Goal: Task Accomplishment & Management: Manage account settings

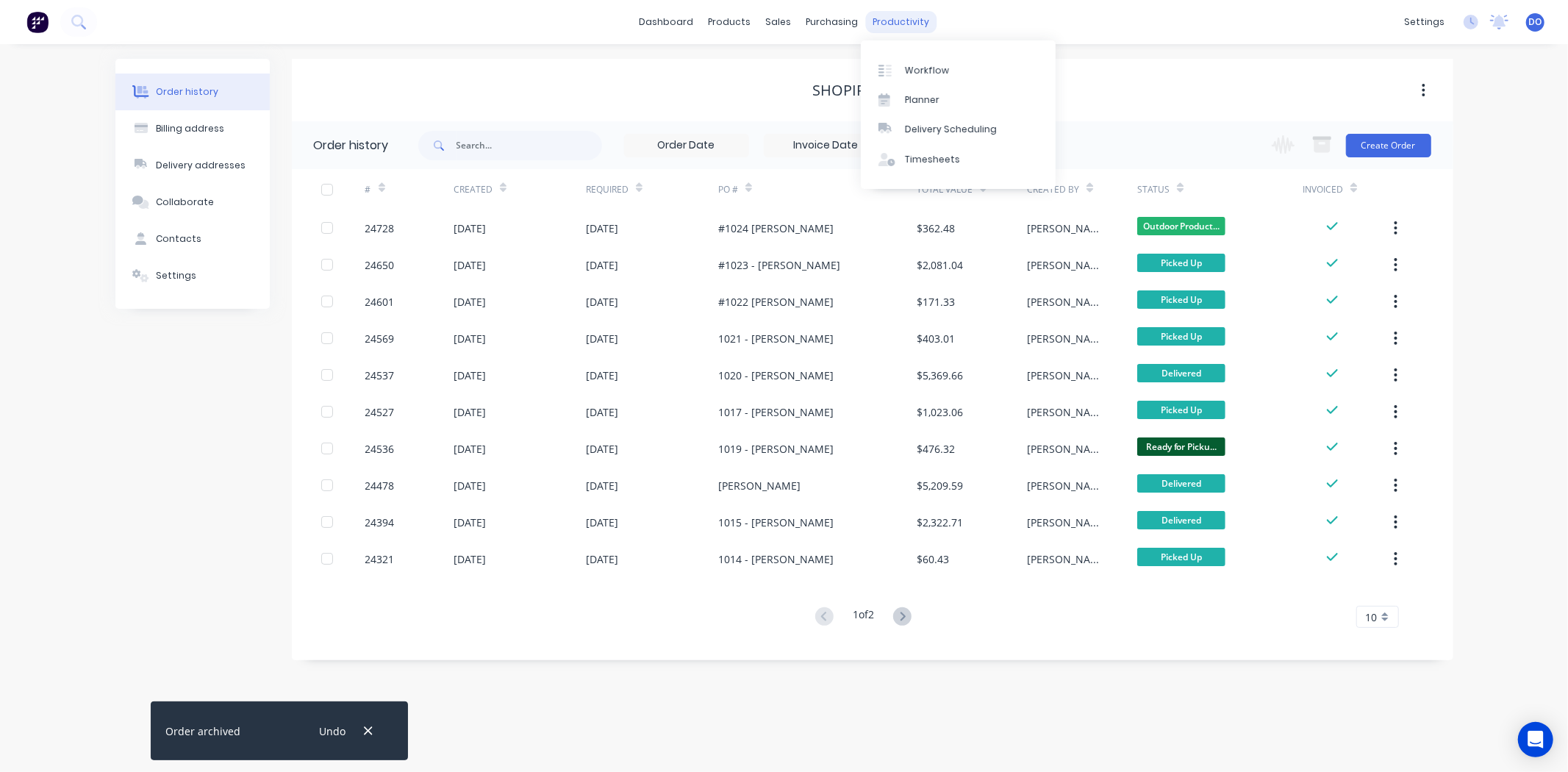
click at [891, 21] on div "productivity" at bounding box center [900, 22] width 71 height 22
click at [914, 50] on div "Workflow Planner Delivery Scheduling Timesheets" at bounding box center [958, 114] width 195 height 148
click at [917, 57] on link "Workflow" at bounding box center [958, 69] width 195 height 29
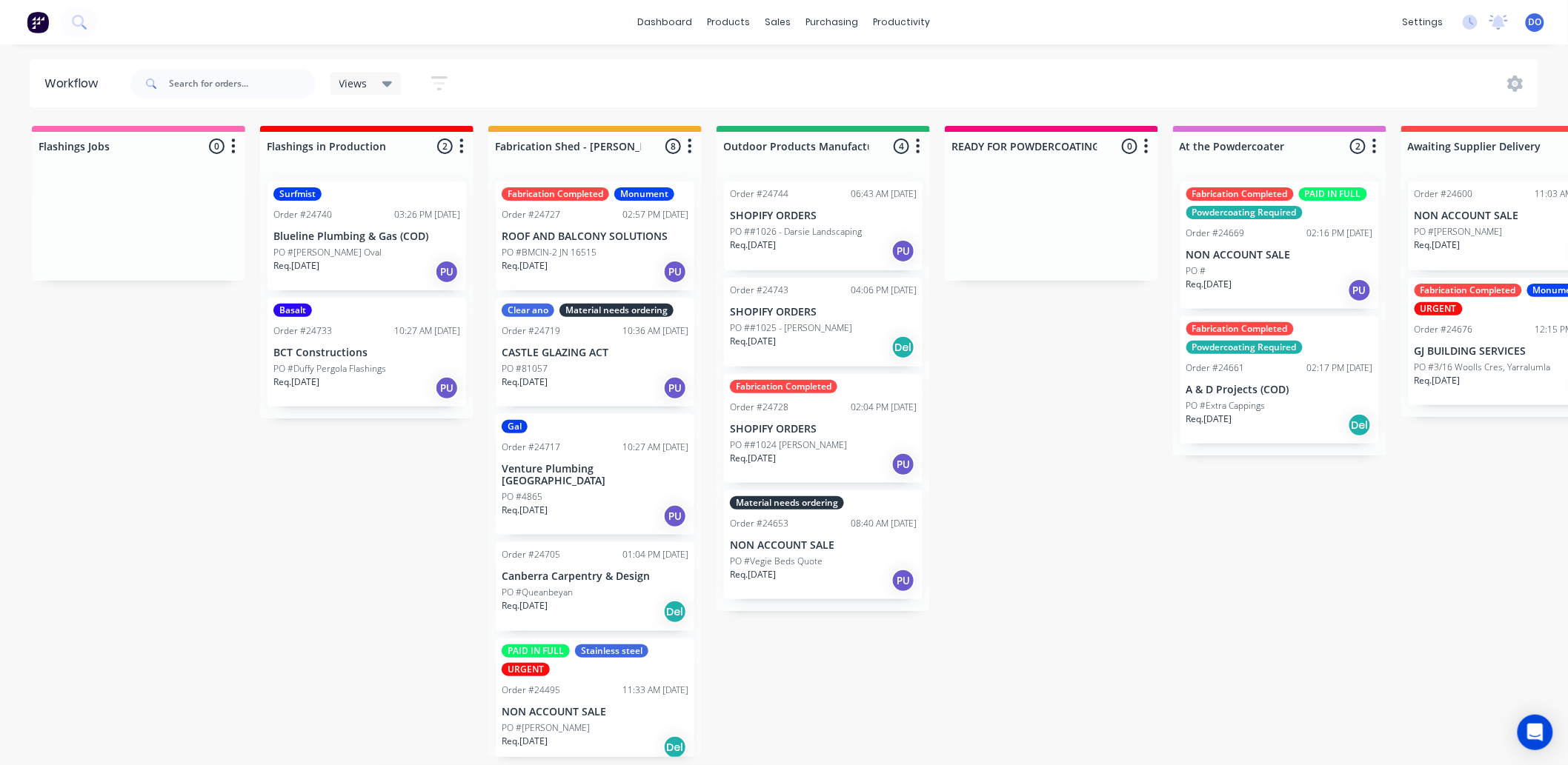
click at [589, 227] on div "Fabrication Completed Monument Order #24727 02:57 PM 26/08/25 ROOF AND BALCONY …" at bounding box center [595, 236] width 199 height 109
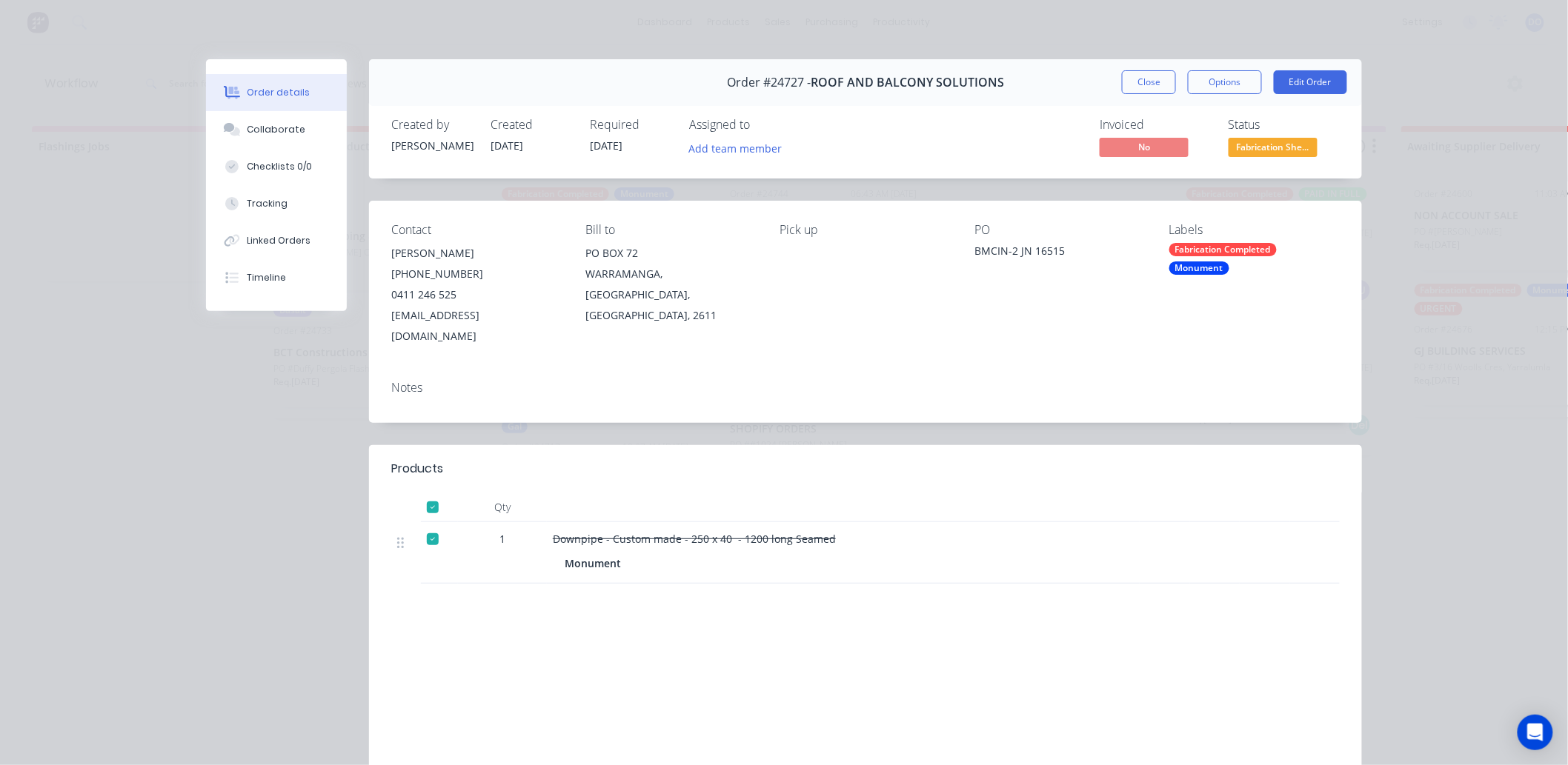
click at [1249, 143] on span "Fabrication She..." at bounding box center [1273, 146] width 89 height 18
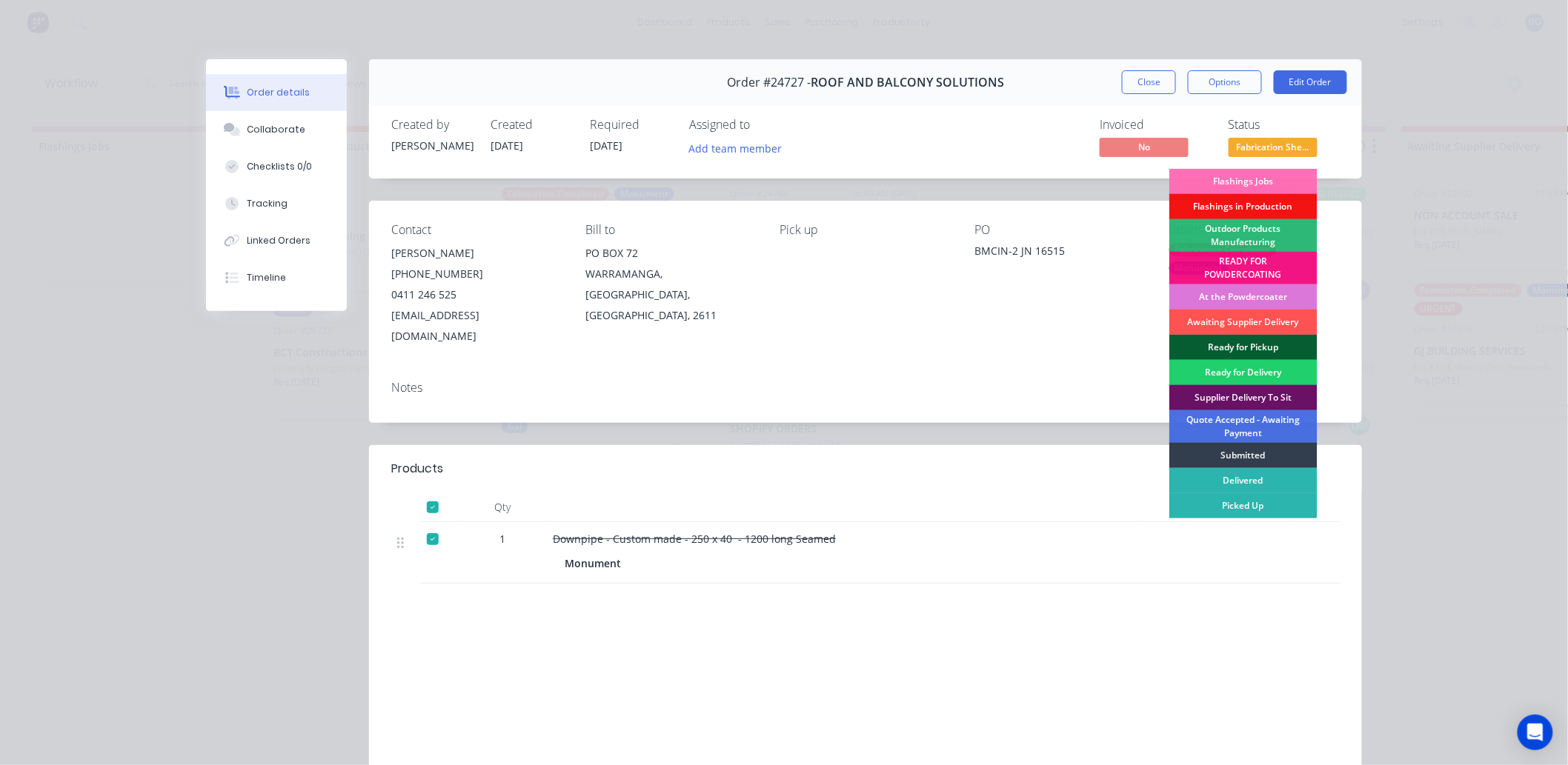
click at [1228, 348] on div "Ready for Pickup" at bounding box center [1243, 347] width 148 height 25
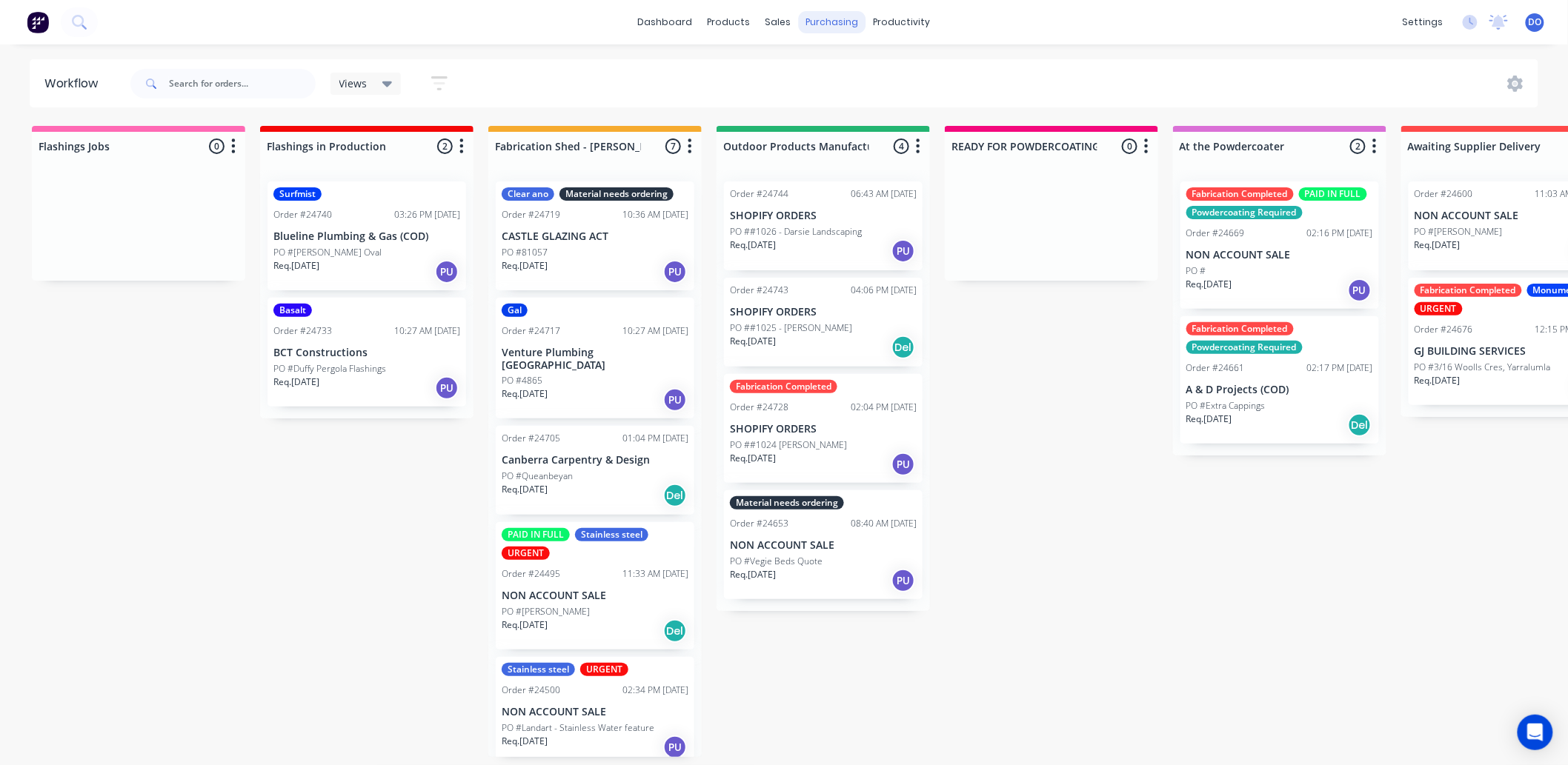
click link "Sales Orders"
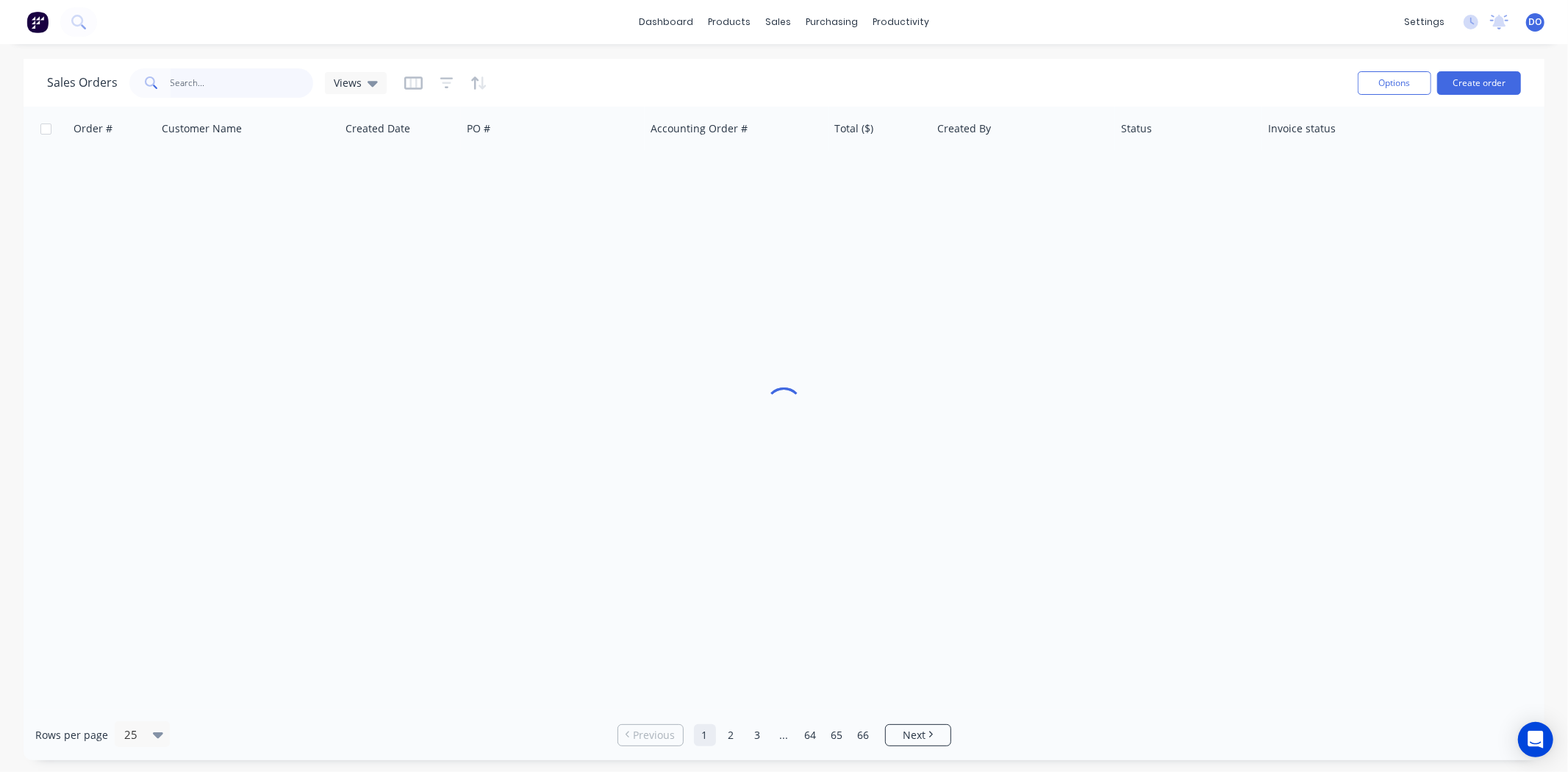
click at [228, 75] on input "text" at bounding box center [242, 83] width 143 height 29
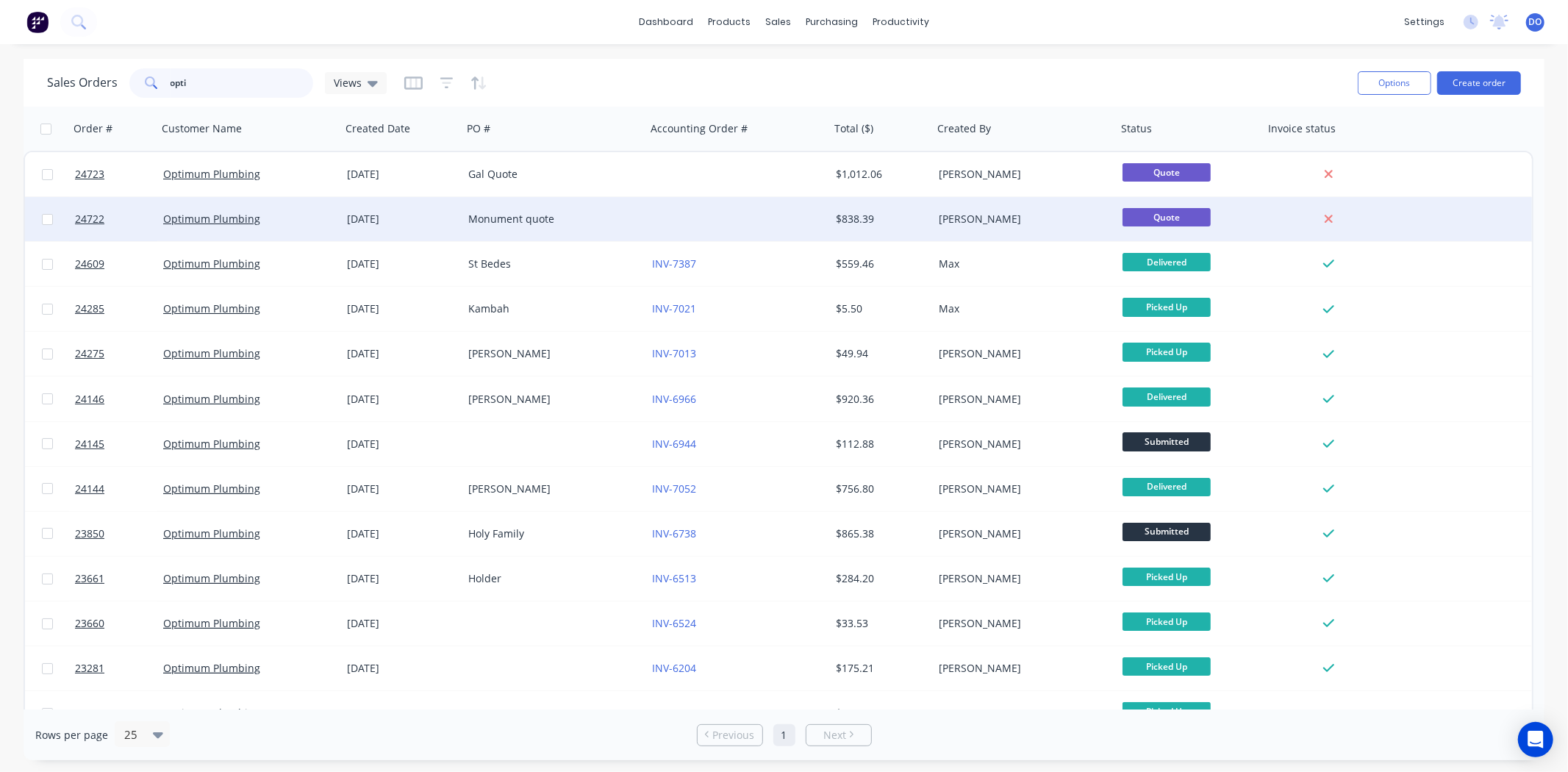
type input "opti"
click at [700, 218] on div at bounding box center [738, 219] width 184 height 44
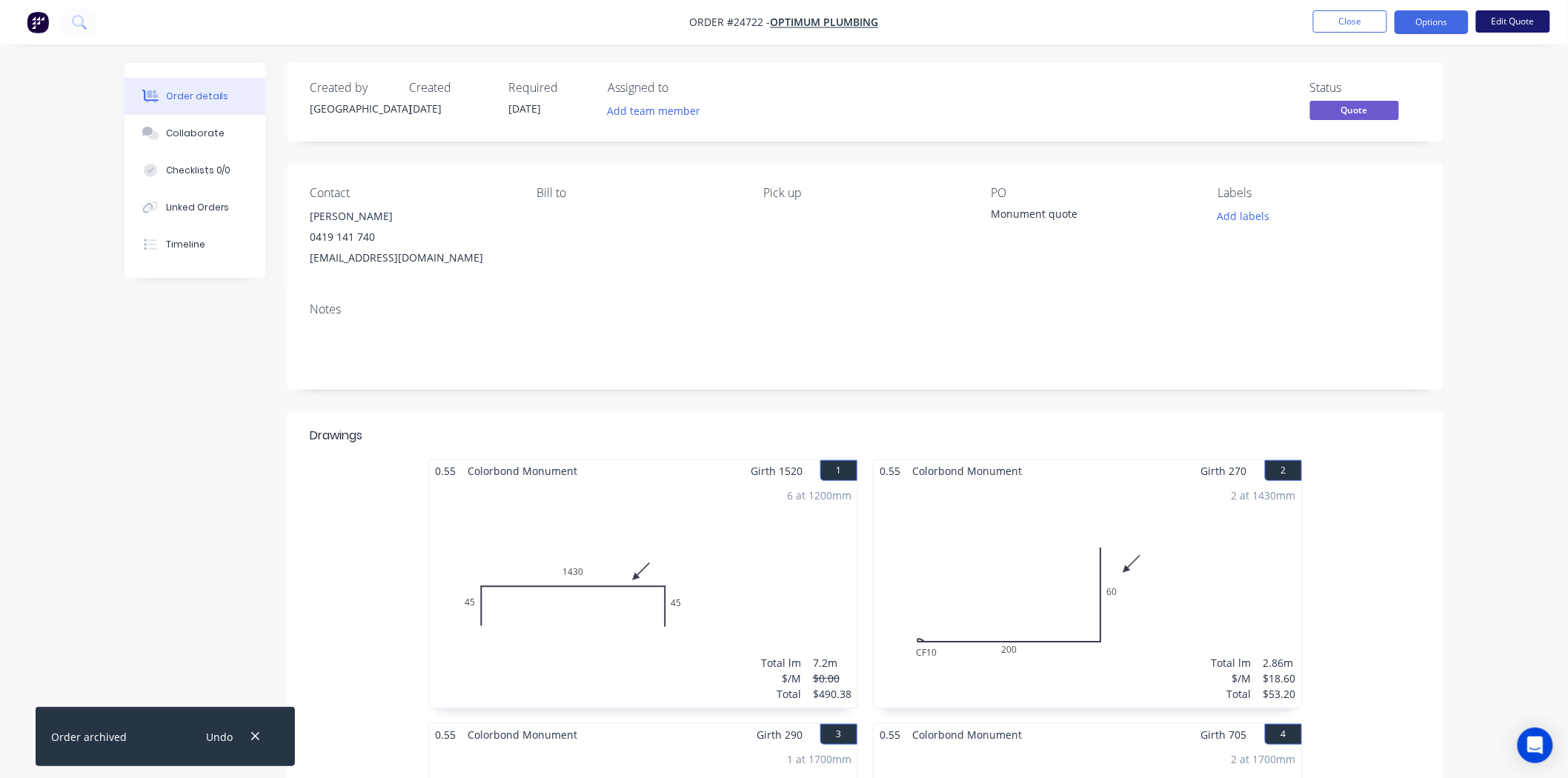
click at [1517, 22] on button "Edit Quote" at bounding box center [1514, 22] width 74 height 22
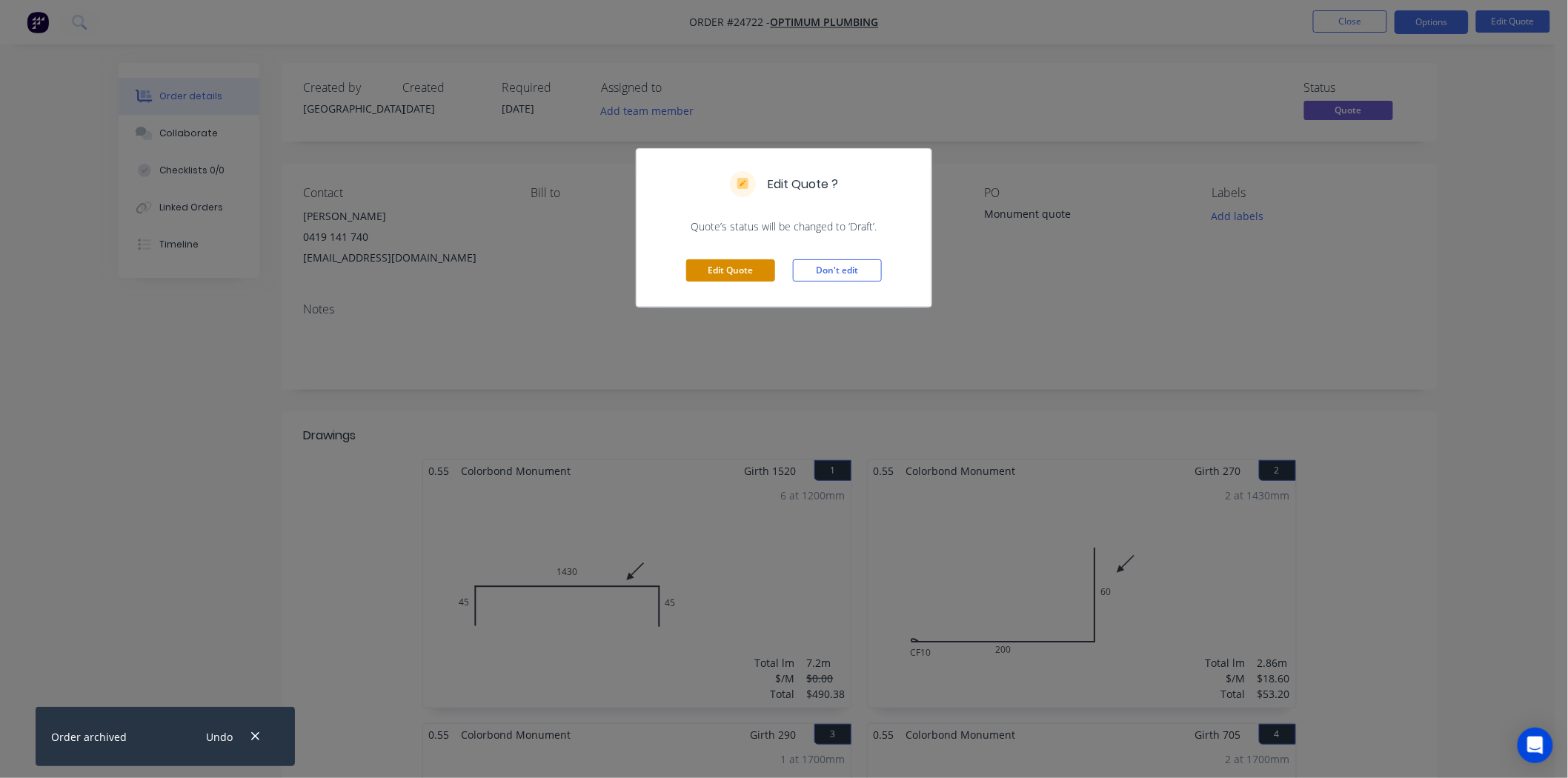
click at [761, 266] on button "Edit Quote" at bounding box center [730, 271] width 89 height 22
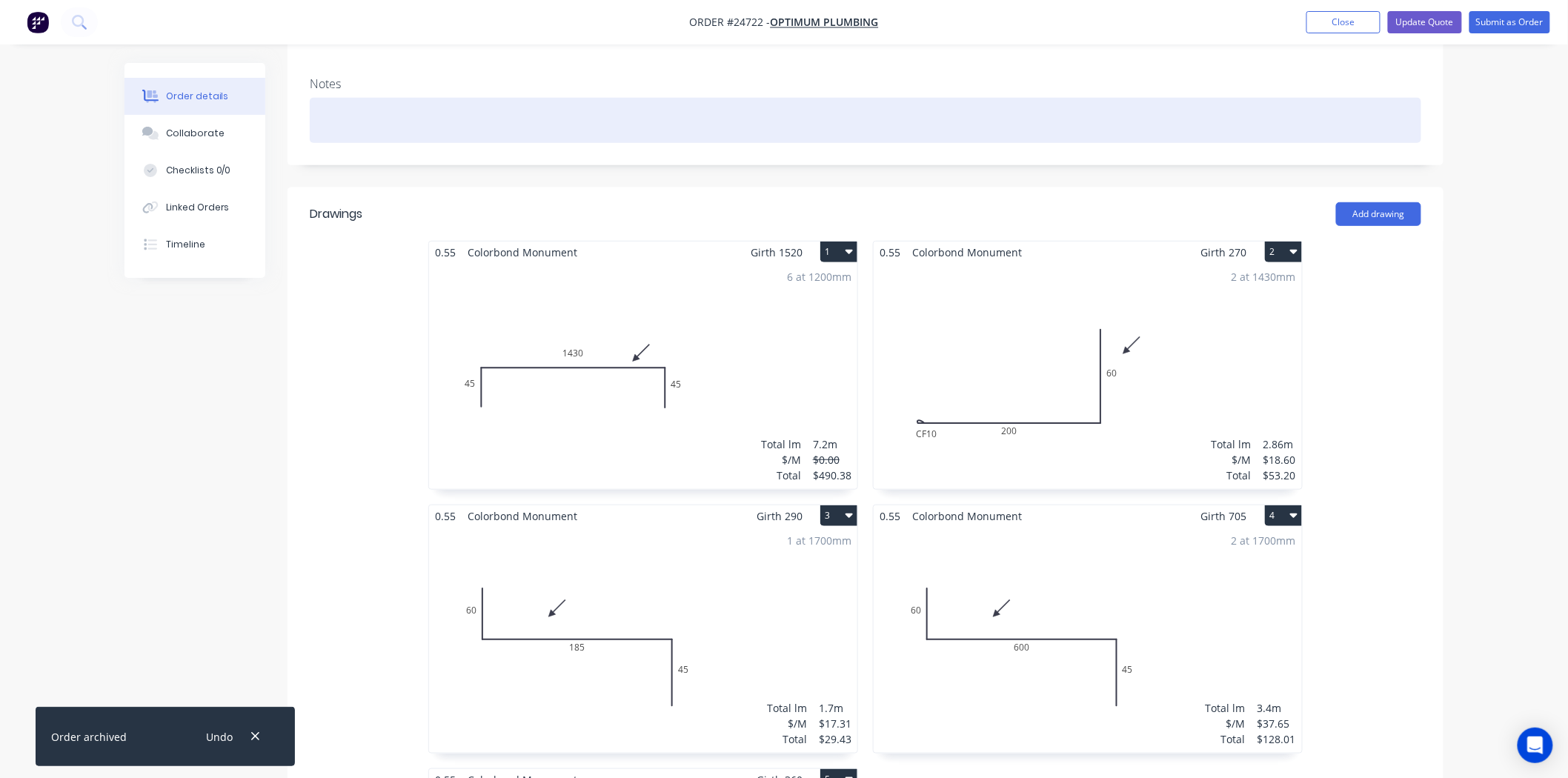
scroll to position [246, 0]
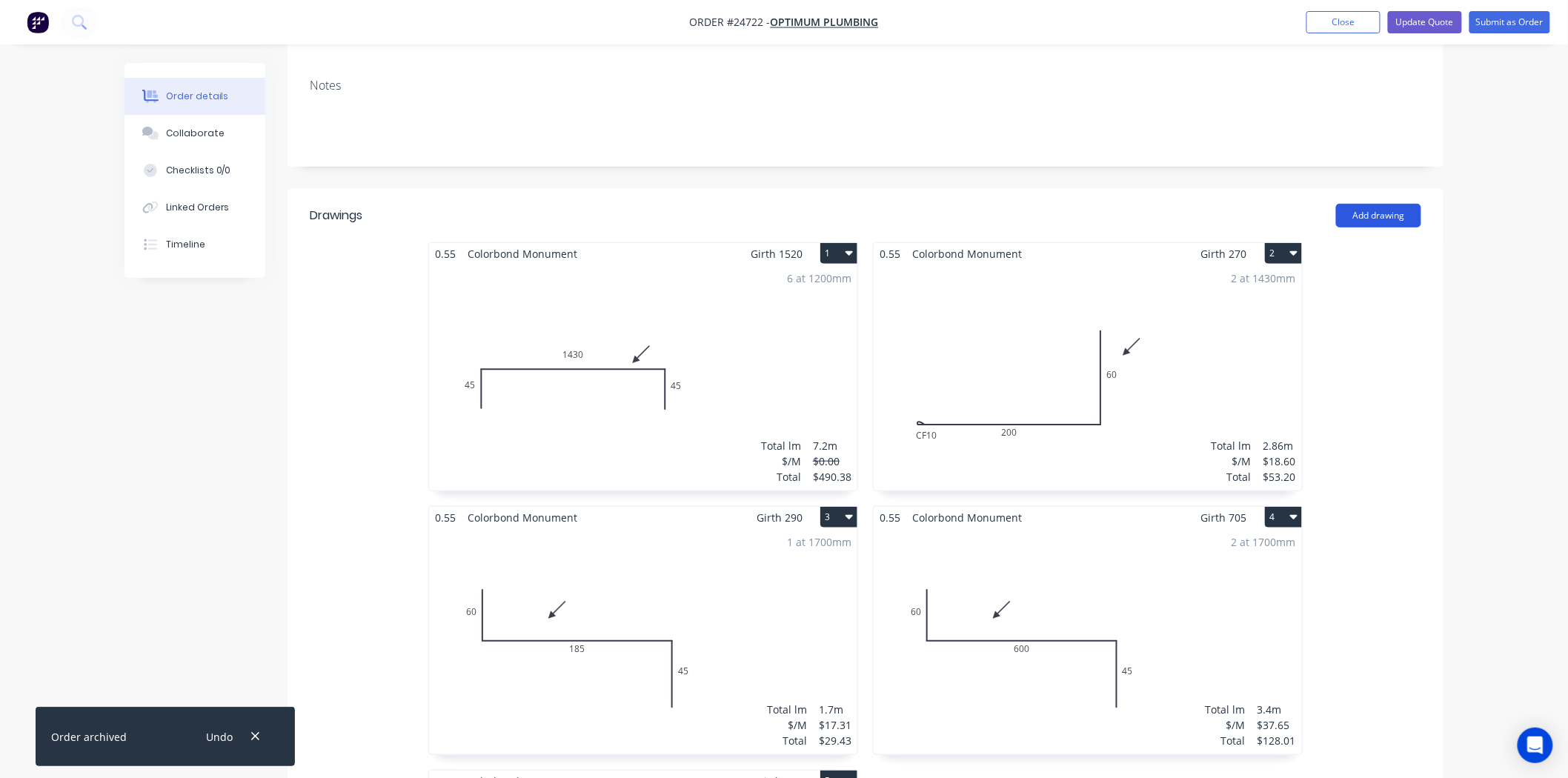
click at [1340, 204] on button "Add drawing" at bounding box center [1379, 215] width 86 height 23
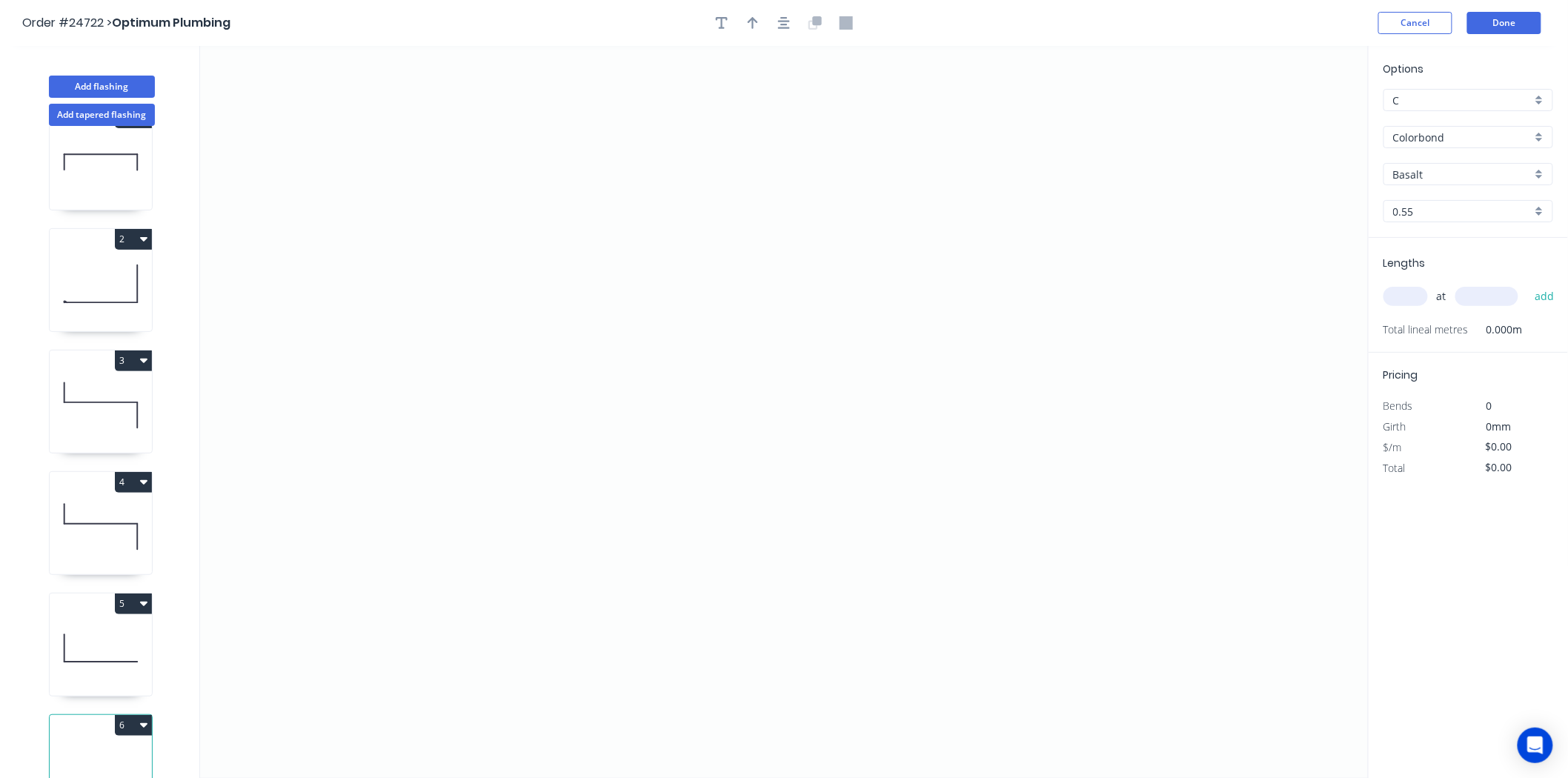
scroll to position [84, 0]
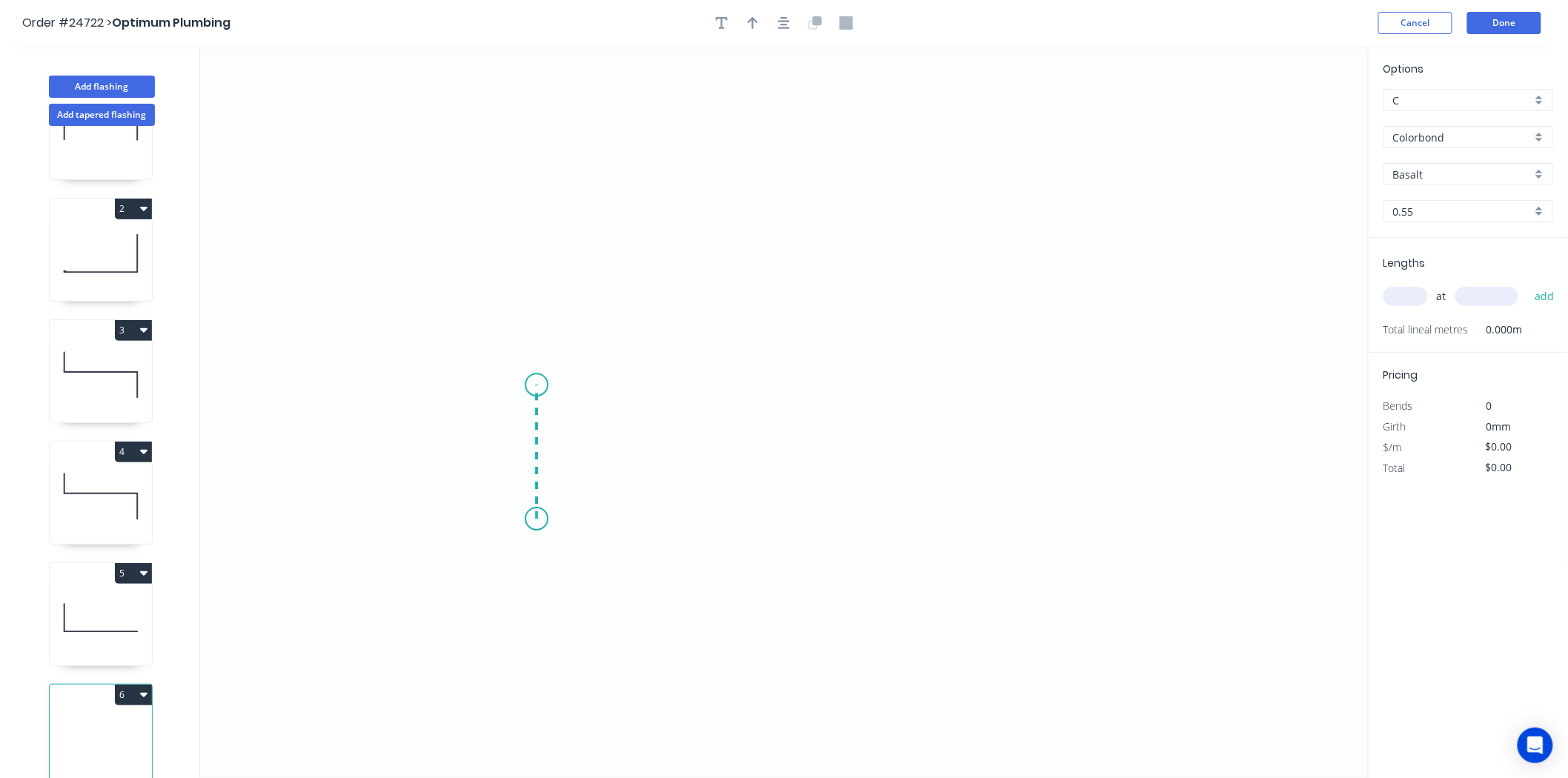
drag, startPoint x: 536, startPoint y: 520, endPoint x: 534, endPoint y: 386, distance: 134.0
click at [534, 386] on icon "0" at bounding box center [784, 411] width 1168 height 731
click at [1104, 424] on icon "0 ?" at bounding box center [784, 411] width 1168 height 731
click at [1110, 522] on icon "0 ? ?" at bounding box center [784, 411] width 1168 height 731
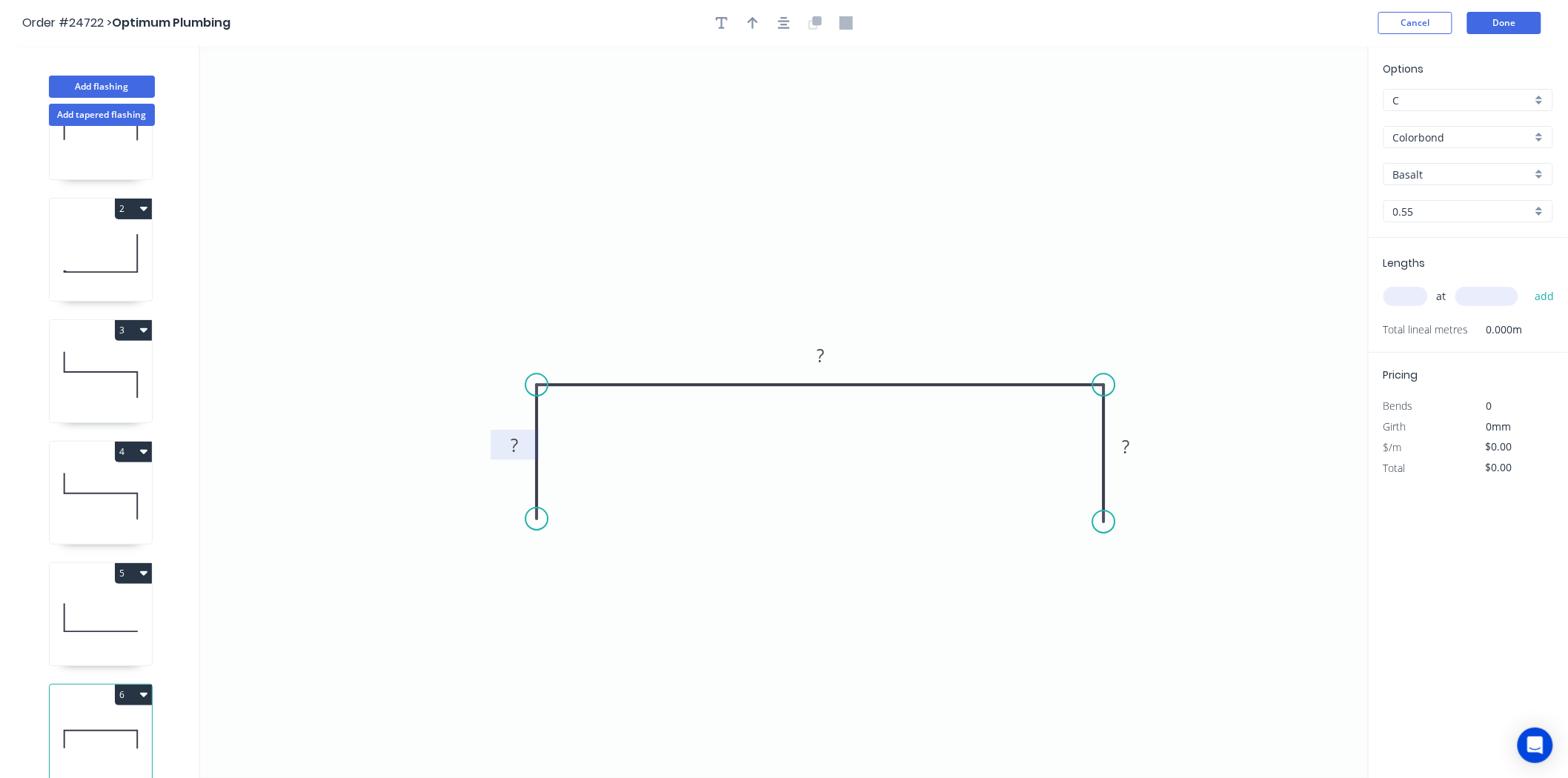
click at [510, 444] on tspan "?" at bounding box center [514, 444] width 8 height 24
click at [749, 33] on button "button" at bounding box center [753, 23] width 22 height 22
type input "$37.65"
click at [1294, 117] on icon at bounding box center [1293, 103] width 13 height 48
drag, startPoint x: 1294, startPoint y: 117, endPoint x: 908, endPoint y: 349, distance: 450.4
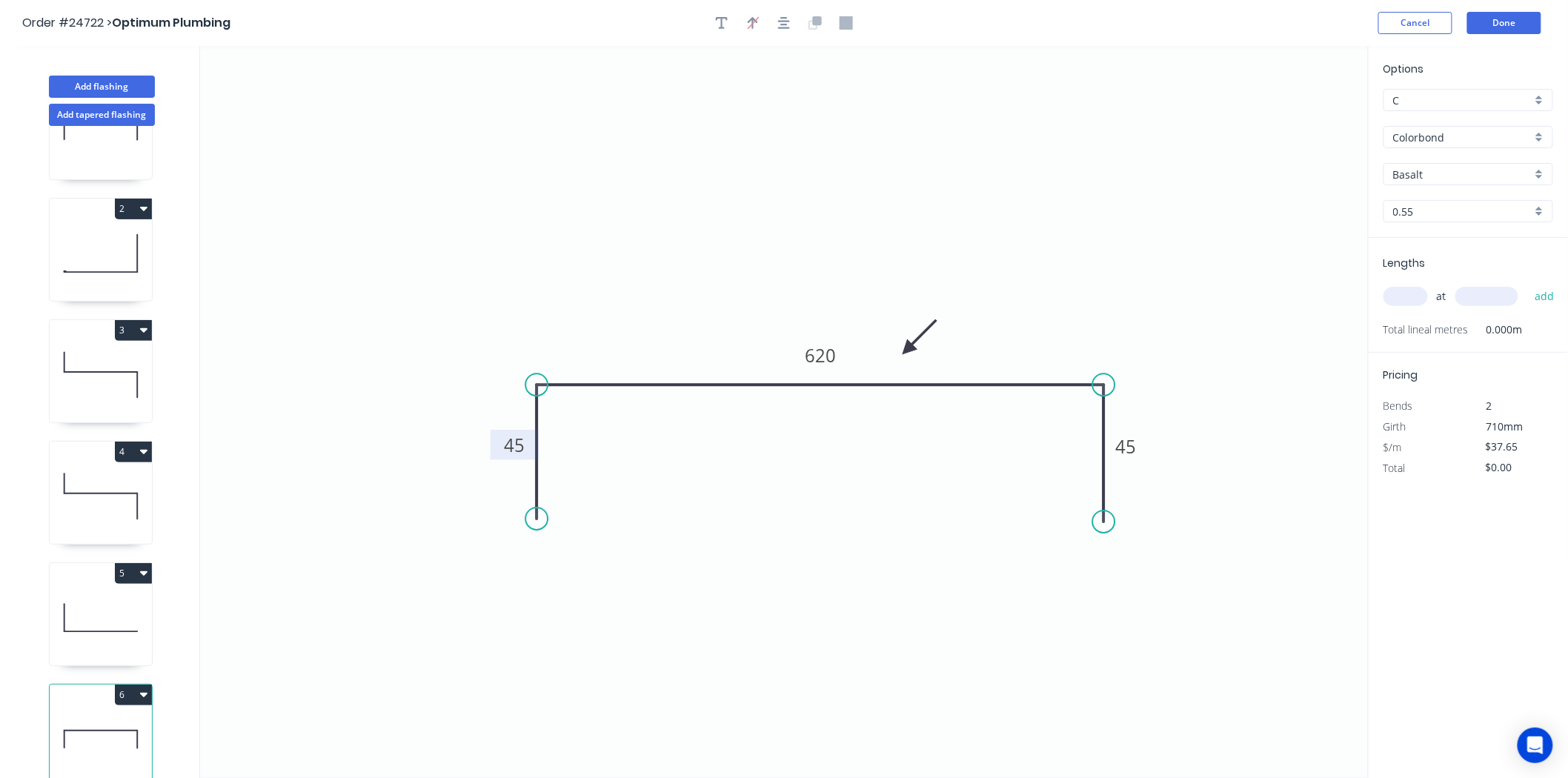
click at [908, 349] on icon at bounding box center [919, 337] width 43 height 43
click at [1393, 301] on input "text" at bounding box center [1405, 297] width 44 height 19
type input "2"
type input "3000"
click at [1527, 284] on button "add" at bounding box center [1545, 296] width 35 height 25
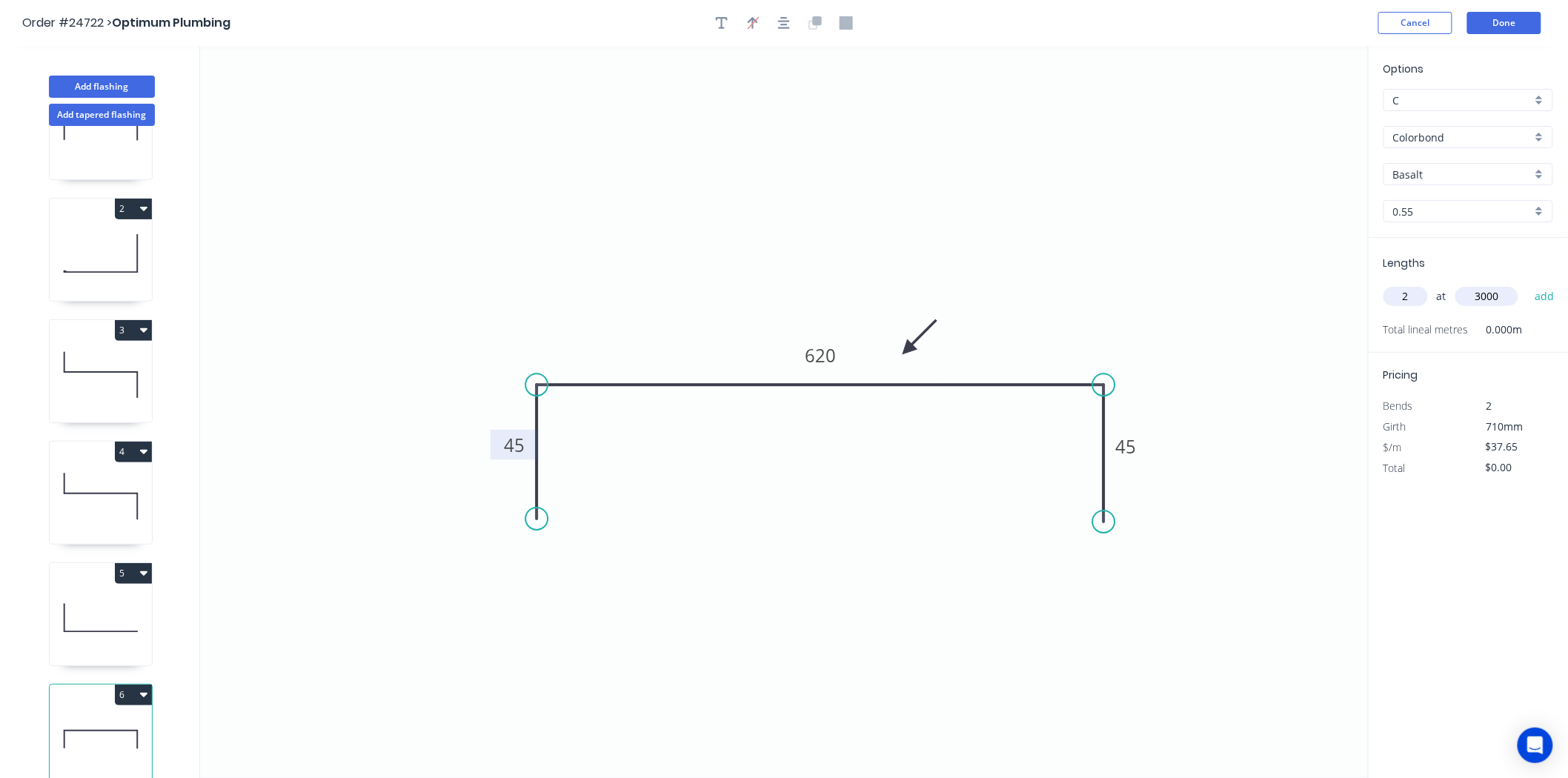
type input "$225.90"
click at [1452, 181] on input "Basalt" at bounding box center [1462, 175] width 138 height 16
click at [130, 578] on icon at bounding box center [100, 618] width 102 height 95
type input "$21.38"
type input "$61.15"
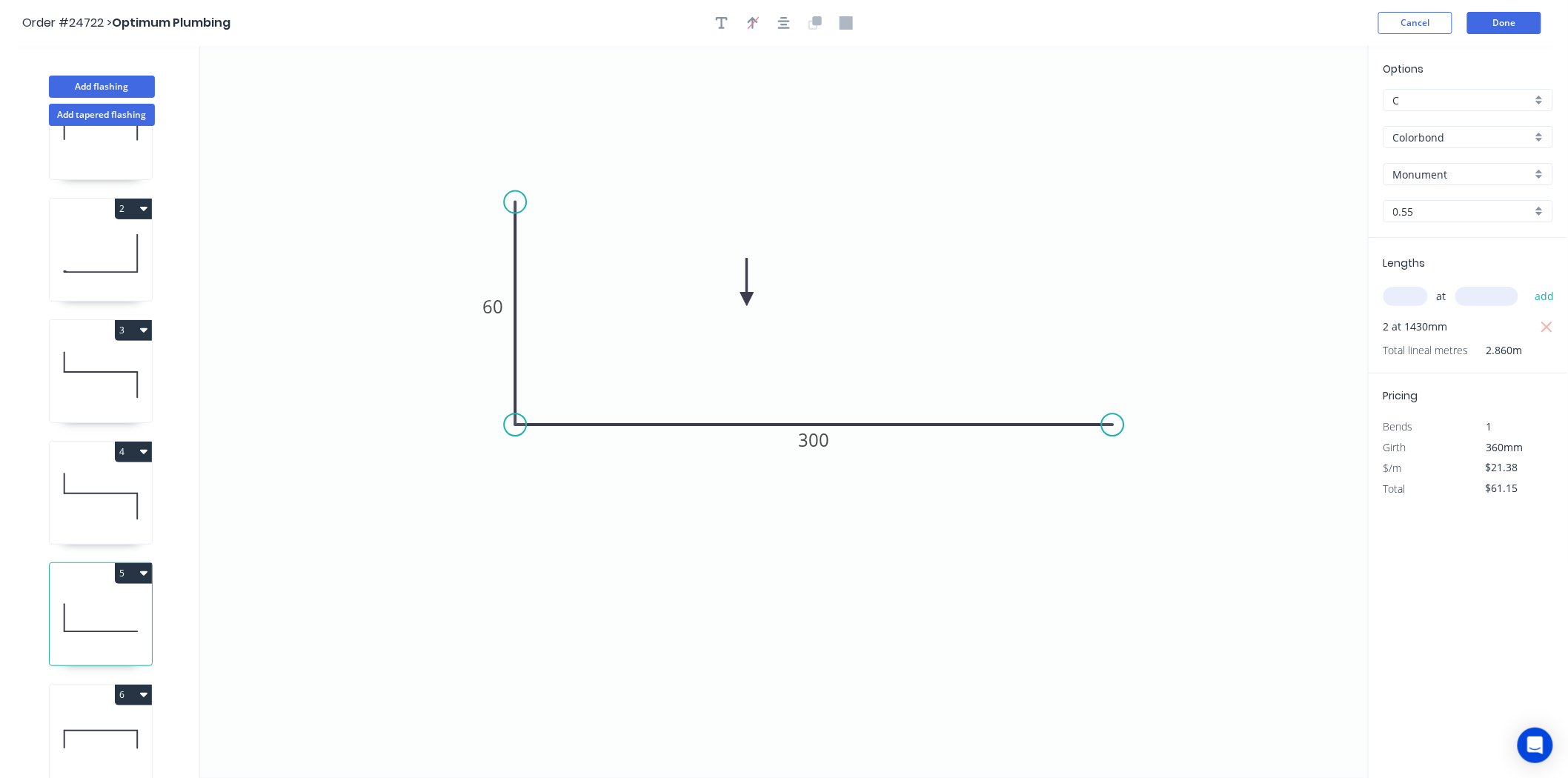
click at [77, 706] on icon at bounding box center [100, 739] width 102 height 95
type input "$37.65"
type input "$225.90"
type input "Basalt"
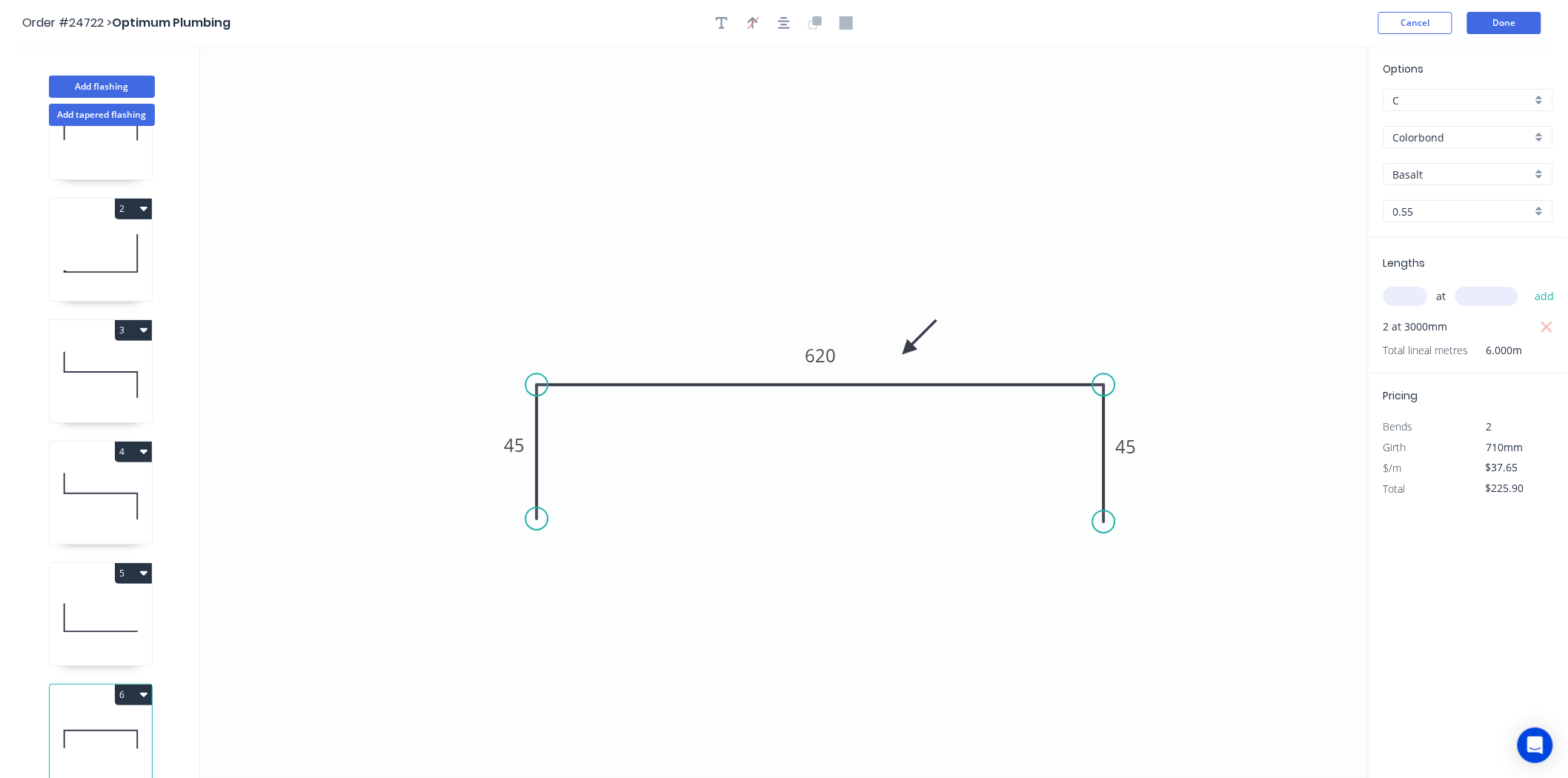
click at [1513, 168] on input "Basalt" at bounding box center [1462, 175] width 138 height 16
click at [1456, 271] on div "Monument" at bounding box center [1468, 267] width 168 height 26
type input "Monument"
click at [97, 86] on button "Add flashing" at bounding box center [102, 86] width 106 height 22
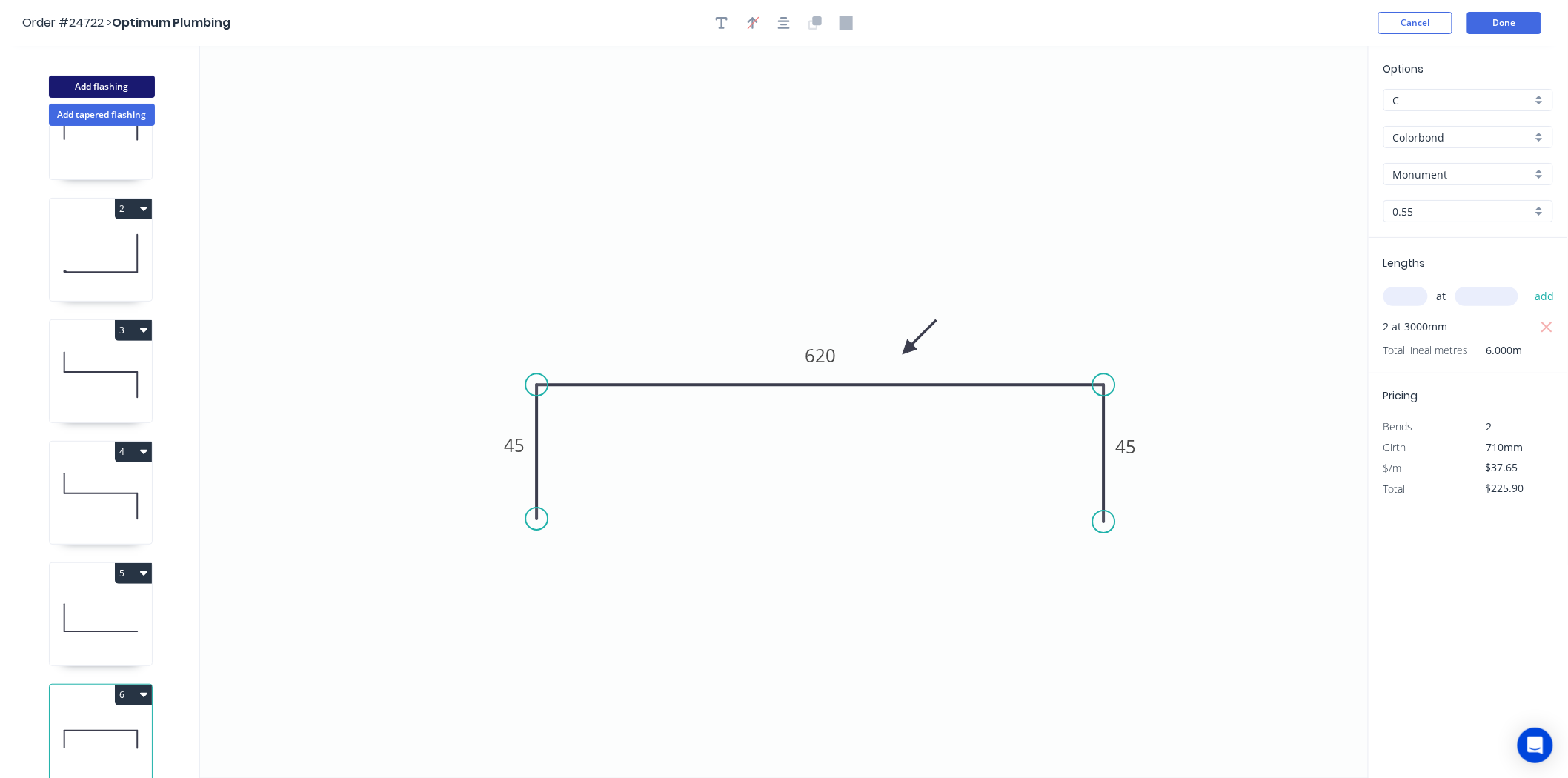
type input "$0.00"
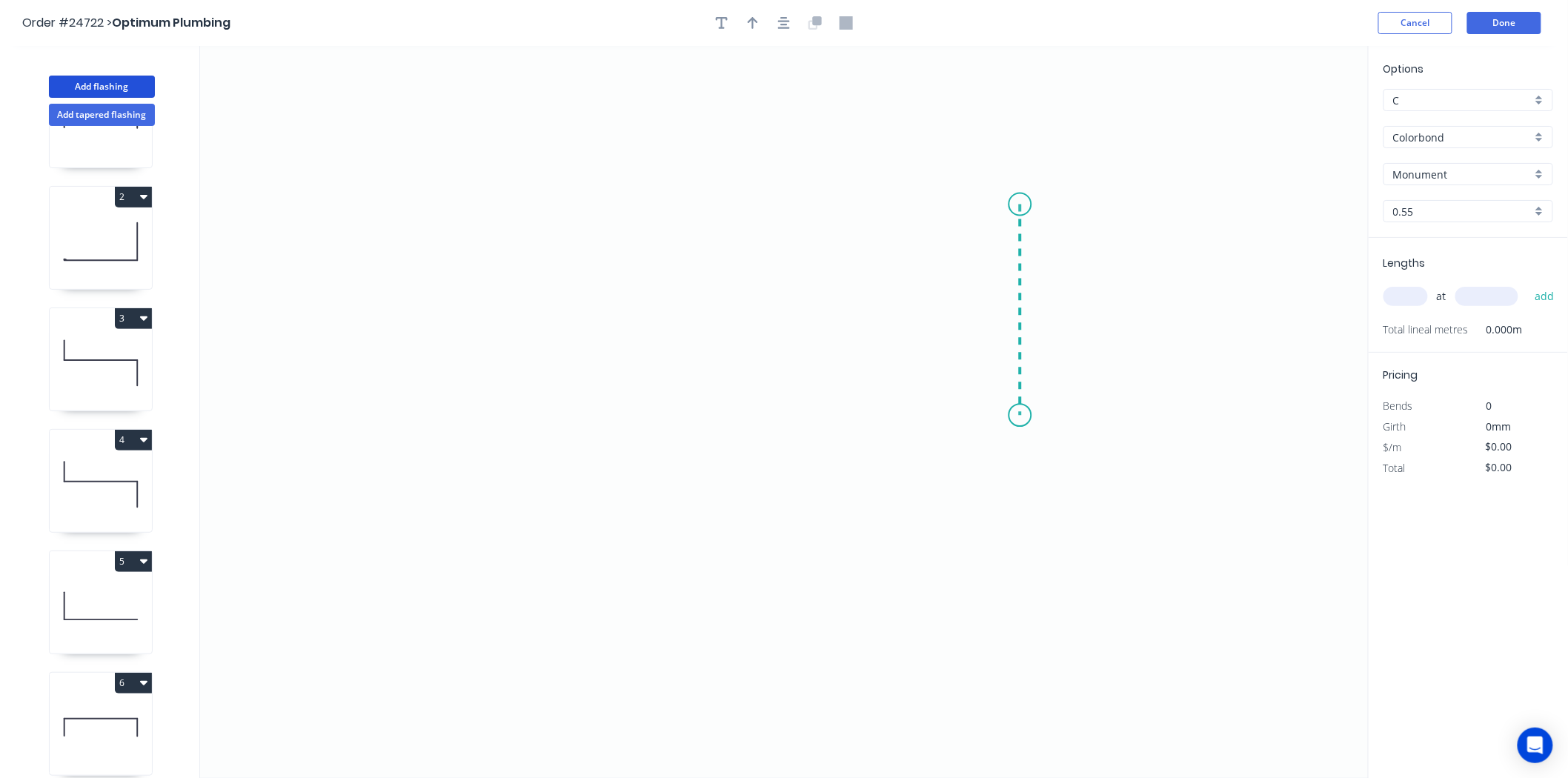
drag, startPoint x: 1021, startPoint y: 204, endPoint x: 1009, endPoint y: 416, distance: 212.3
click at [1009, 416] on icon "0" at bounding box center [784, 411] width 1168 height 731
click at [611, 401] on icon "0 ?" at bounding box center [784, 411] width 1168 height 731
click at [610, 638] on icon "0 ? ?" at bounding box center [784, 411] width 1168 height 731
click at [569, 526] on rect at bounding box center [589, 519] width 48 height 29
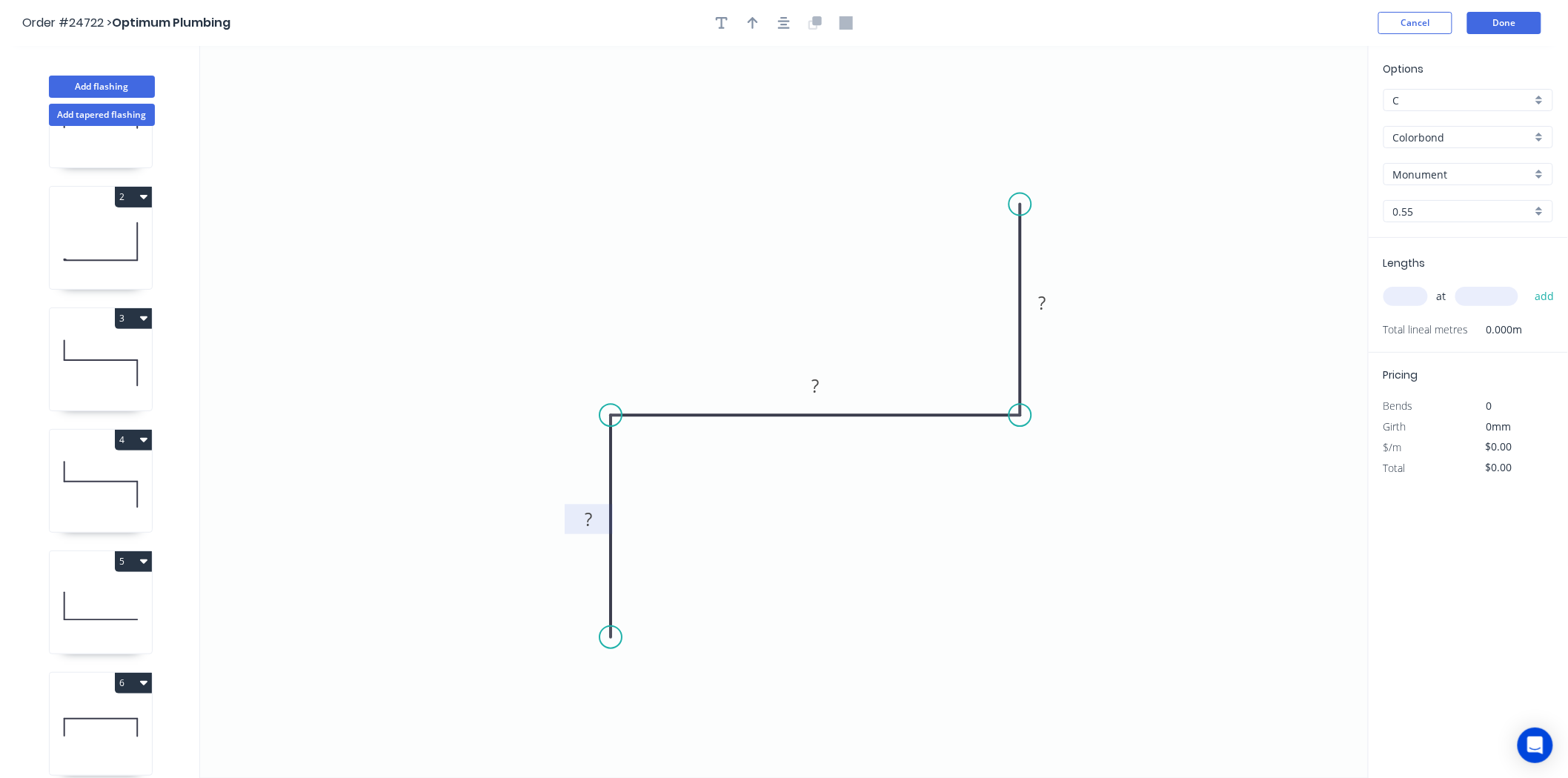
click at [580, 526] on rect at bounding box center [588, 520] width 29 height 21
click at [750, 23] on icon "button" at bounding box center [752, 22] width 10 height 13
type input "$17.31"
drag, startPoint x: 1290, startPoint y: 106, endPoint x: 931, endPoint y: 152, distance: 361.9
click at [912, 147] on icon "0 45 190 60" at bounding box center [784, 411] width 1168 height 731
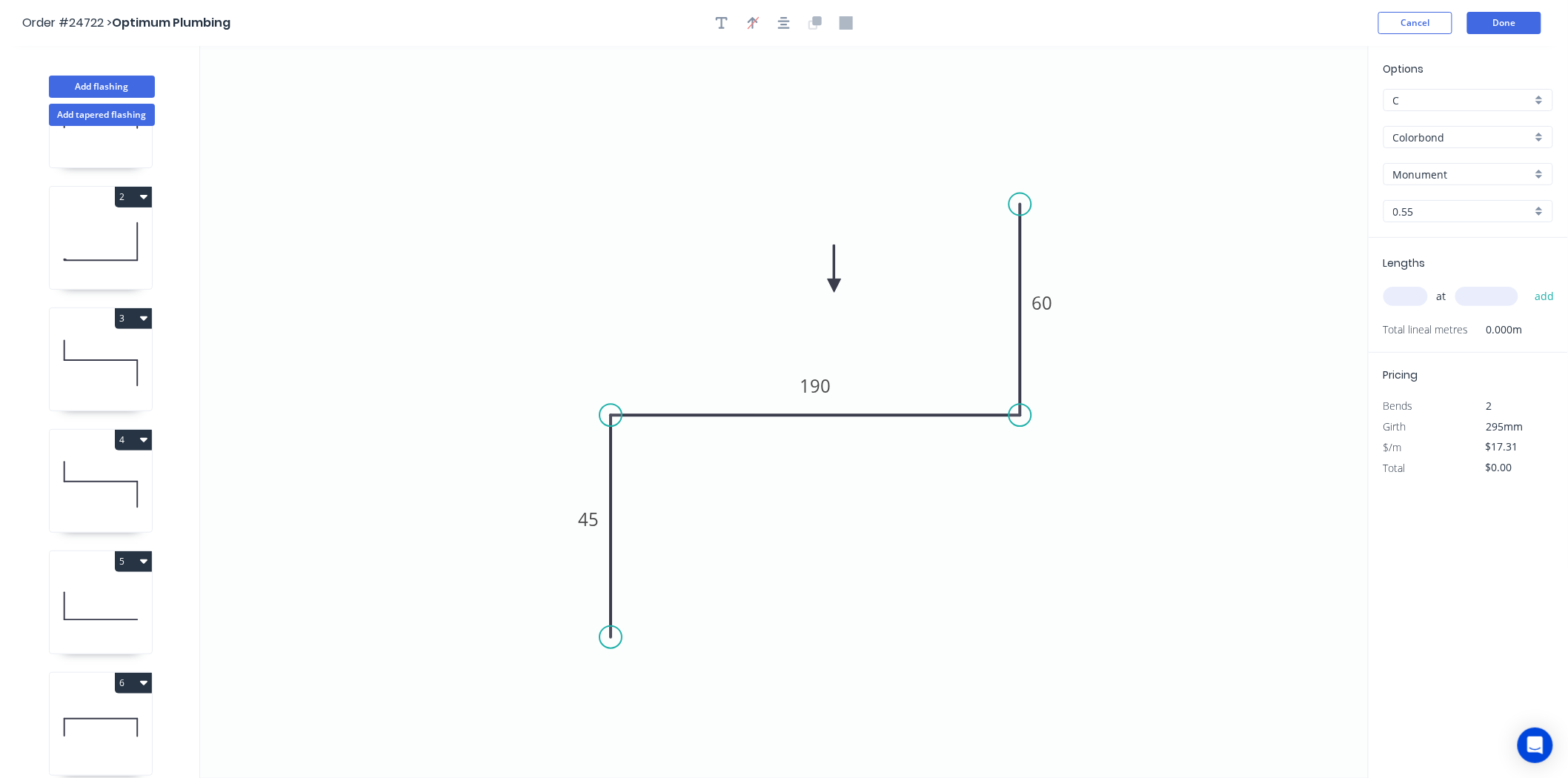
drag, startPoint x: 1295, startPoint y: 113, endPoint x: 833, endPoint y: 293, distance: 495.8
click at [833, 292] on icon at bounding box center [834, 269] width 13 height 48
click at [1411, 294] on input "text" at bounding box center [1405, 297] width 44 height 19
type input "1"
type input "1700"
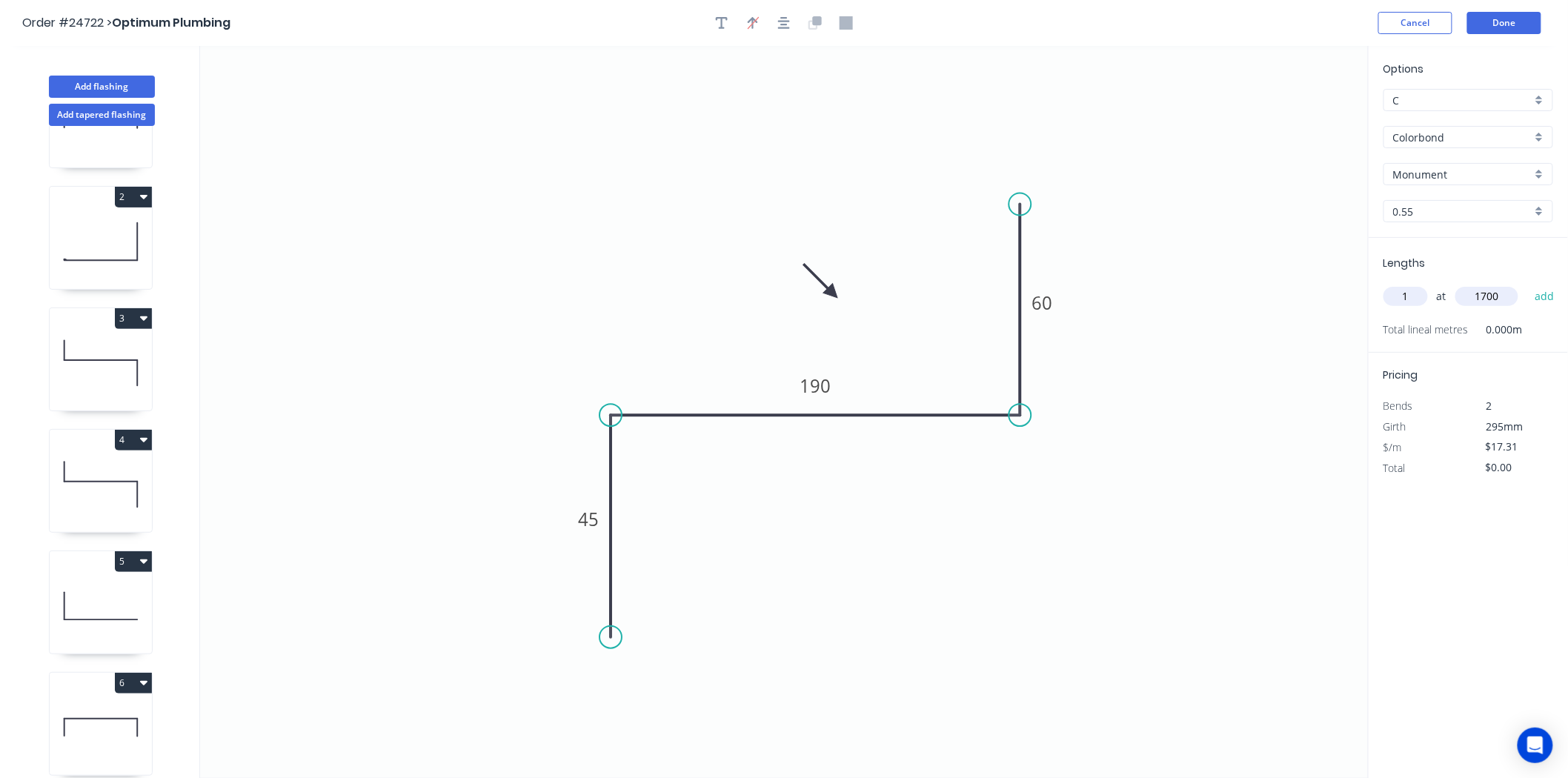
click at [1527, 284] on button "add" at bounding box center [1545, 296] width 35 height 25
type input "$29.43"
click at [1497, 10] on header "Order #24722 > Optimum Plumbing Cancel Done" at bounding box center [784, 22] width 1568 height 46
click at [1503, 10] on header "Order #24722 > Optimum Plumbing Cancel Done" at bounding box center [784, 22] width 1568 height 46
click at [1506, 13] on button "Done" at bounding box center [1504, 23] width 74 height 22
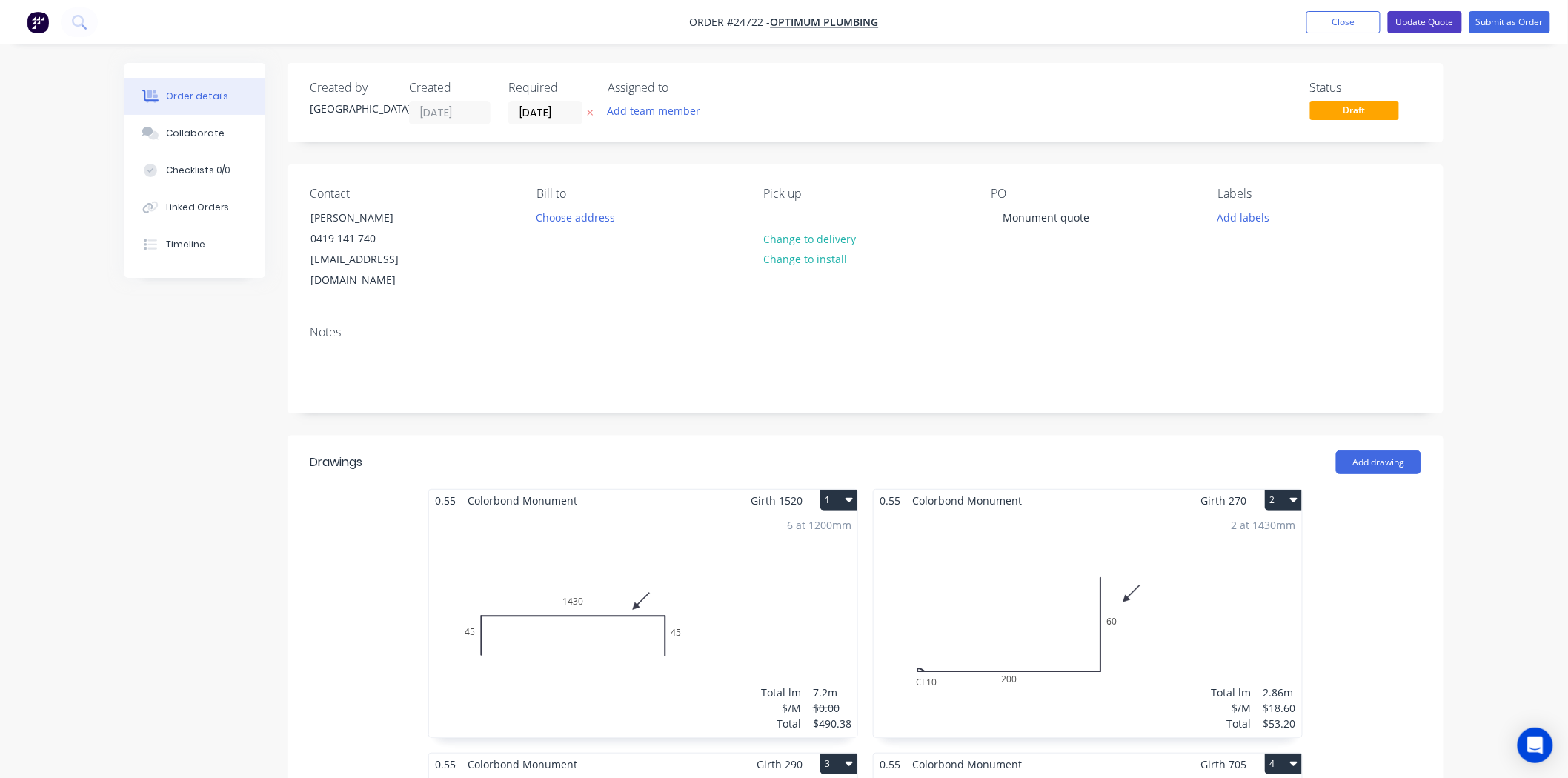
click at [1401, 13] on button "Update Quote" at bounding box center [1425, 22] width 74 height 22
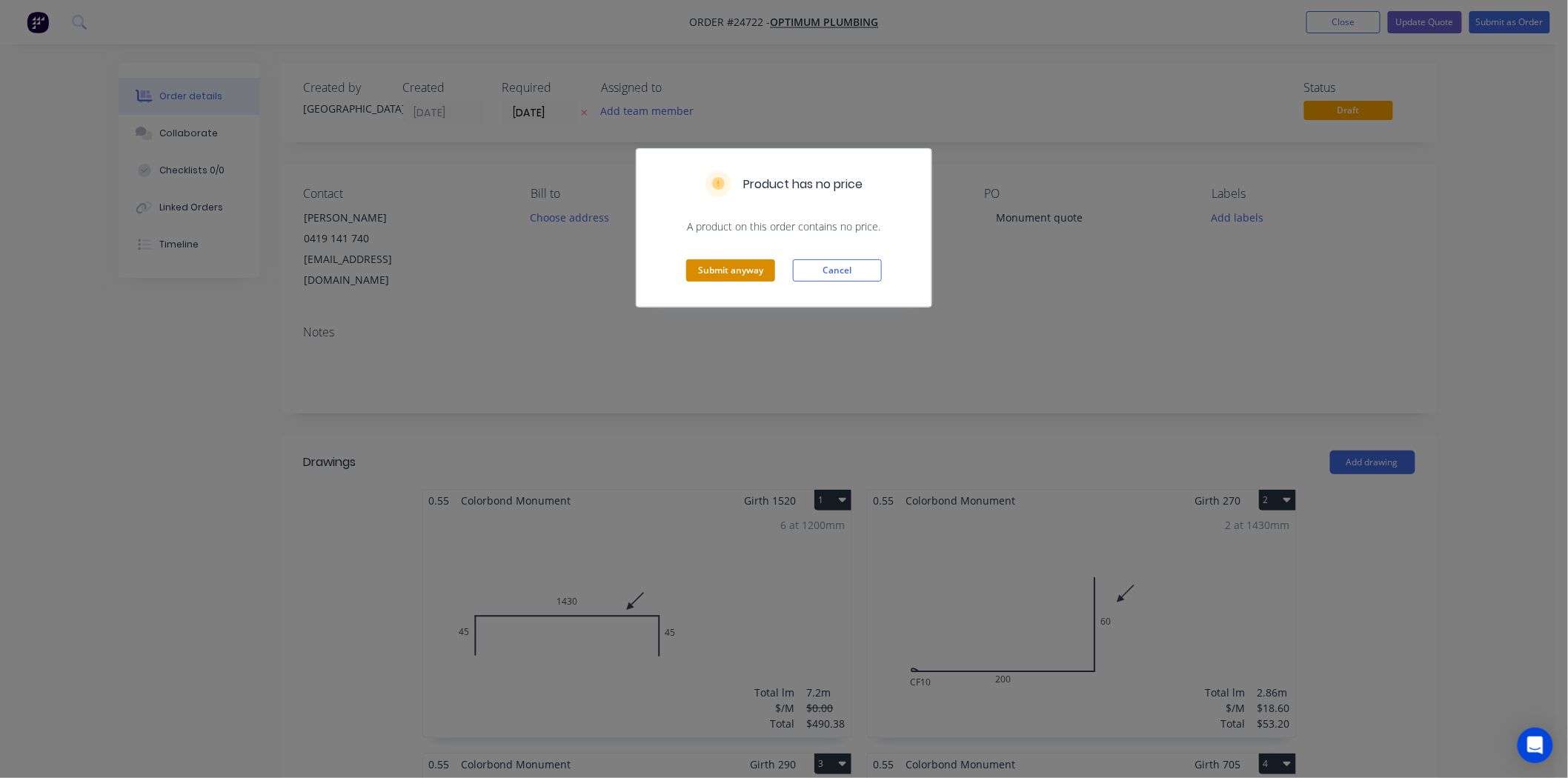
click at [719, 275] on button "Submit anyway" at bounding box center [730, 271] width 89 height 22
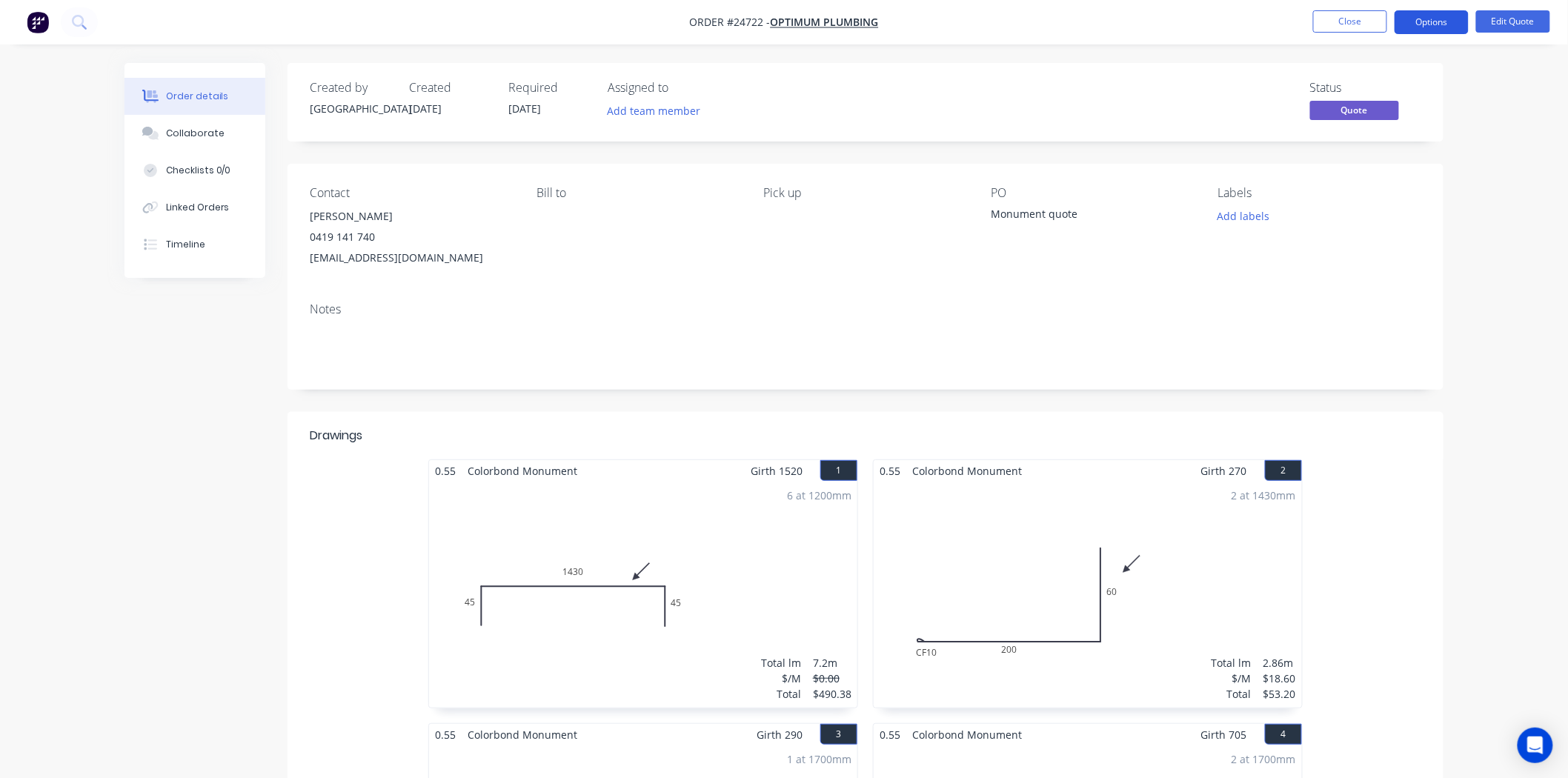
click at [1418, 19] on button "Options" at bounding box center [1431, 22] width 74 height 23
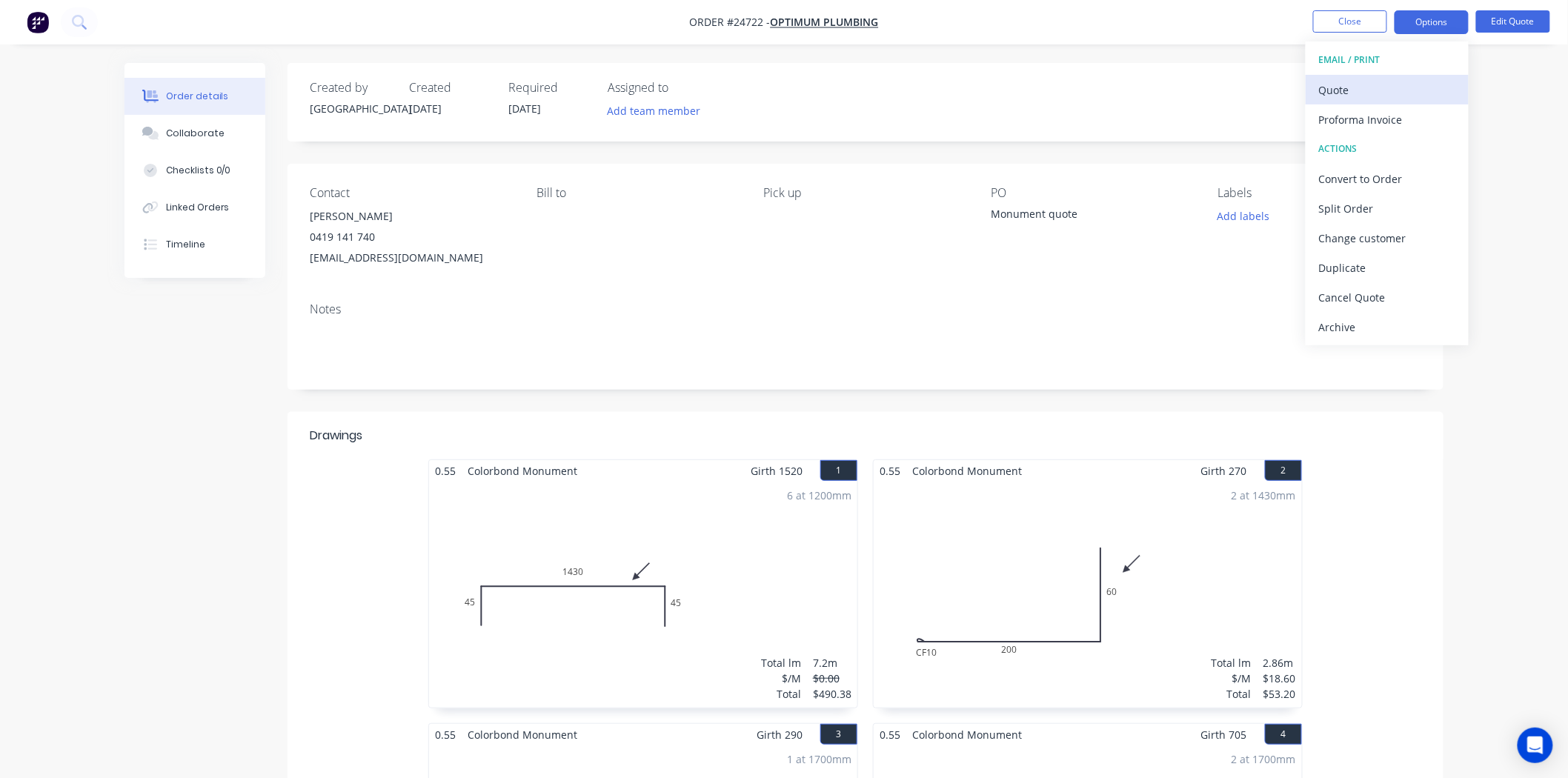
click at [1405, 80] on div "Quote" at bounding box center [1387, 90] width 137 height 22
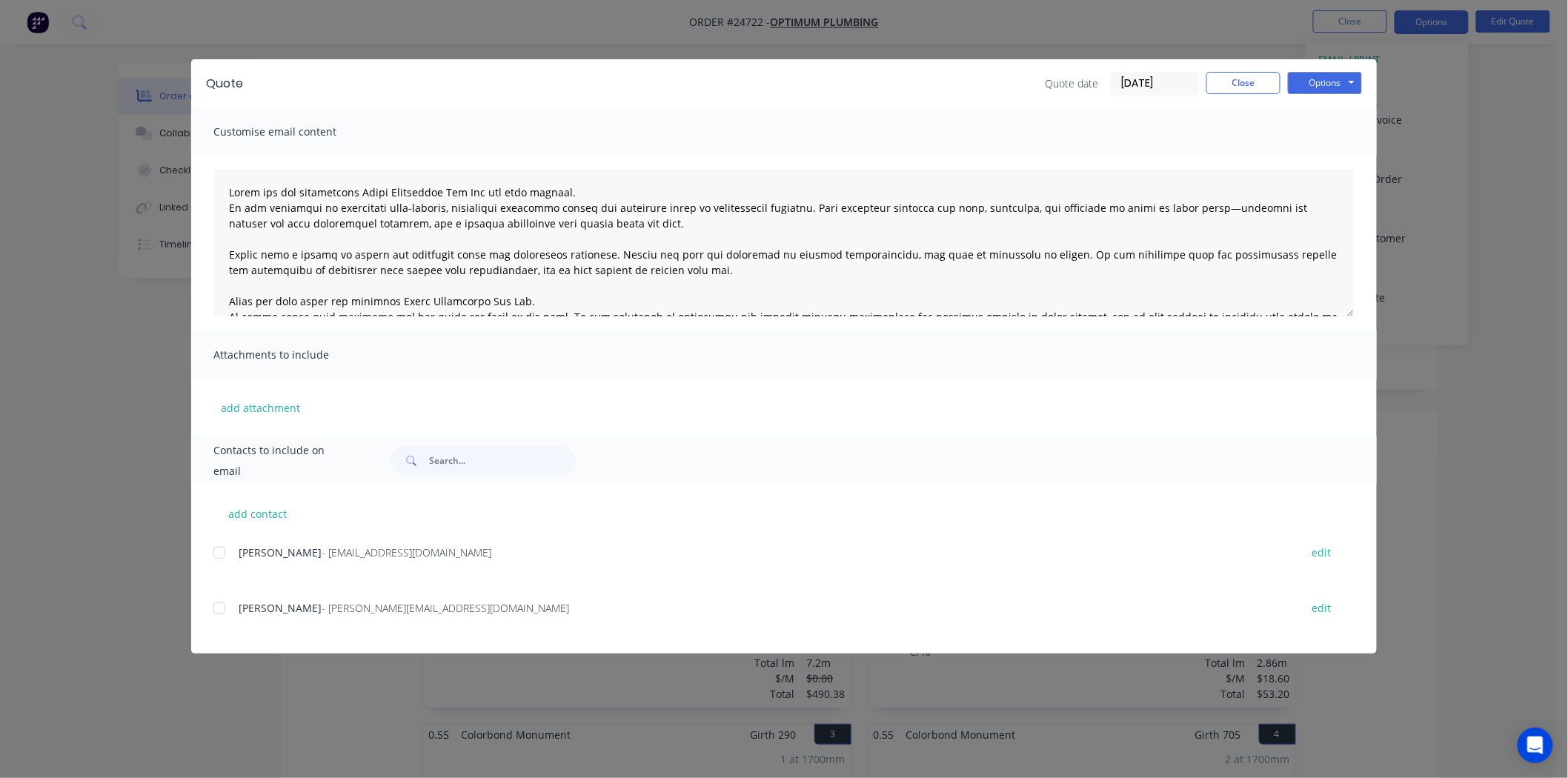
click at [217, 613] on div at bounding box center [219, 608] width 29 height 29
click at [1346, 85] on button "Options" at bounding box center [1325, 83] width 74 height 22
click at [1332, 157] on button "Email" at bounding box center [1335, 158] width 95 height 24
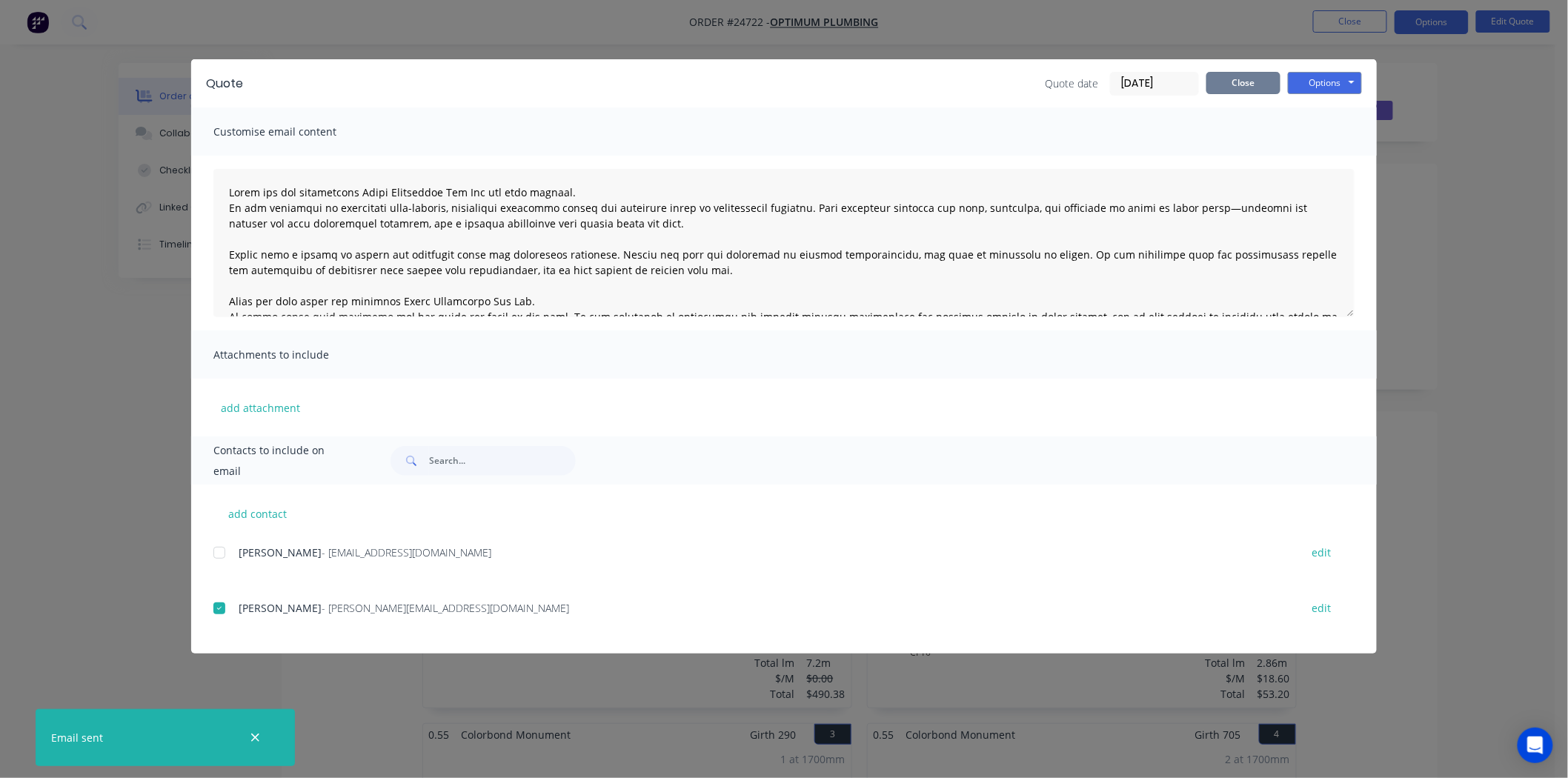
click at [1245, 87] on button "Close" at bounding box center [1244, 83] width 74 height 22
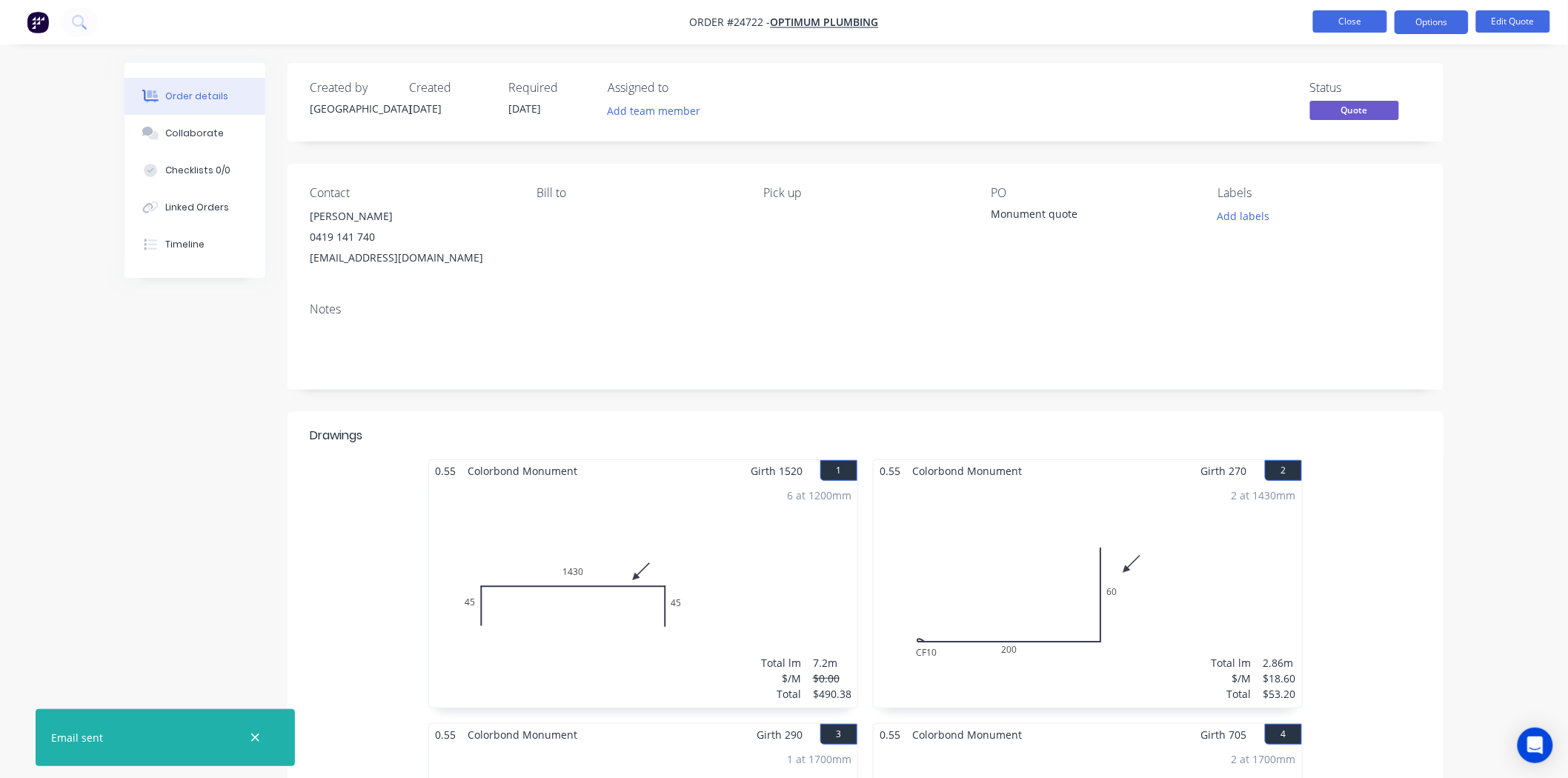
click at [1379, 17] on button "Close" at bounding box center [1350, 22] width 74 height 22
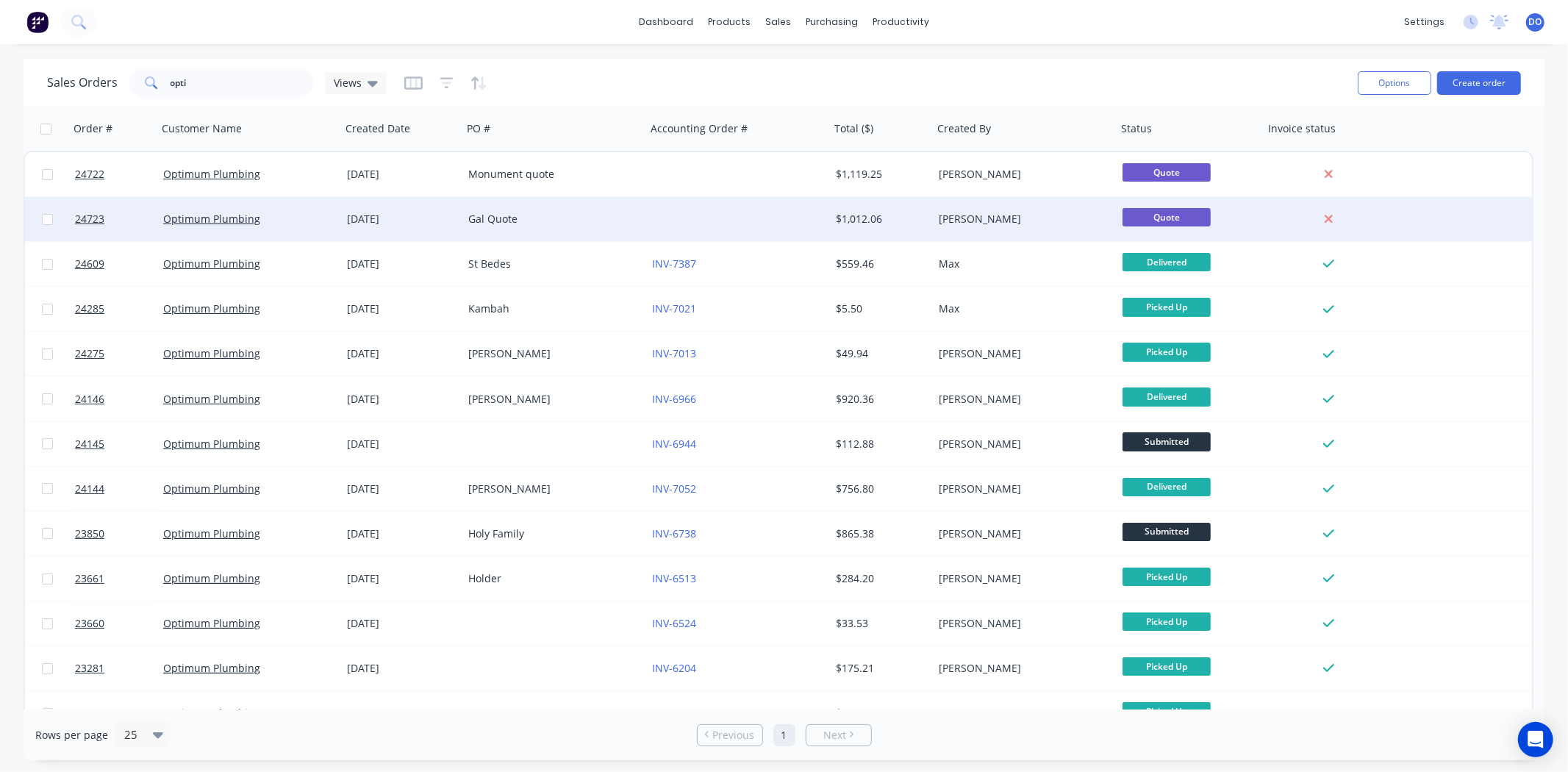
click at [693, 226] on div at bounding box center [738, 219] width 184 height 44
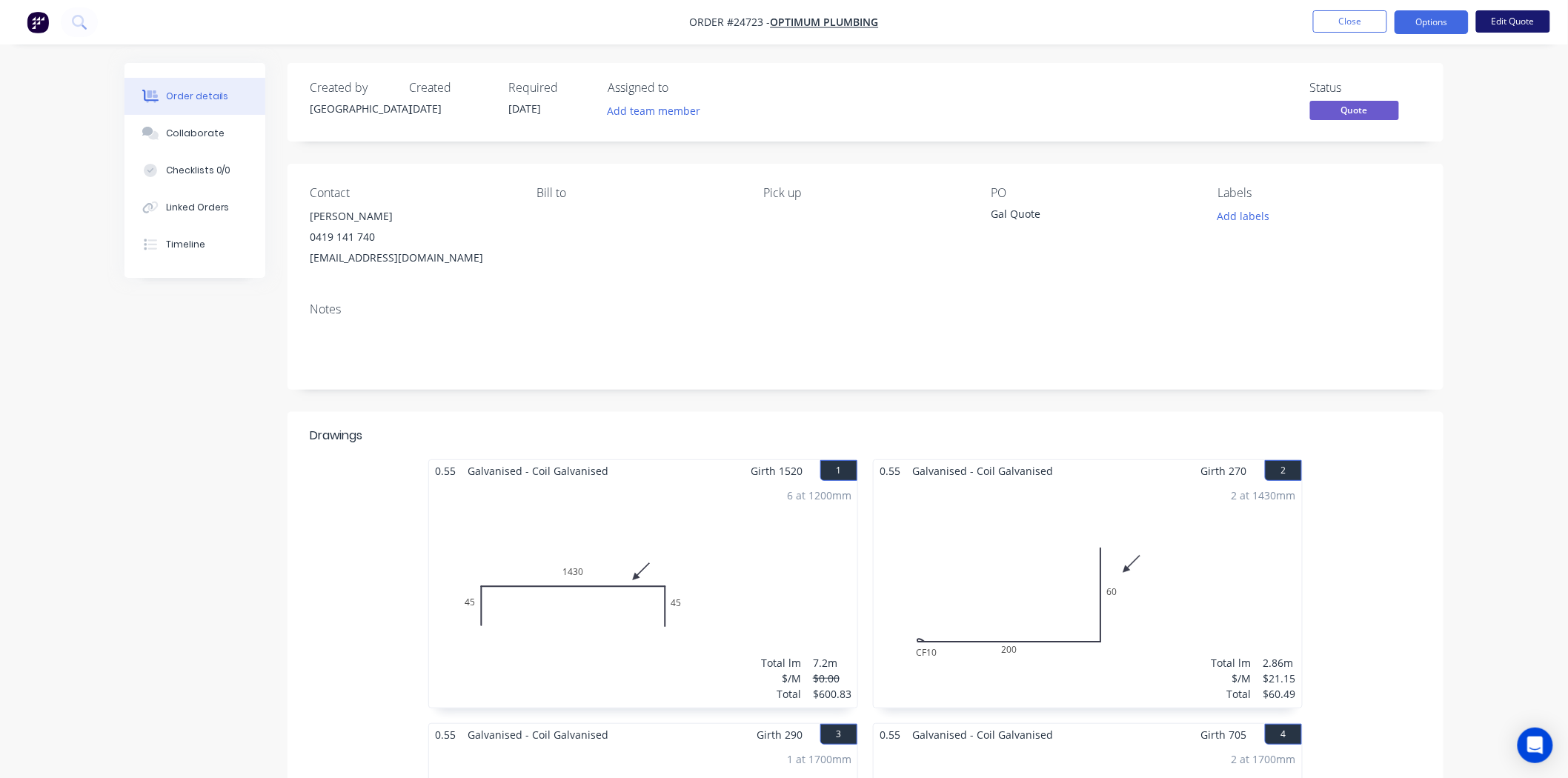
click at [1513, 16] on button "Edit Quote" at bounding box center [1514, 22] width 74 height 22
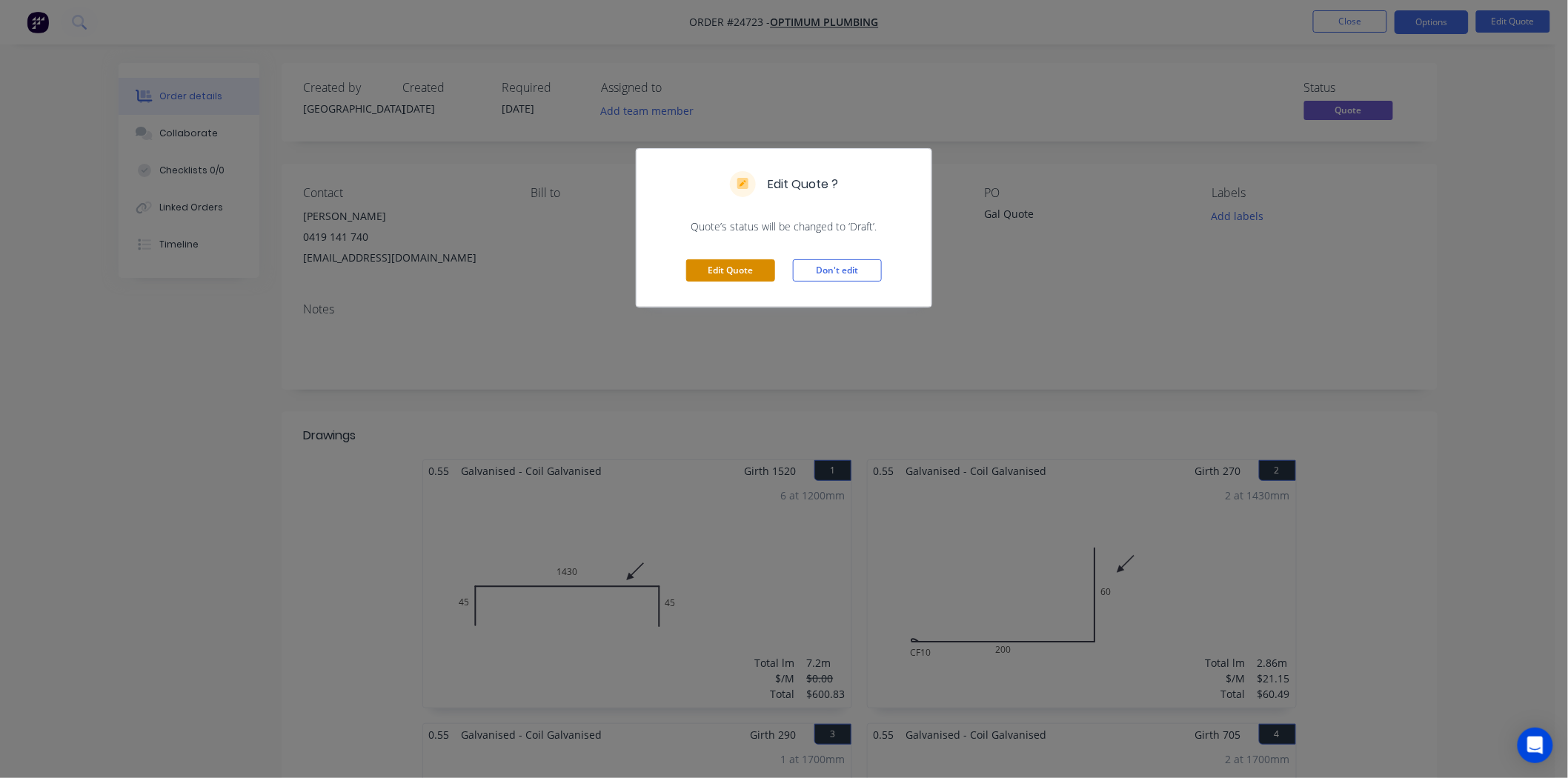
click at [761, 275] on button "Edit Quote" at bounding box center [730, 271] width 89 height 22
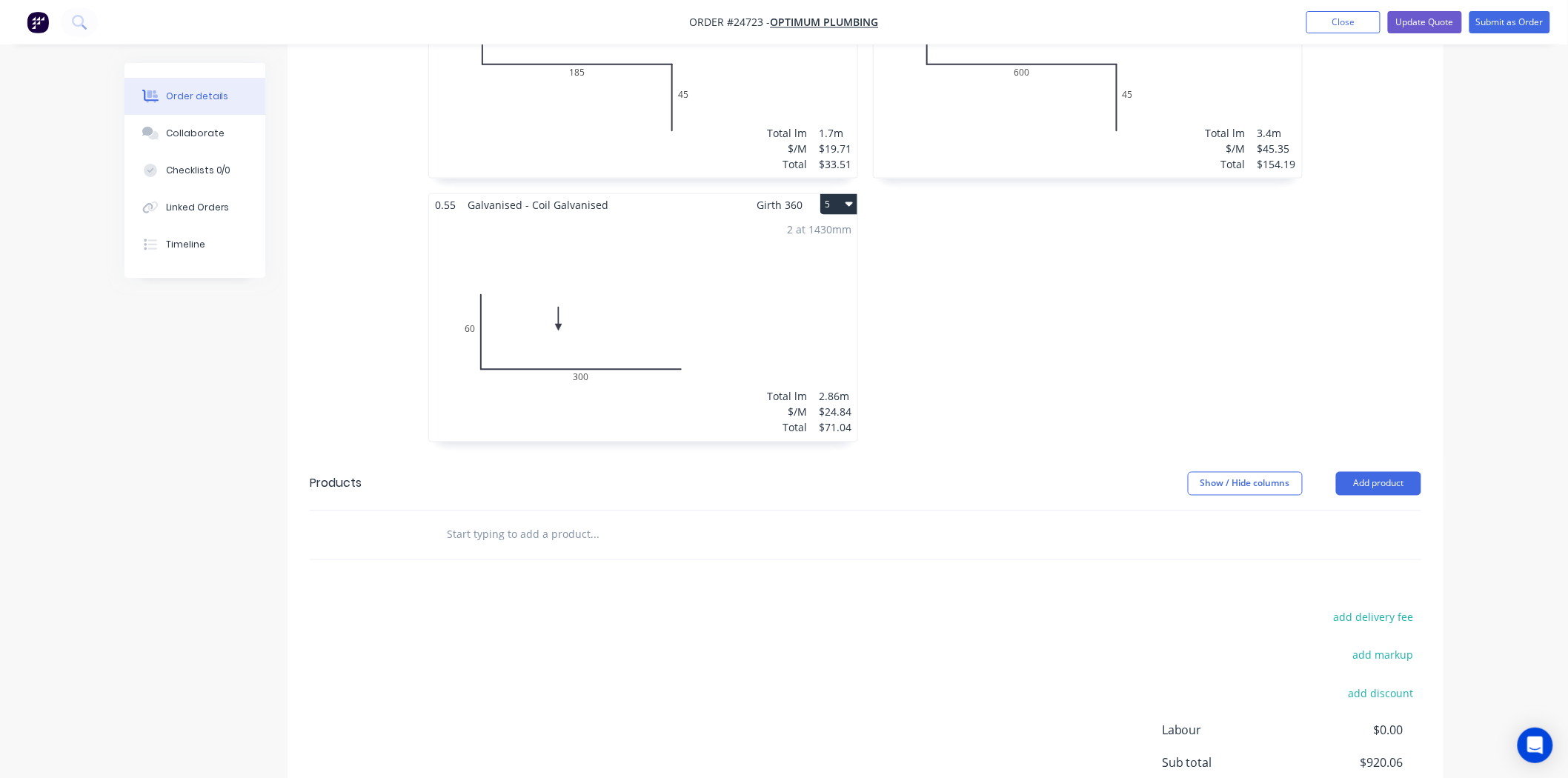
click at [758, 291] on div "2 at 1430mm Total lm $/M Total 2.86m $24.84 $71.04" at bounding box center [643, 328] width 428 height 226
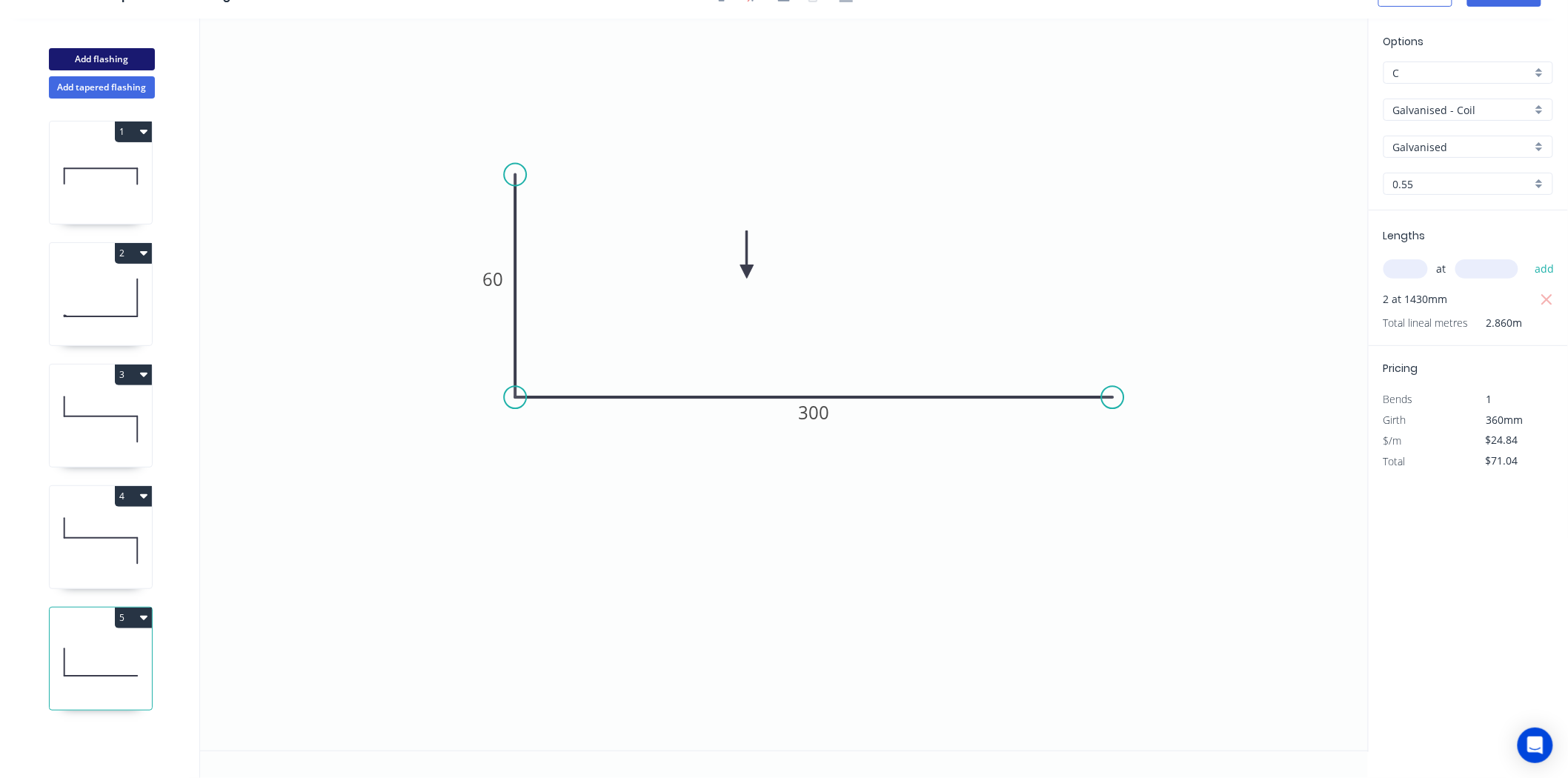
click at [133, 54] on button "Add flashing" at bounding box center [102, 60] width 106 height 22
type input "$0.00"
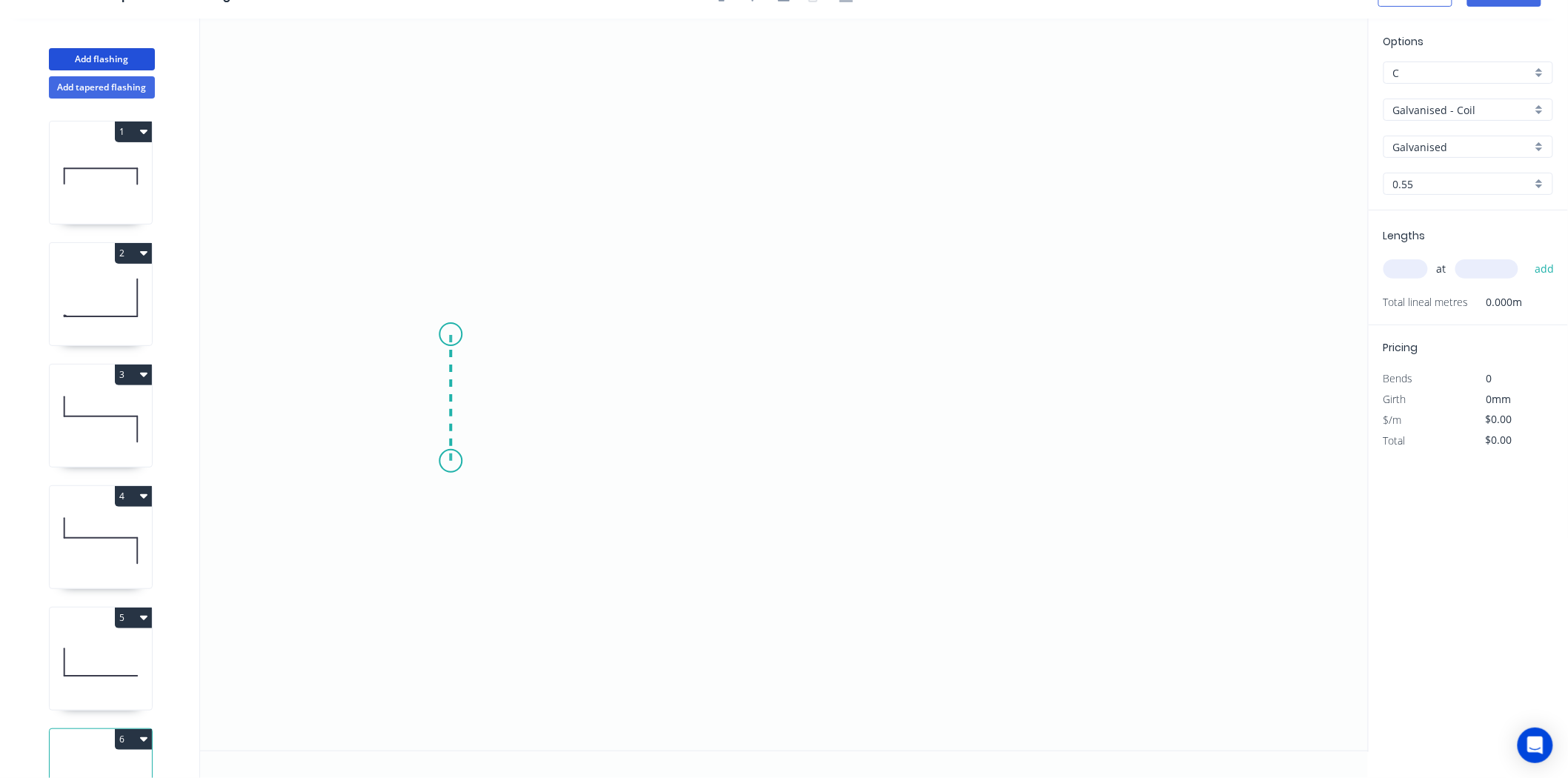
drag, startPoint x: 451, startPoint y: 461, endPoint x: 460, endPoint y: 334, distance: 127.3
click at [460, 334] on icon "0" at bounding box center [784, 384] width 1168 height 731
click at [993, 312] on icon "0 ?" at bounding box center [784, 384] width 1168 height 731
click at [990, 430] on icon "0 ? ?" at bounding box center [784, 384] width 1168 height 731
drag, startPoint x: 993, startPoint y: 423, endPoint x: 995, endPoint y: 447, distance: 24.1
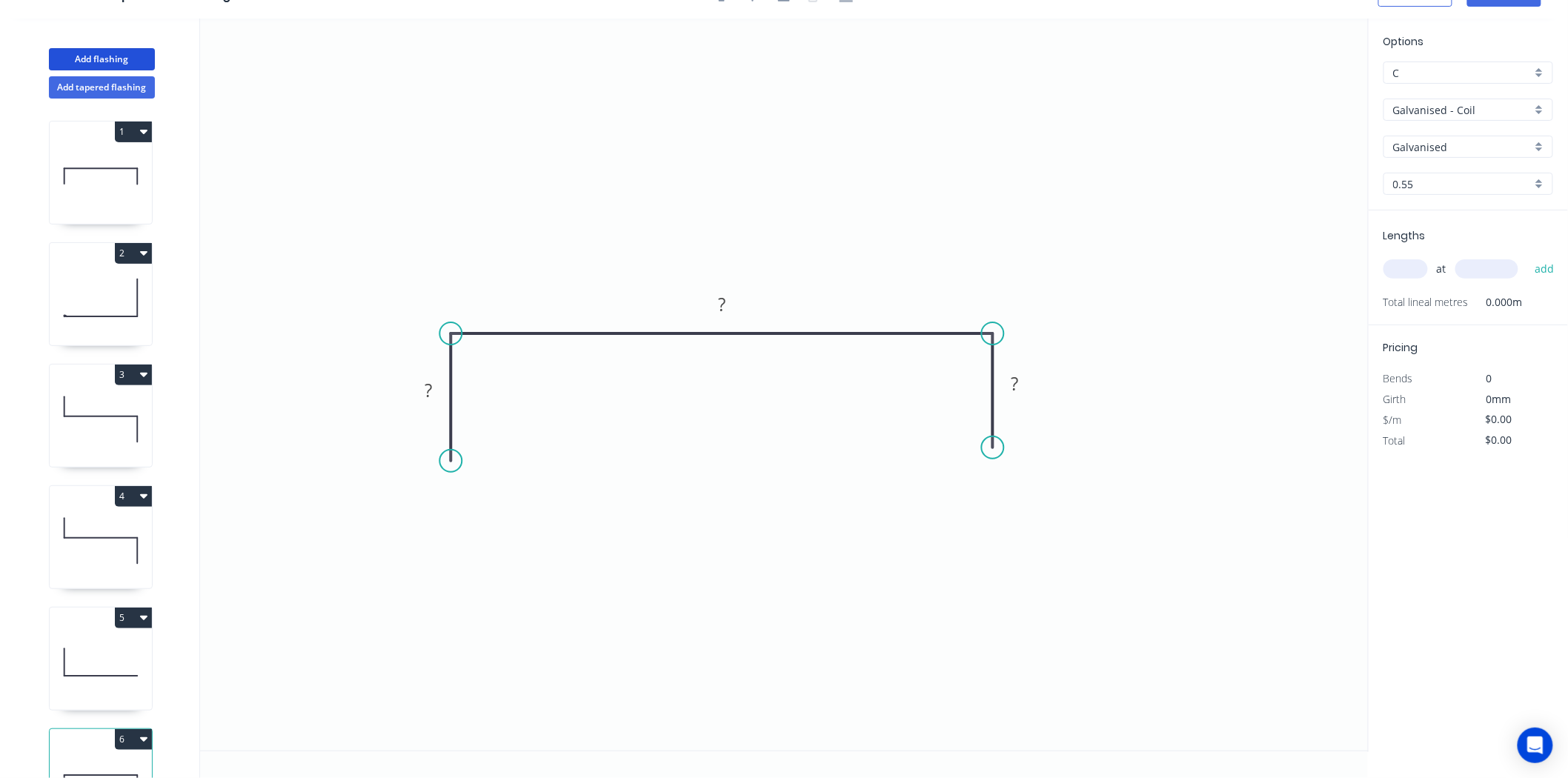
click at [995, 447] on circle at bounding box center [993, 448] width 22 height 22
click at [411, 395] on rect at bounding box center [429, 390] width 48 height 29
click at [440, 393] on rect at bounding box center [429, 391] width 29 height 21
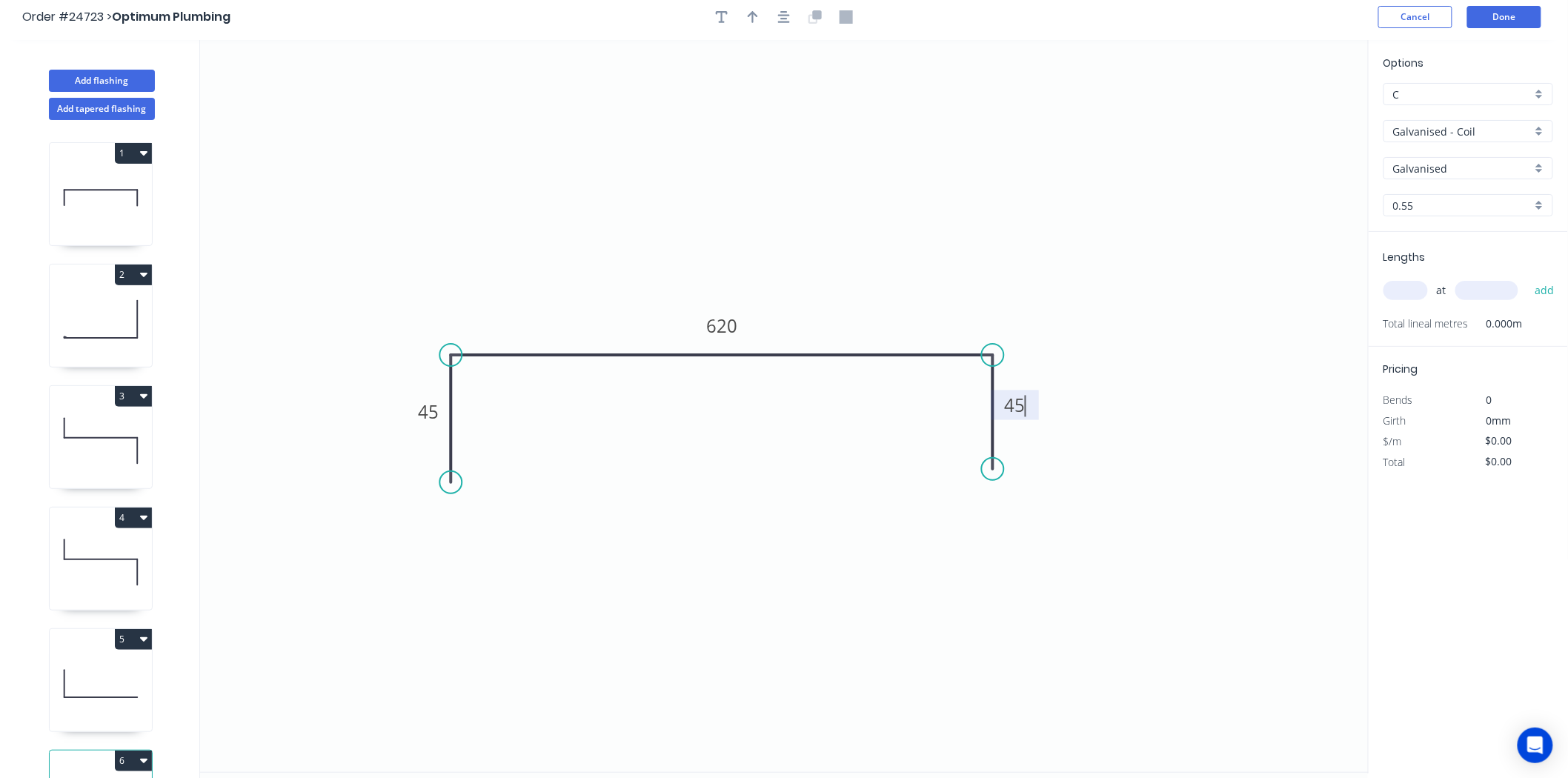
scroll to position [0, 0]
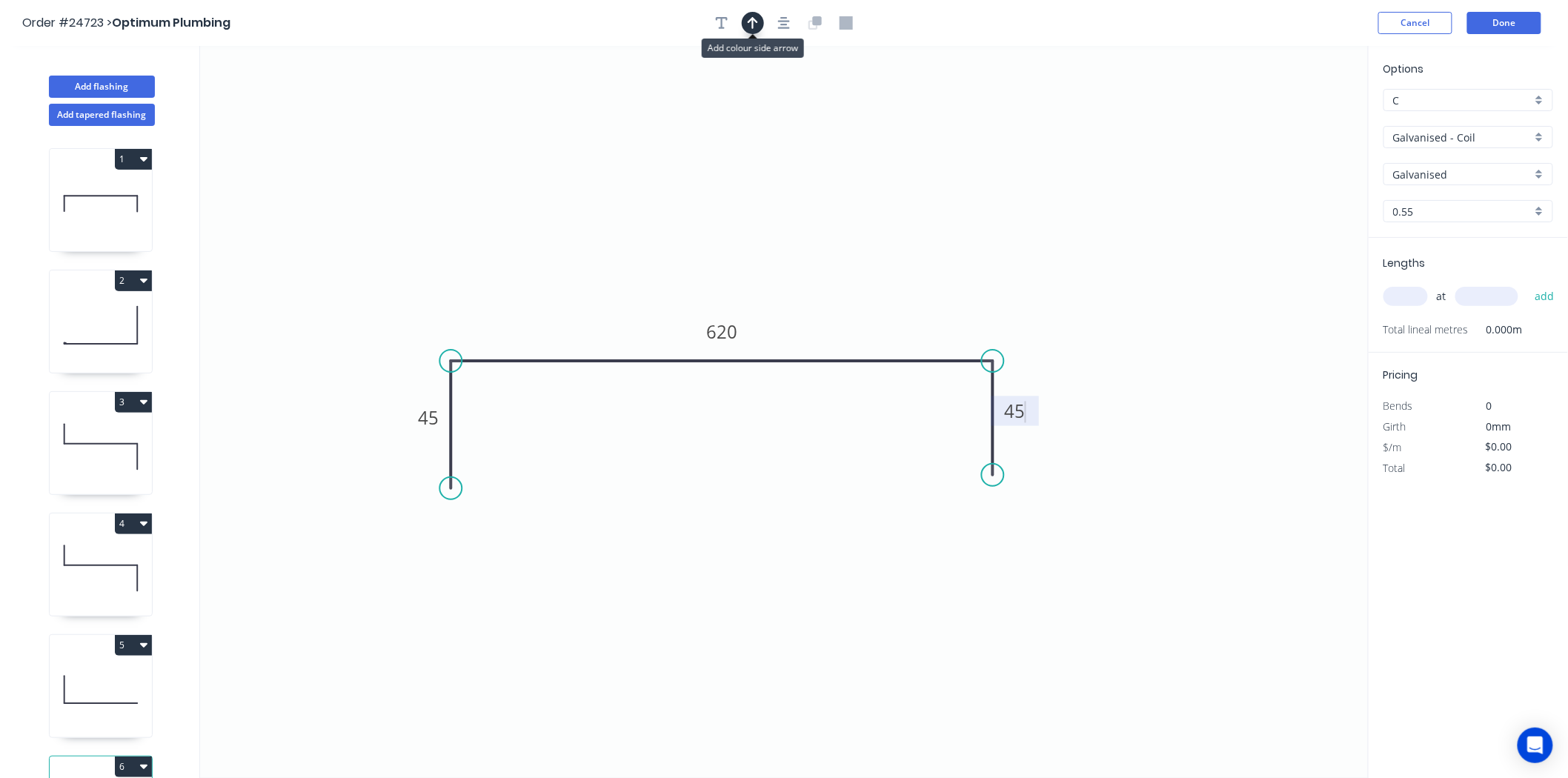
click at [758, 32] on button "button" at bounding box center [753, 23] width 22 height 22
type input "$45.35"
drag, startPoint x: 1291, startPoint y: 117, endPoint x: 823, endPoint y: 272, distance: 493.0
click at [915, 225] on icon at bounding box center [921, 201] width 13 height 48
click at [823, 272] on icon at bounding box center [822, 255] width 13 height 48
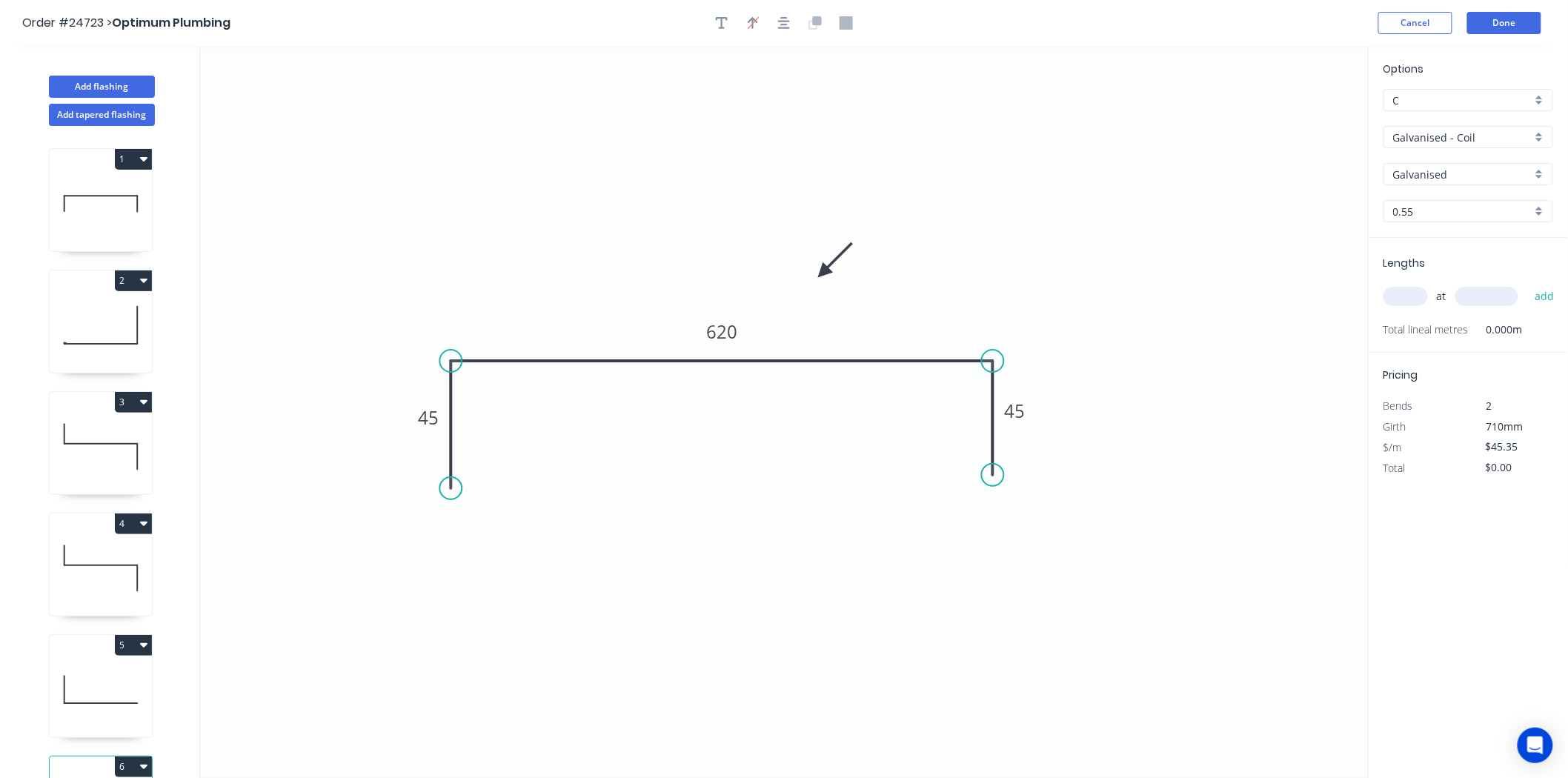
click at [1417, 292] on input "text" at bounding box center [1405, 297] width 44 height 19
type input "2"
type input "3000"
click at [1527, 284] on button "add" at bounding box center [1545, 296] width 35 height 25
type input "$272.10"
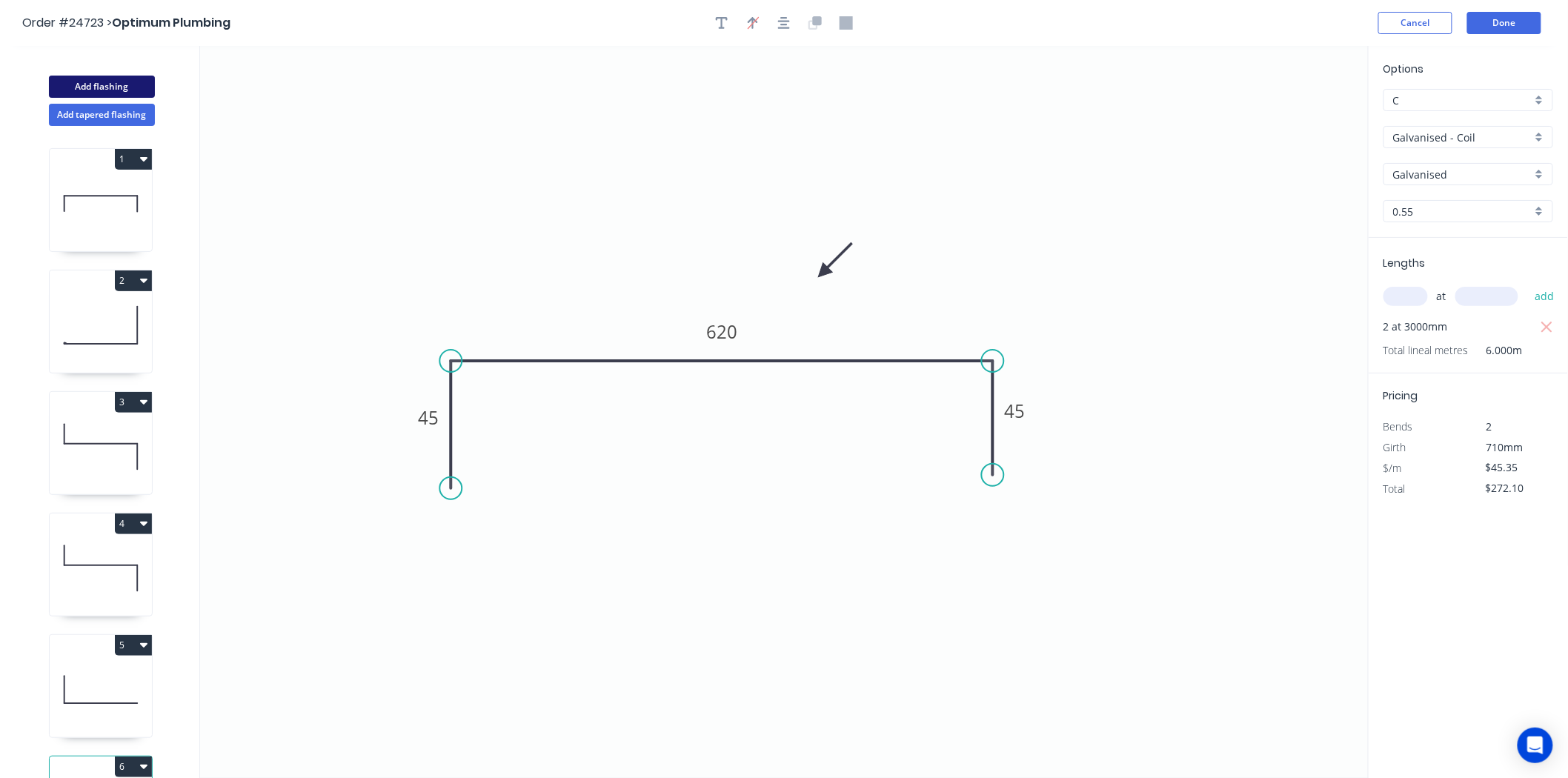
click at [109, 75] on button "Add flashing" at bounding box center [102, 86] width 106 height 22
type input "$0.00"
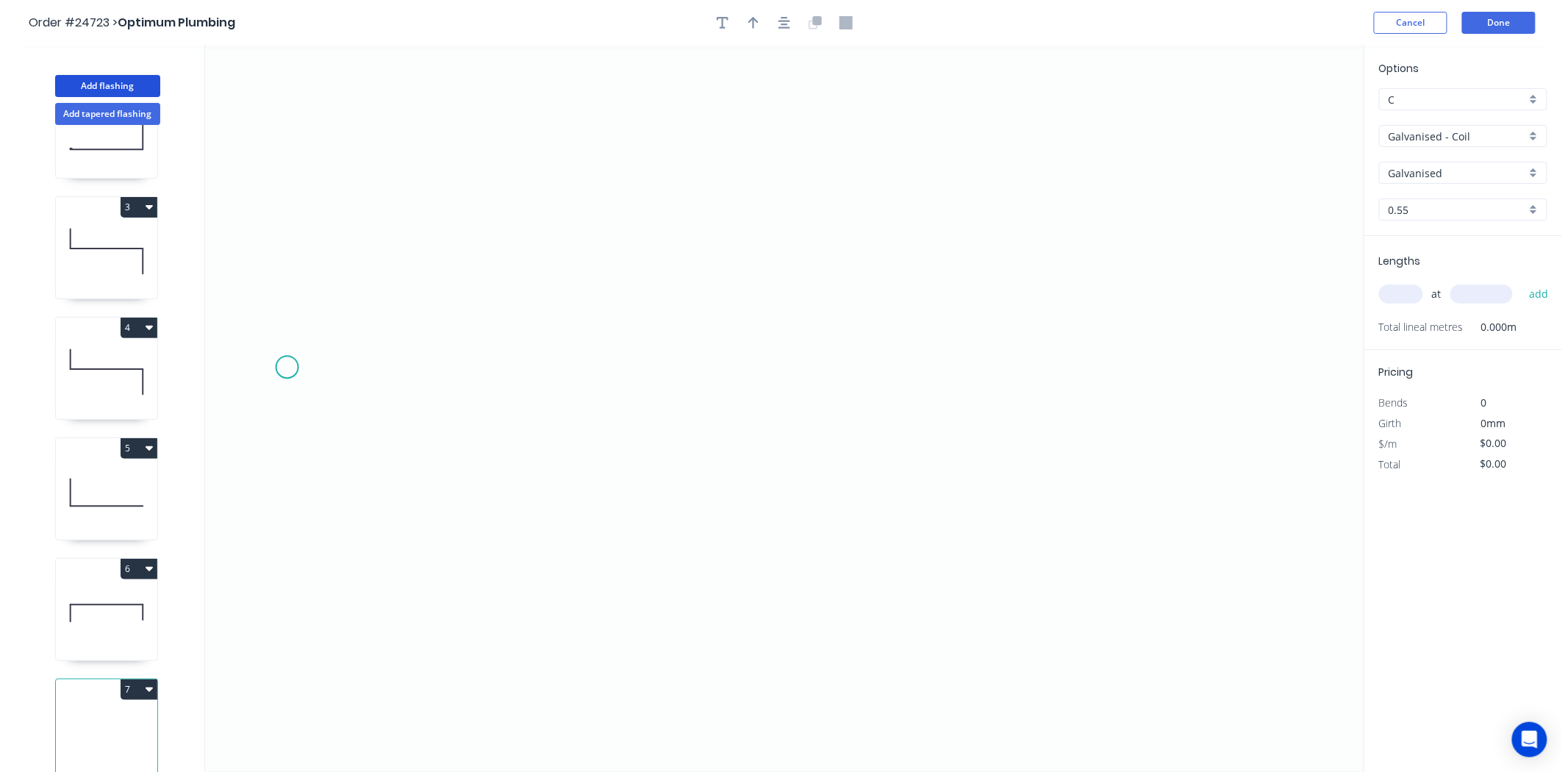
scroll to position [203, 0]
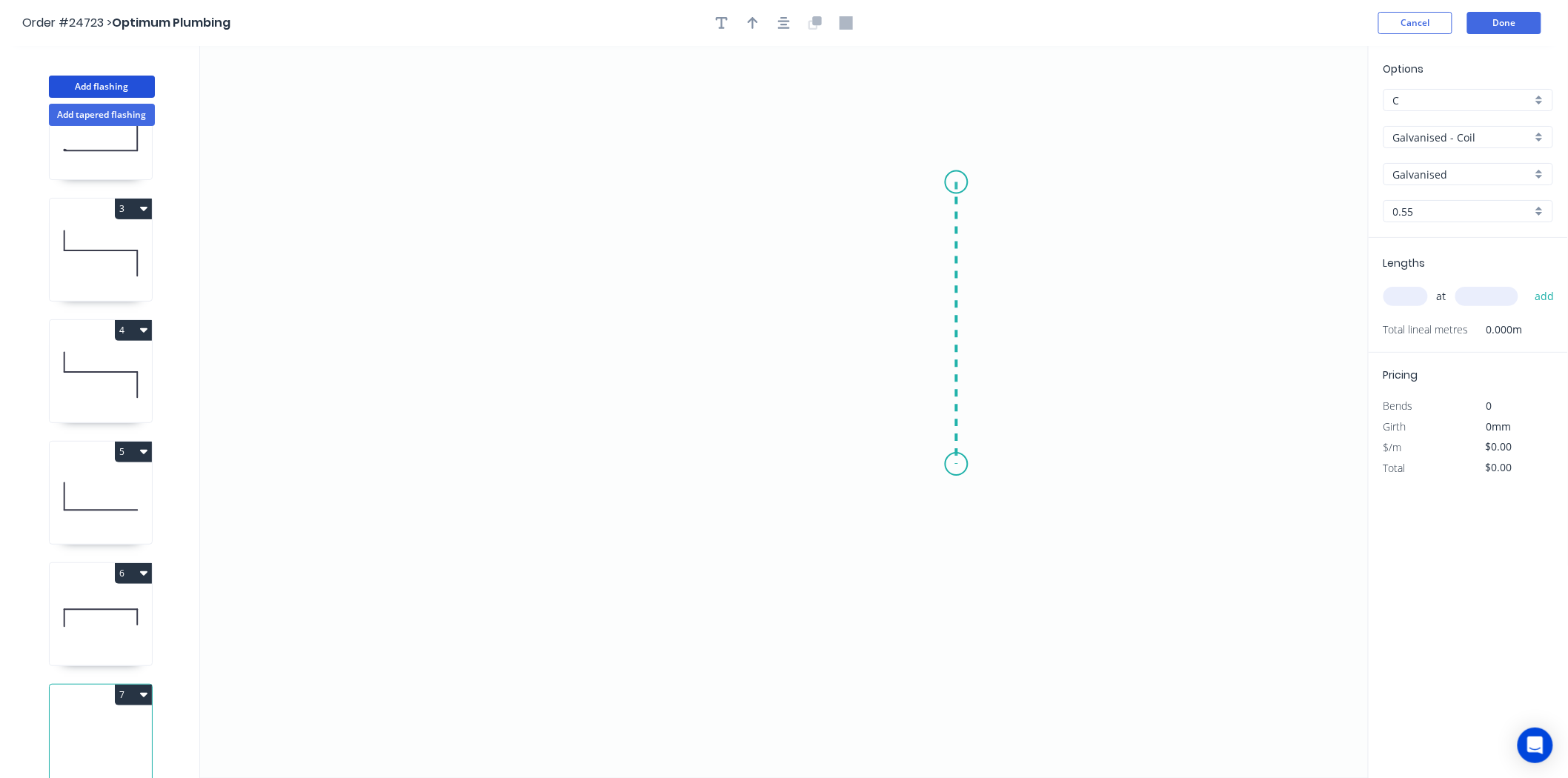
drag, startPoint x: 957, startPoint y: 182, endPoint x: 944, endPoint y: 464, distance: 282.3
click at [944, 464] on icon "0" at bounding box center [784, 411] width 1168 height 731
click at [484, 468] on icon "0 ?" at bounding box center [784, 411] width 1168 height 731
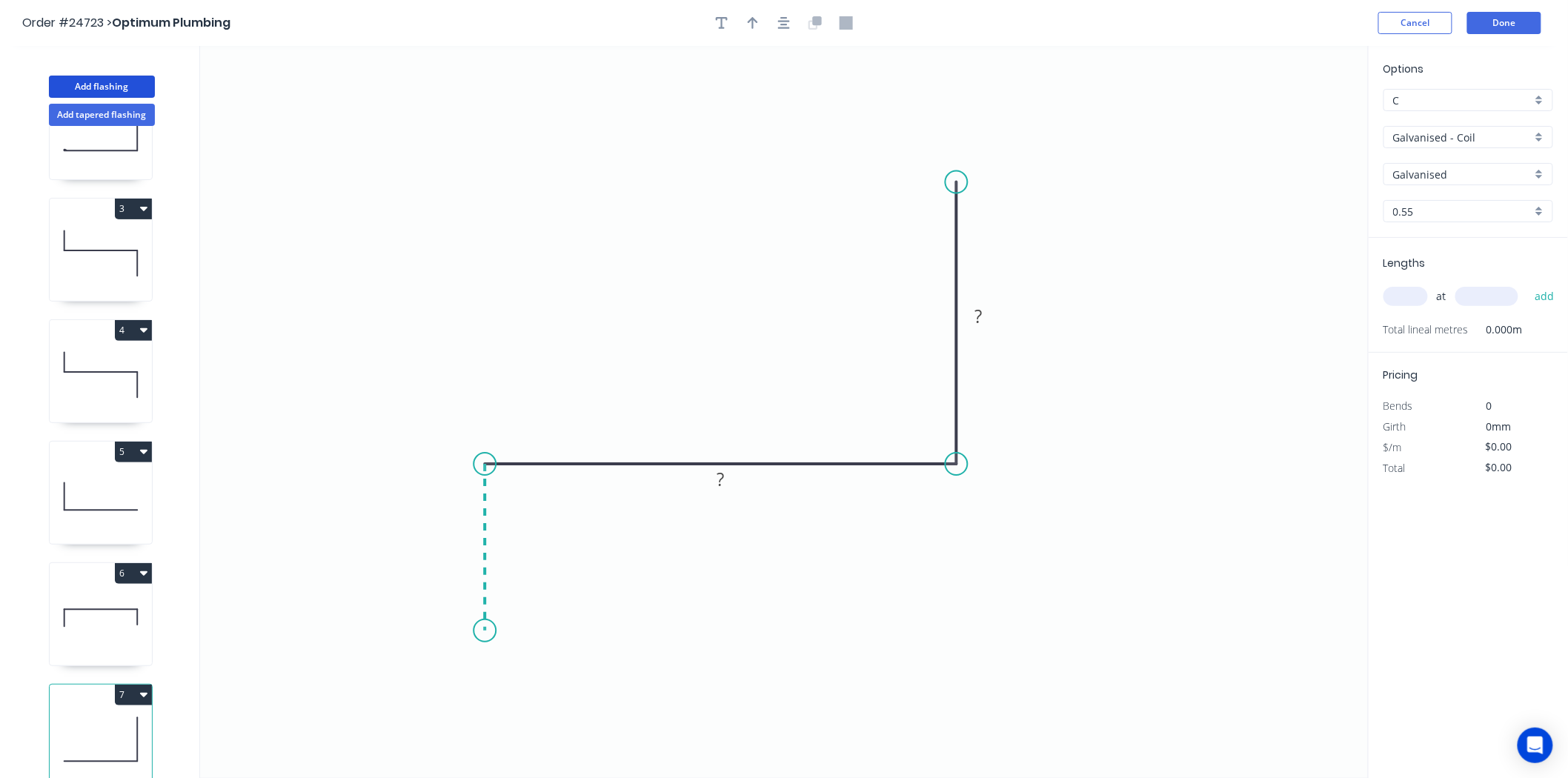
click at [483, 631] on icon "0 ? ?" at bounding box center [784, 411] width 1168 height 731
click at [456, 544] on rect at bounding box center [462, 541] width 29 height 21
click at [1415, 299] on input "text" at bounding box center [1405, 297] width 44 height 19
type input "$19.71"
type input "1"
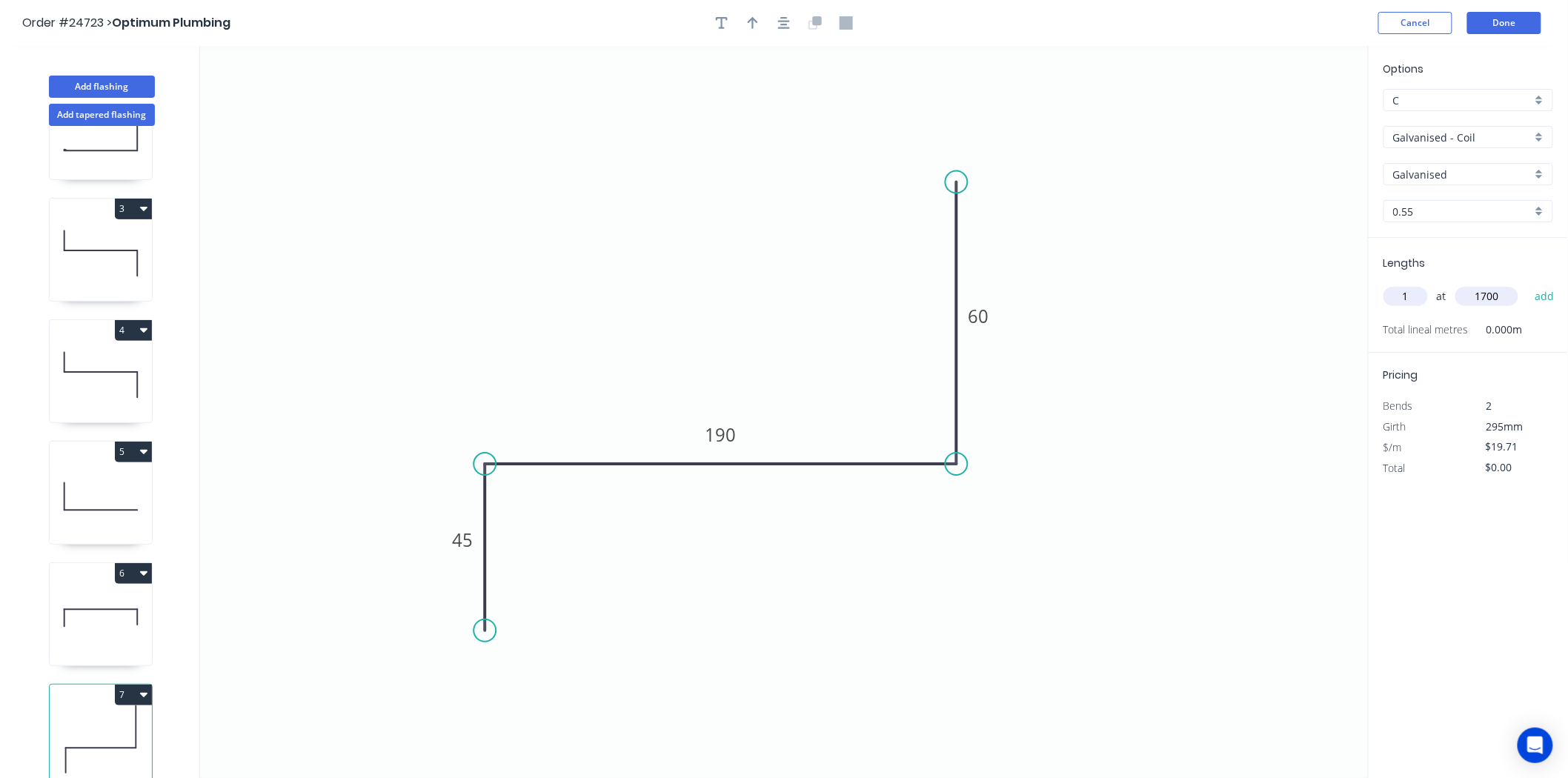
type input "1700"
click at [1527, 284] on button "add" at bounding box center [1545, 296] width 35 height 25
type input "$33.51"
click at [1499, 15] on button "Done" at bounding box center [1504, 23] width 74 height 22
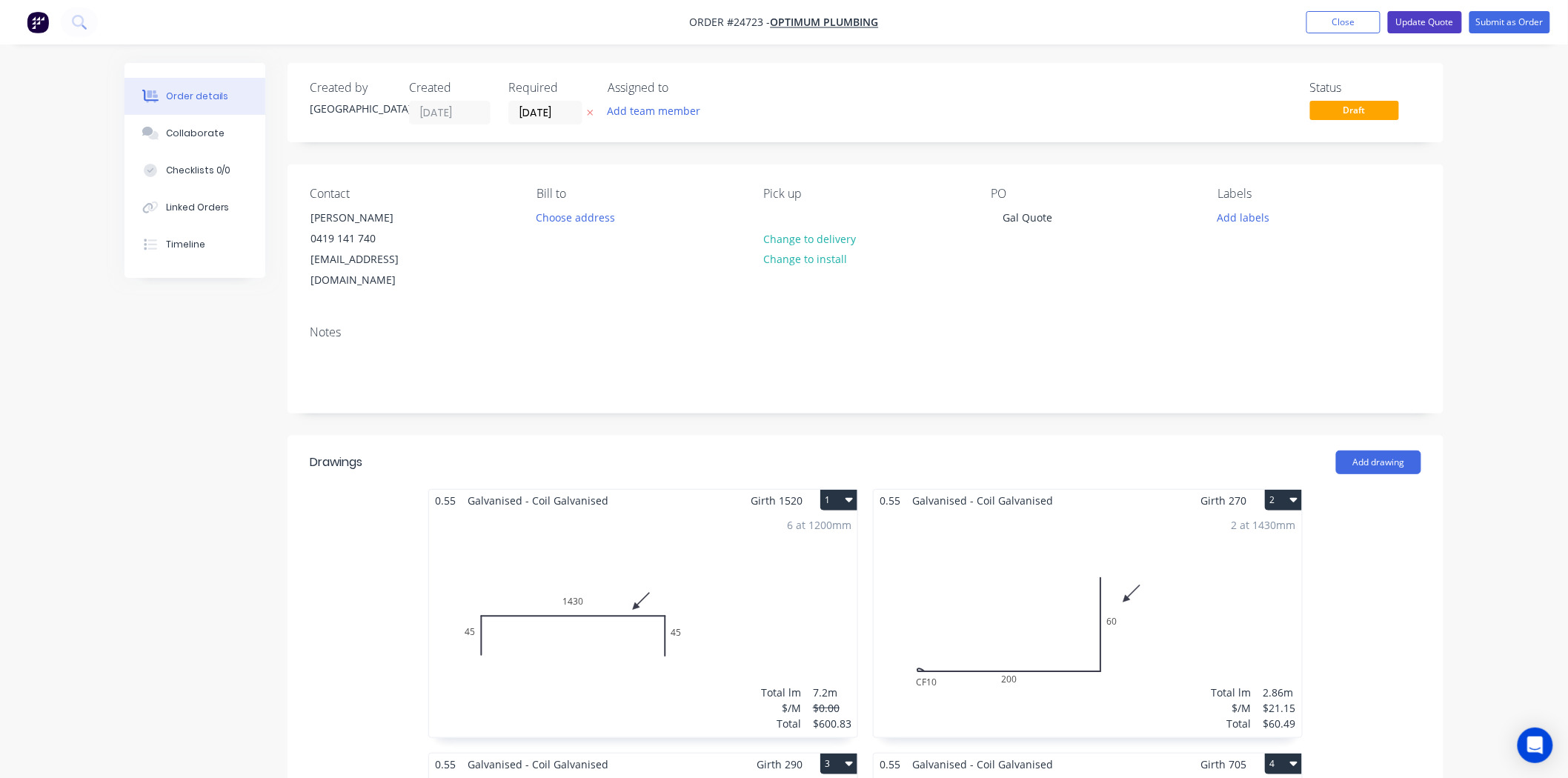
click at [1443, 20] on button "Update Quote" at bounding box center [1425, 22] width 74 height 22
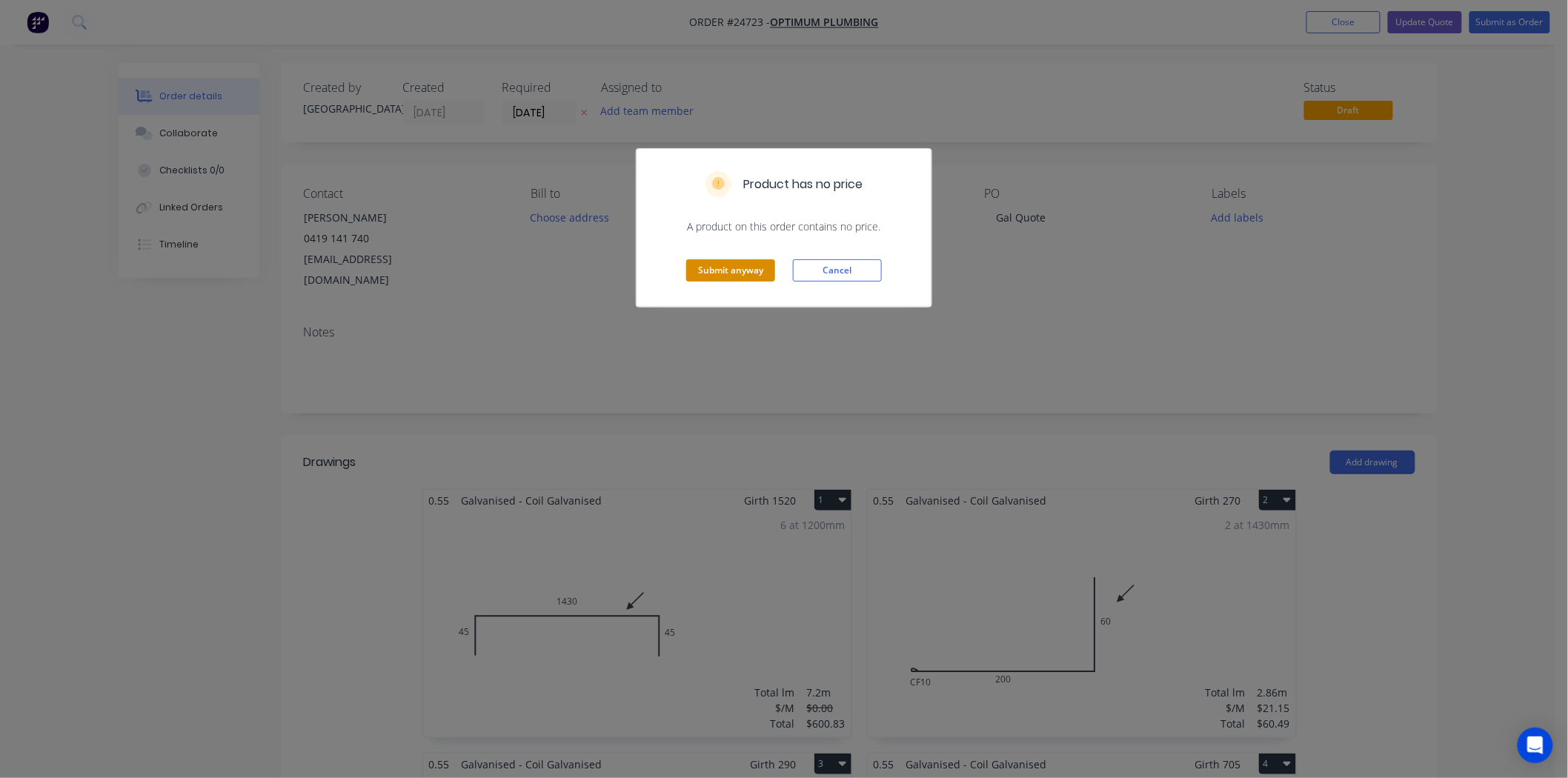
click at [707, 260] on button "Submit anyway" at bounding box center [730, 271] width 89 height 22
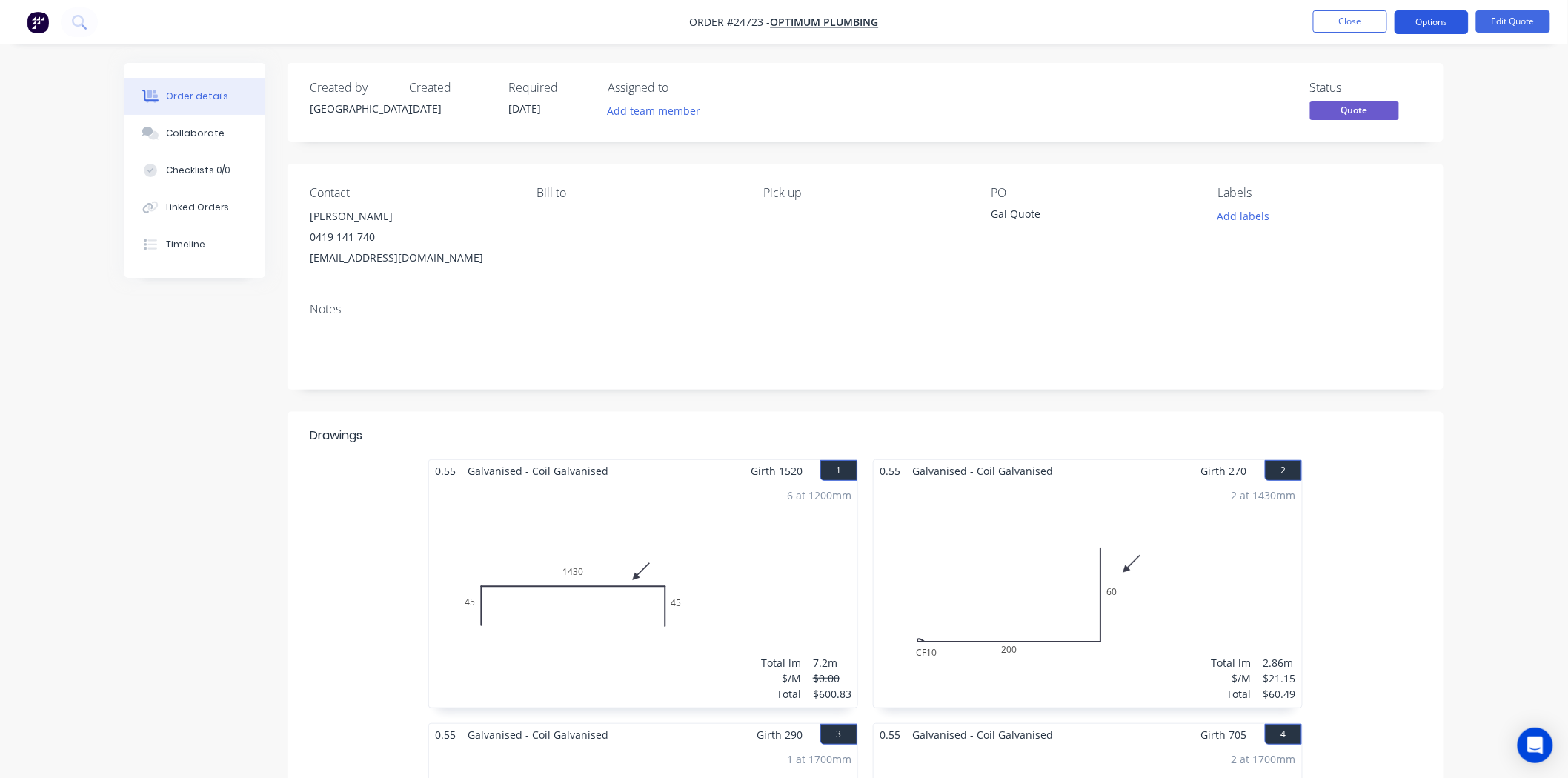
click at [1421, 16] on button "Options" at bounding box center [1431, 22] width 74 height 23
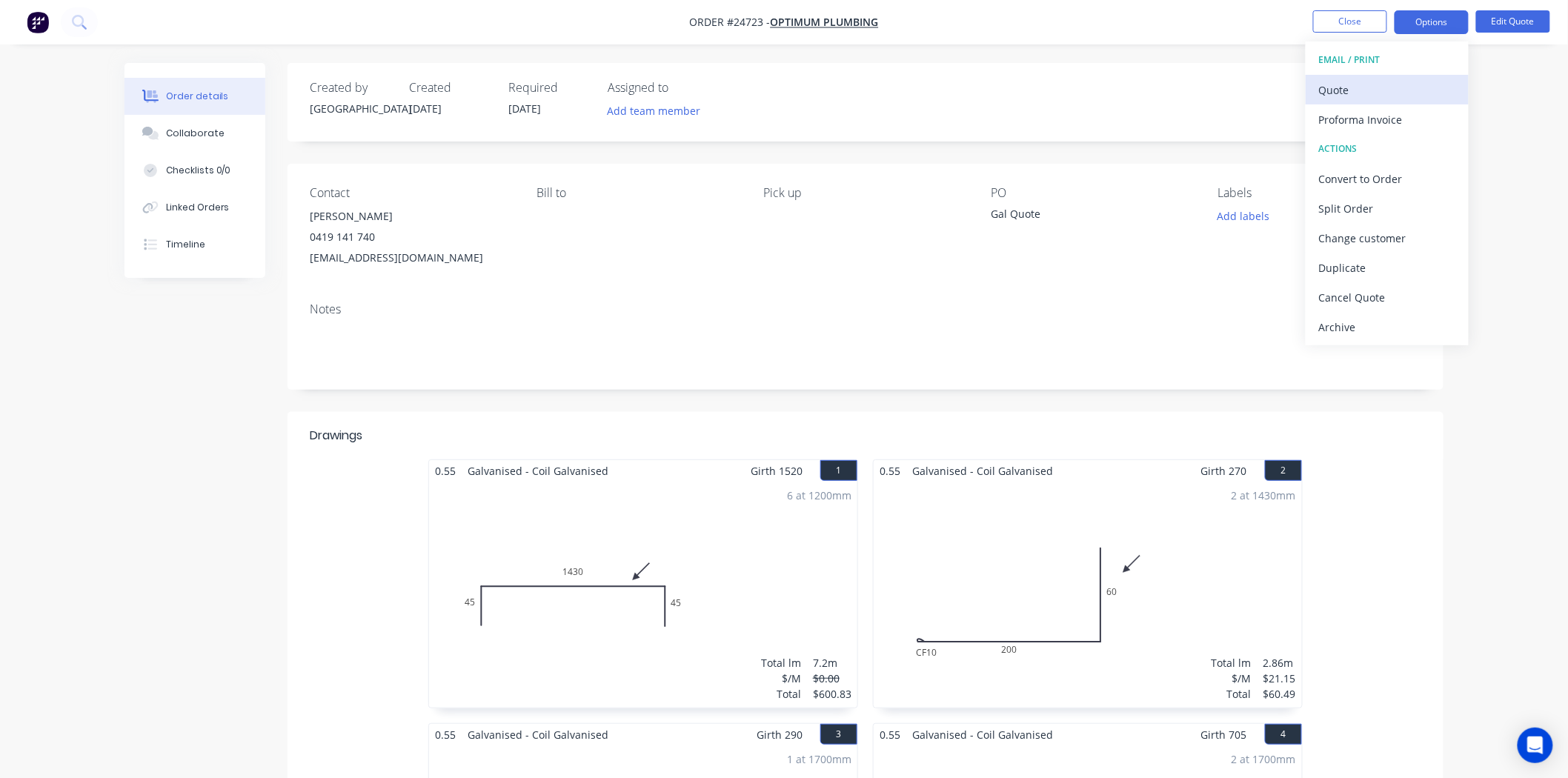
click at [1393, 86] on div "Quote" at bounding box center [1387, 90] width 137 height 22
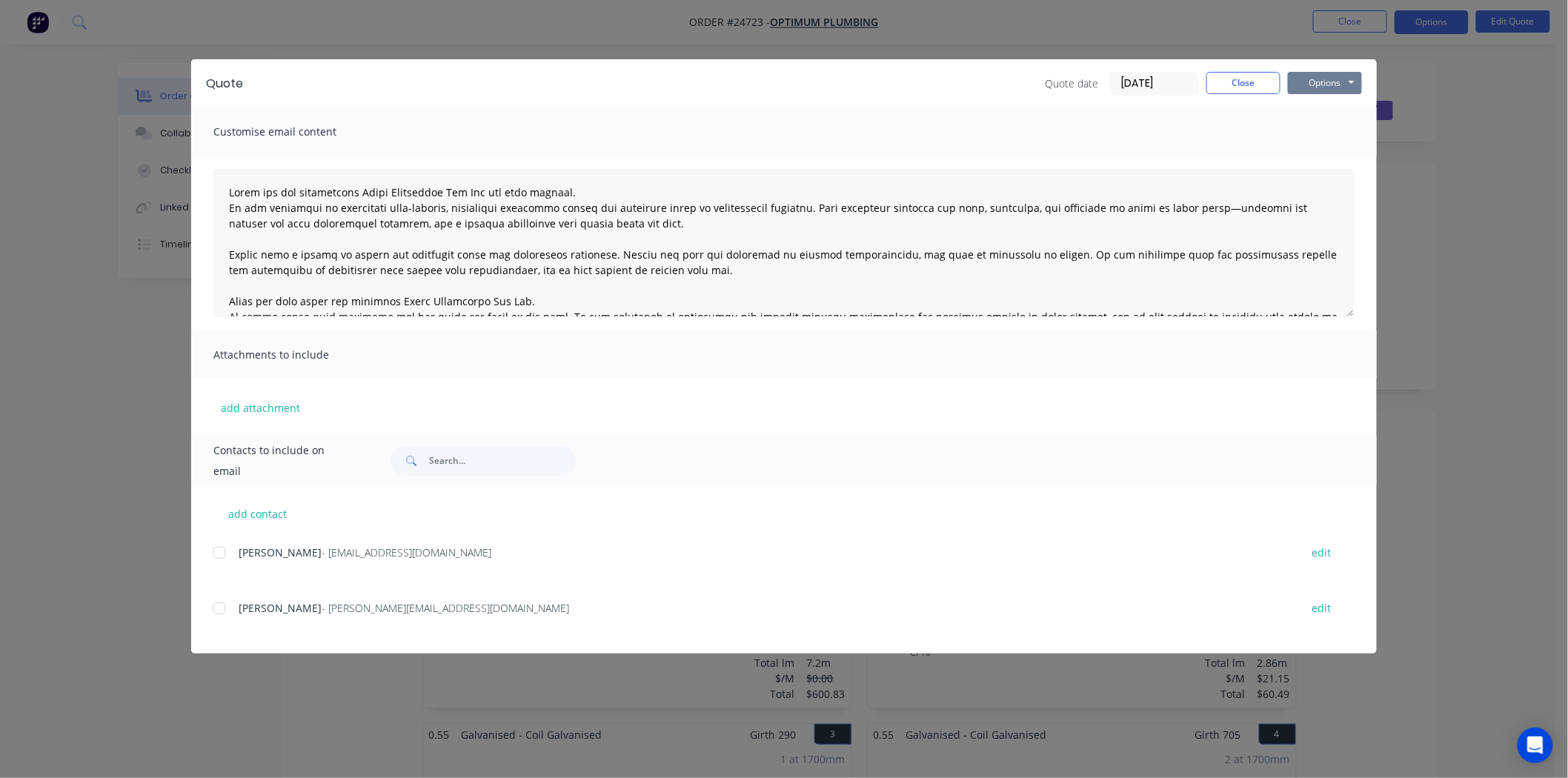
click at [1330, 72] on button "Options" at bounding box center [1325, 83] width 74 height 22
click at [204, 603] on div "add contact Craig - Bills@optimumplumbing.com.au edit Craig - craig@optimumplum…" at bounding box center [784, 568] width 1186 height 169
click at [220, 611] on div at bounding box center [219, 608] width 29 height 29
click at [1346, 87] on button "Options" at bounding box center [1325, 83] width 74 height 22
click at [1341, 150] on button "Email" at bounding box center [1335, 158] width 95 height 24
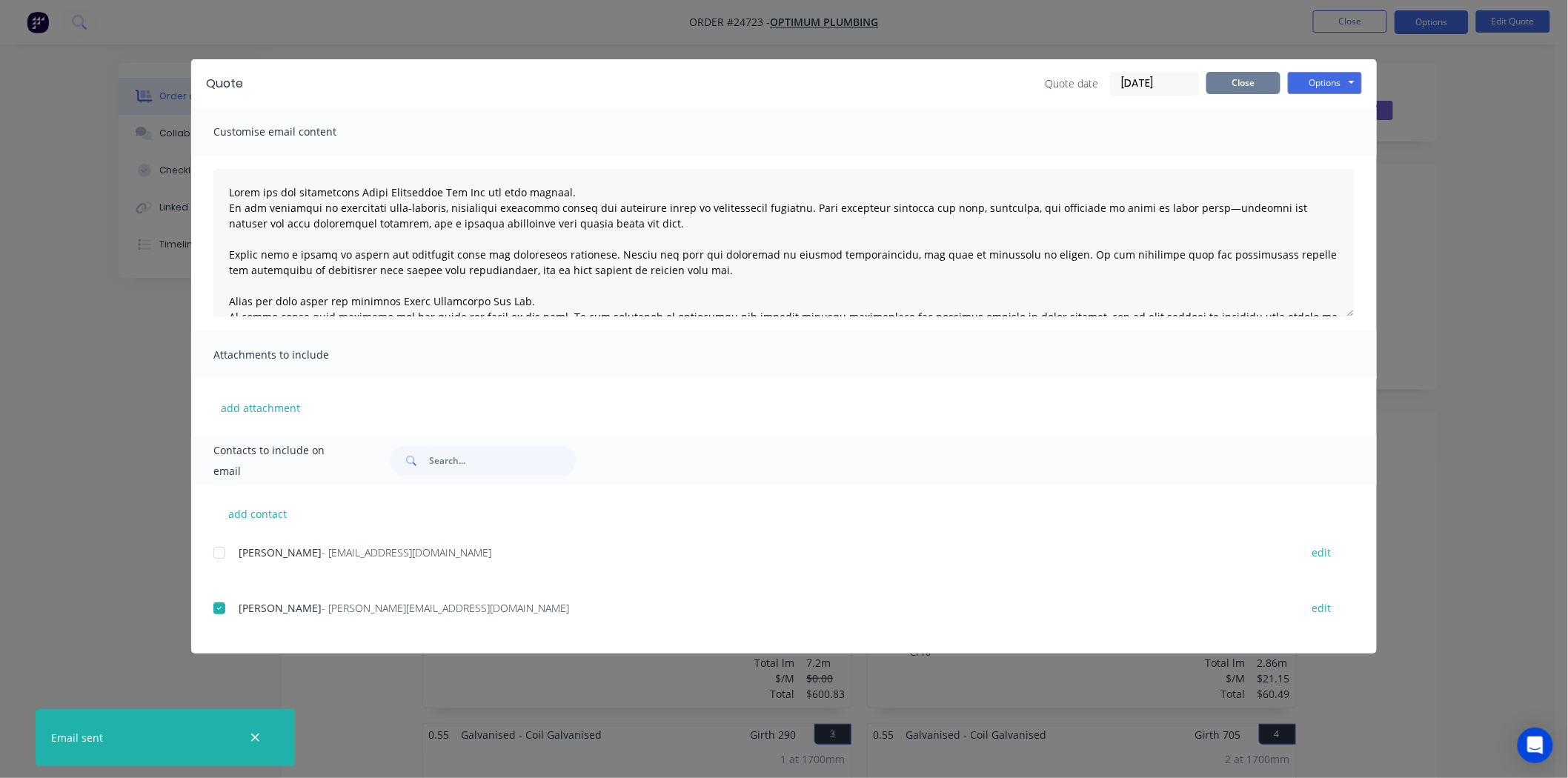
click at [1233, 81] on button "Close" at bounding box center [1244, 83] width 74 height 22
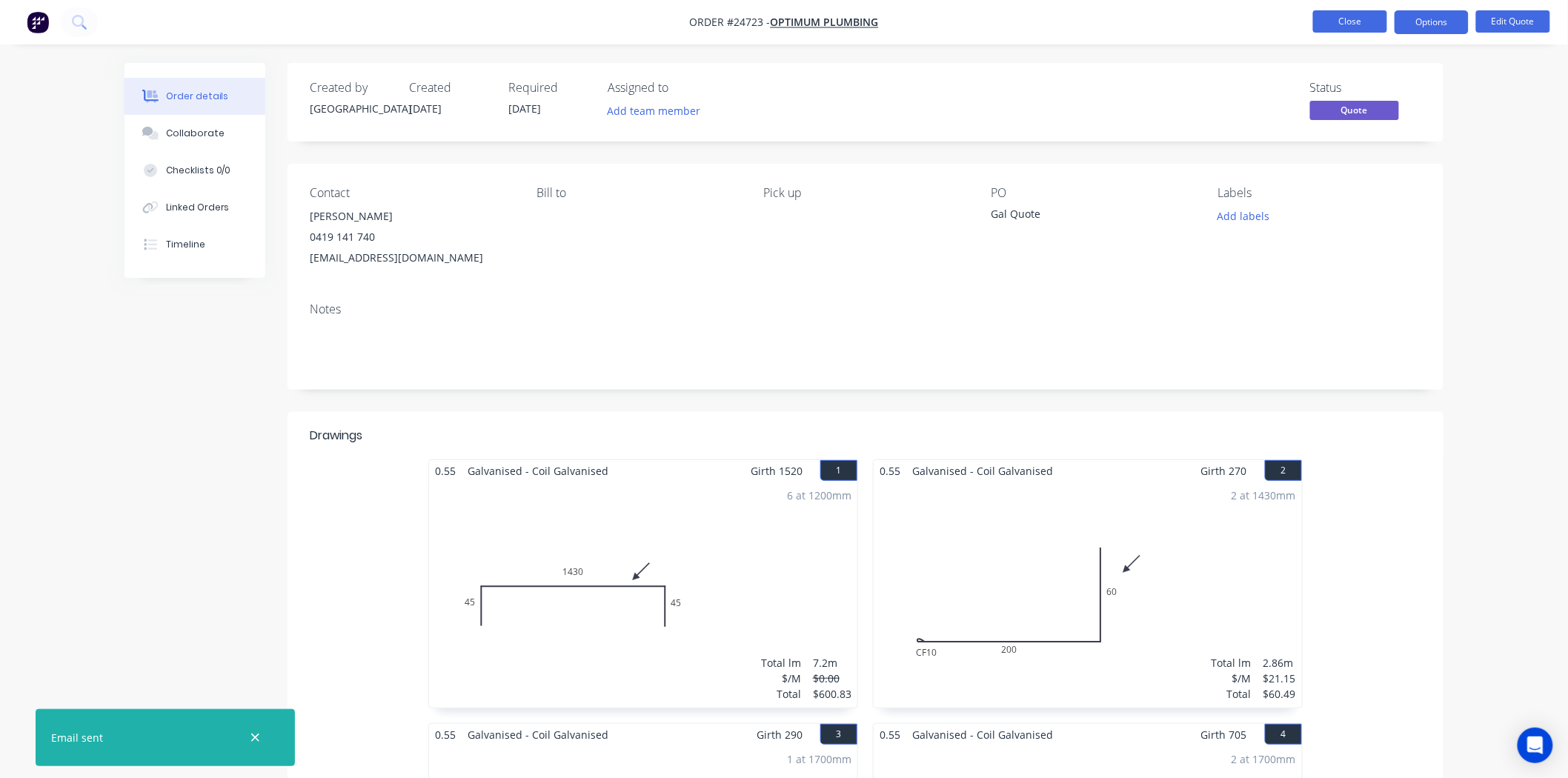
click at [1358, 25] on button "Close" at bounding box center [1350, 22] width 74 height 22
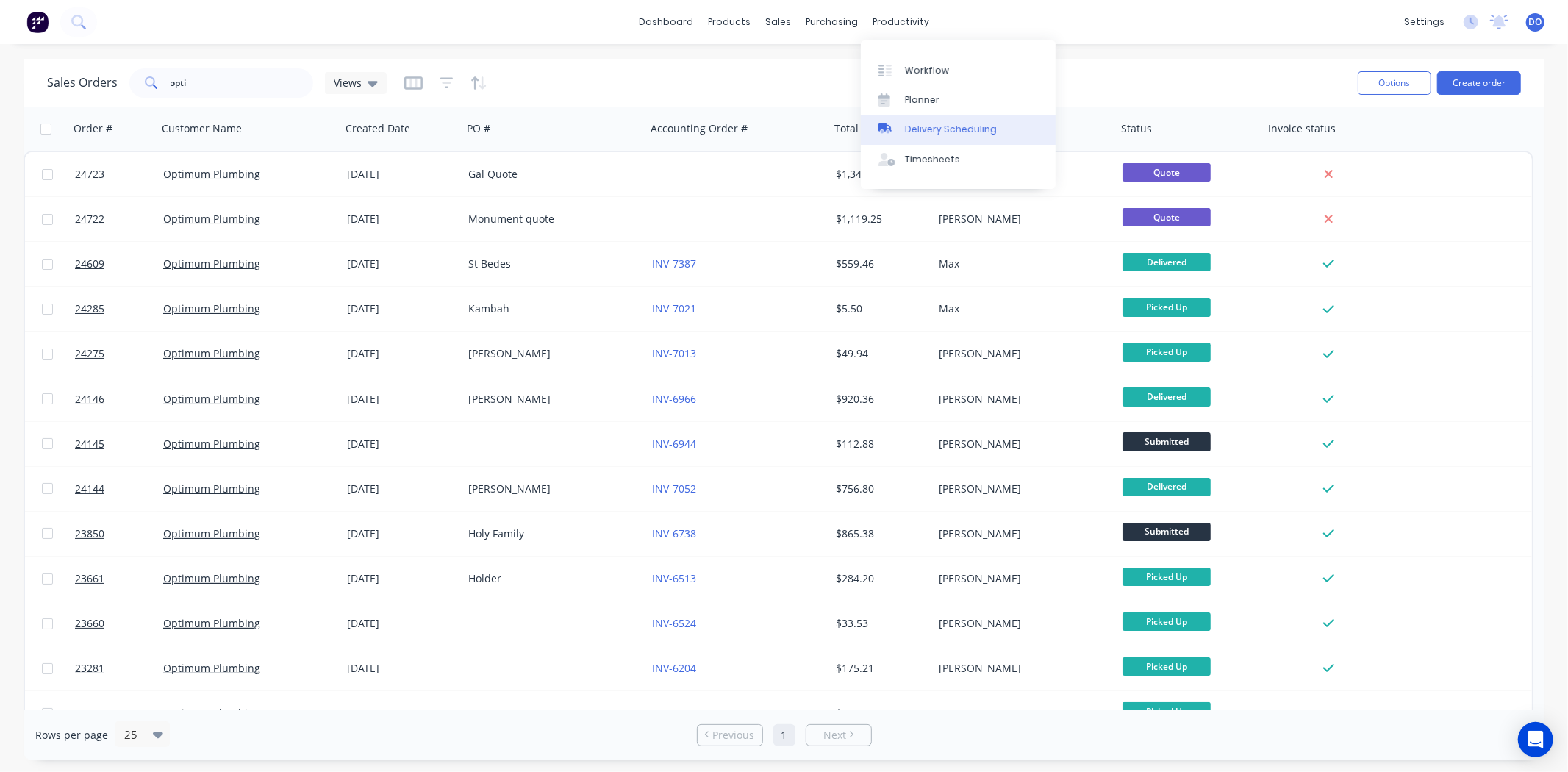
click at [924, 131] on div "Delivery Scheduling" at bounding box center [951, 129] width 92 height 13
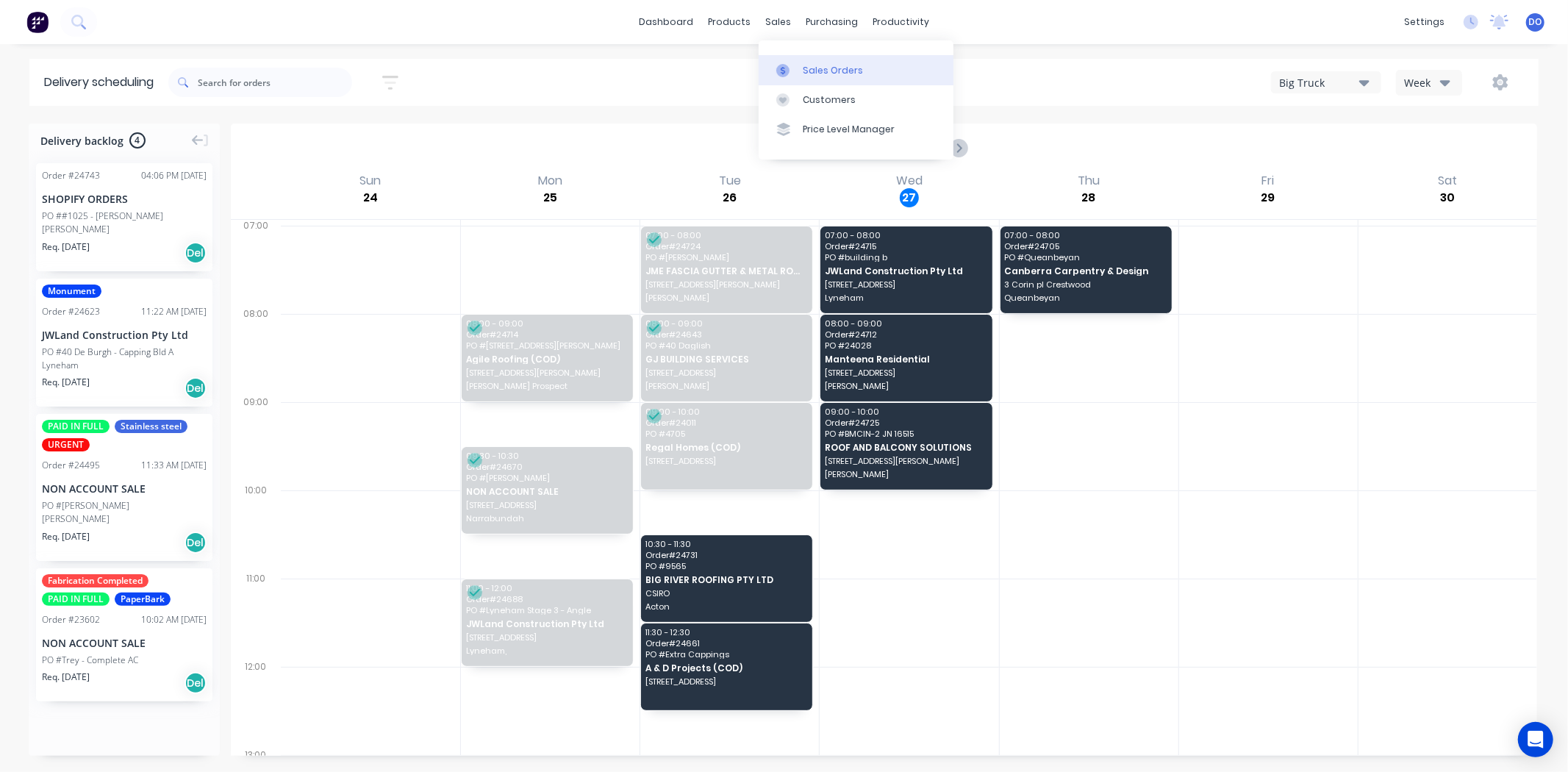
click at [798, 70] on link "Sales Orders" at bounding box center [856, 69] width 195 height 29
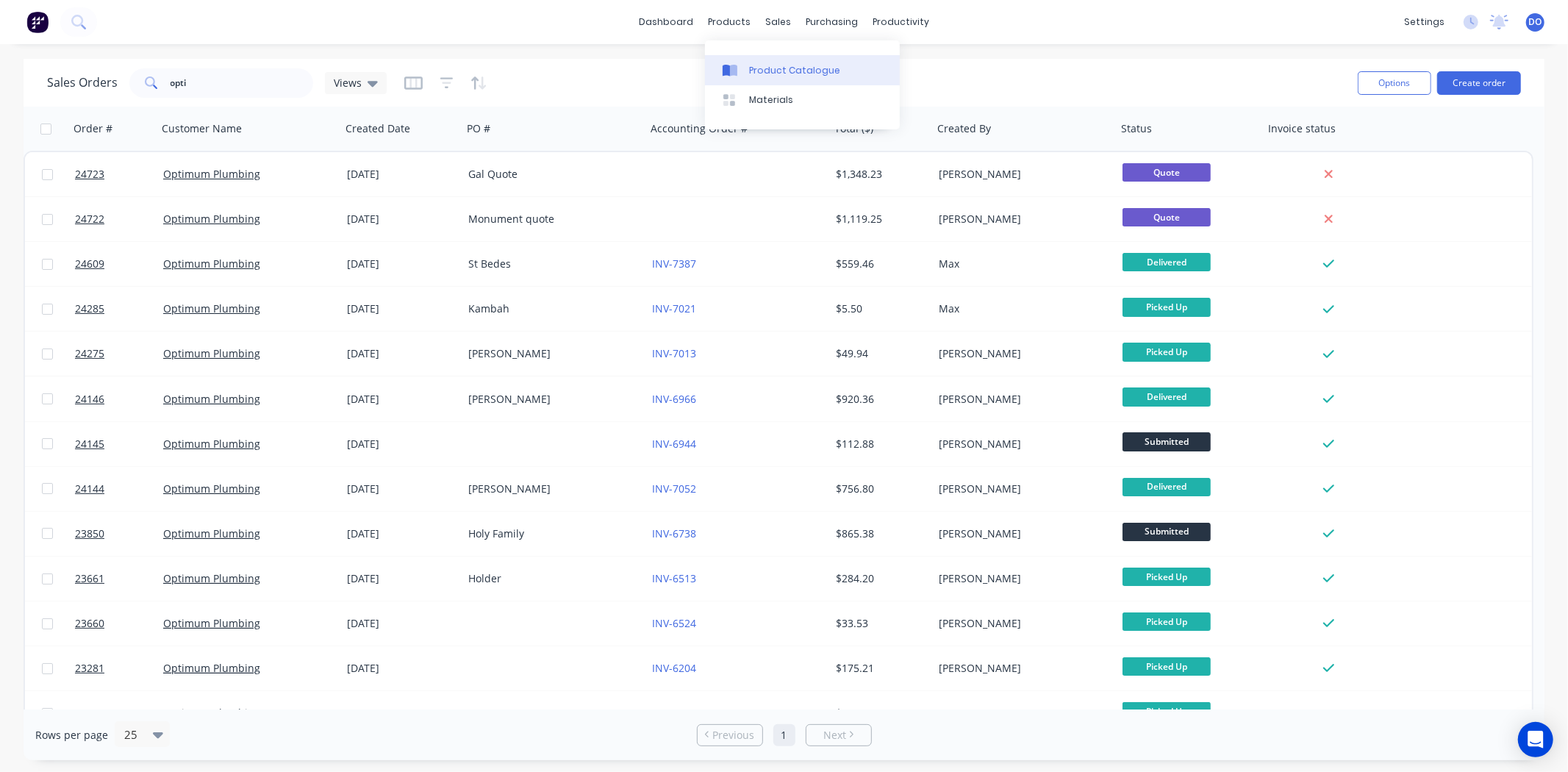
click at [741, 60] on link "Product Catalogue" at bounding box center [802, 69] width 195 height 29
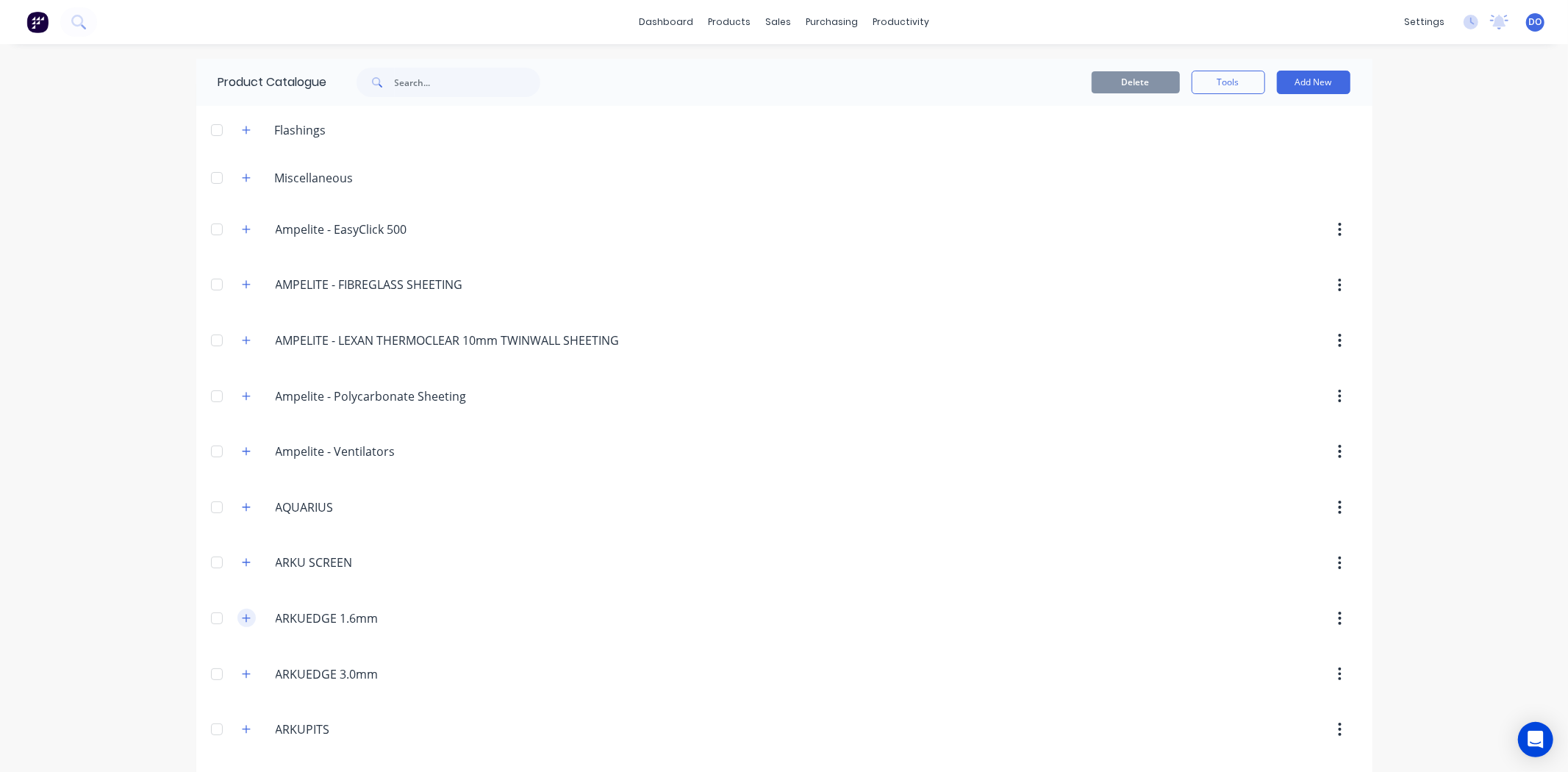
click at [242, 622] on icon "button" at bounding box center [246, 618] width 9 height 10
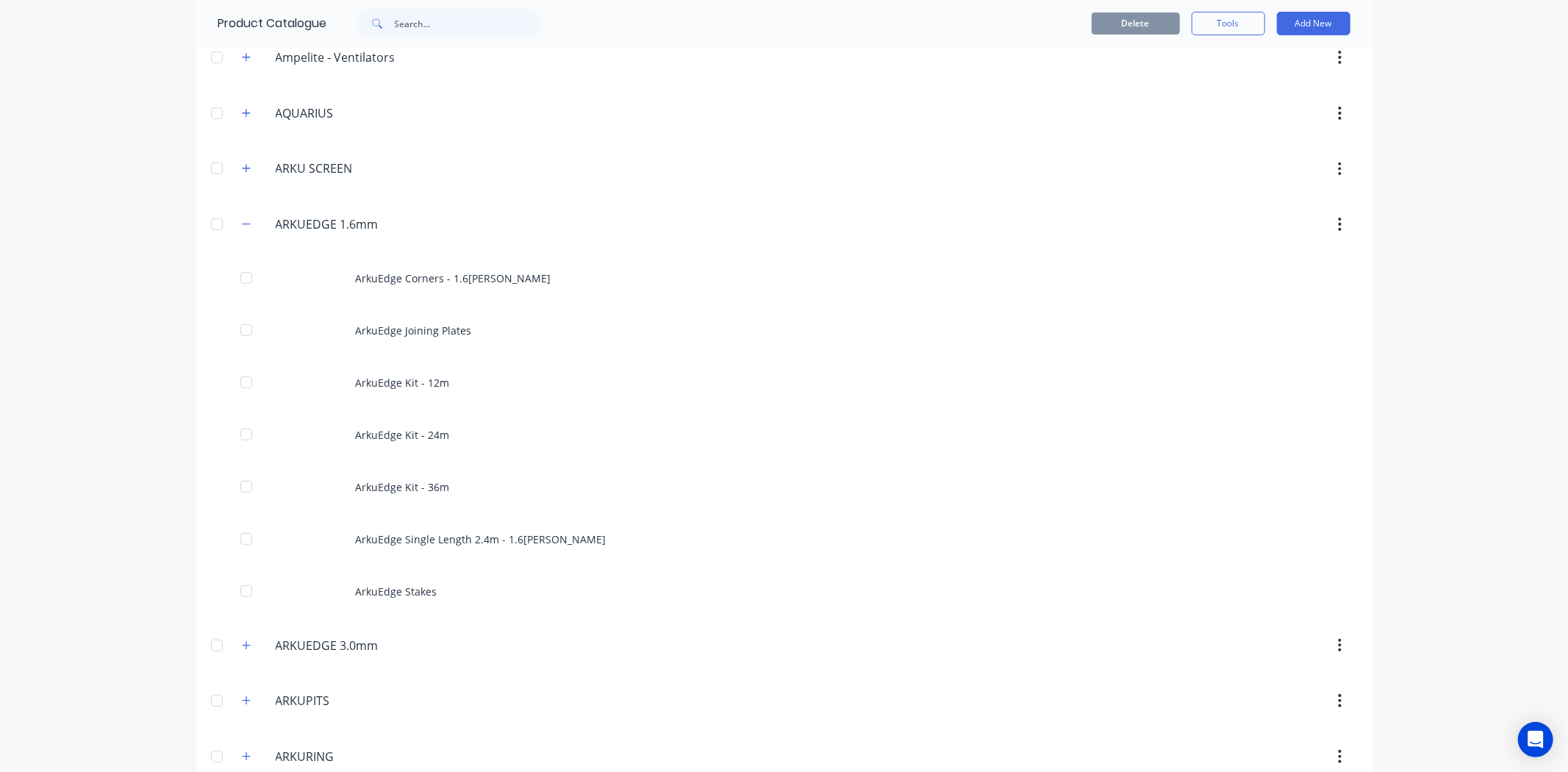
scroll to position [490, 0]
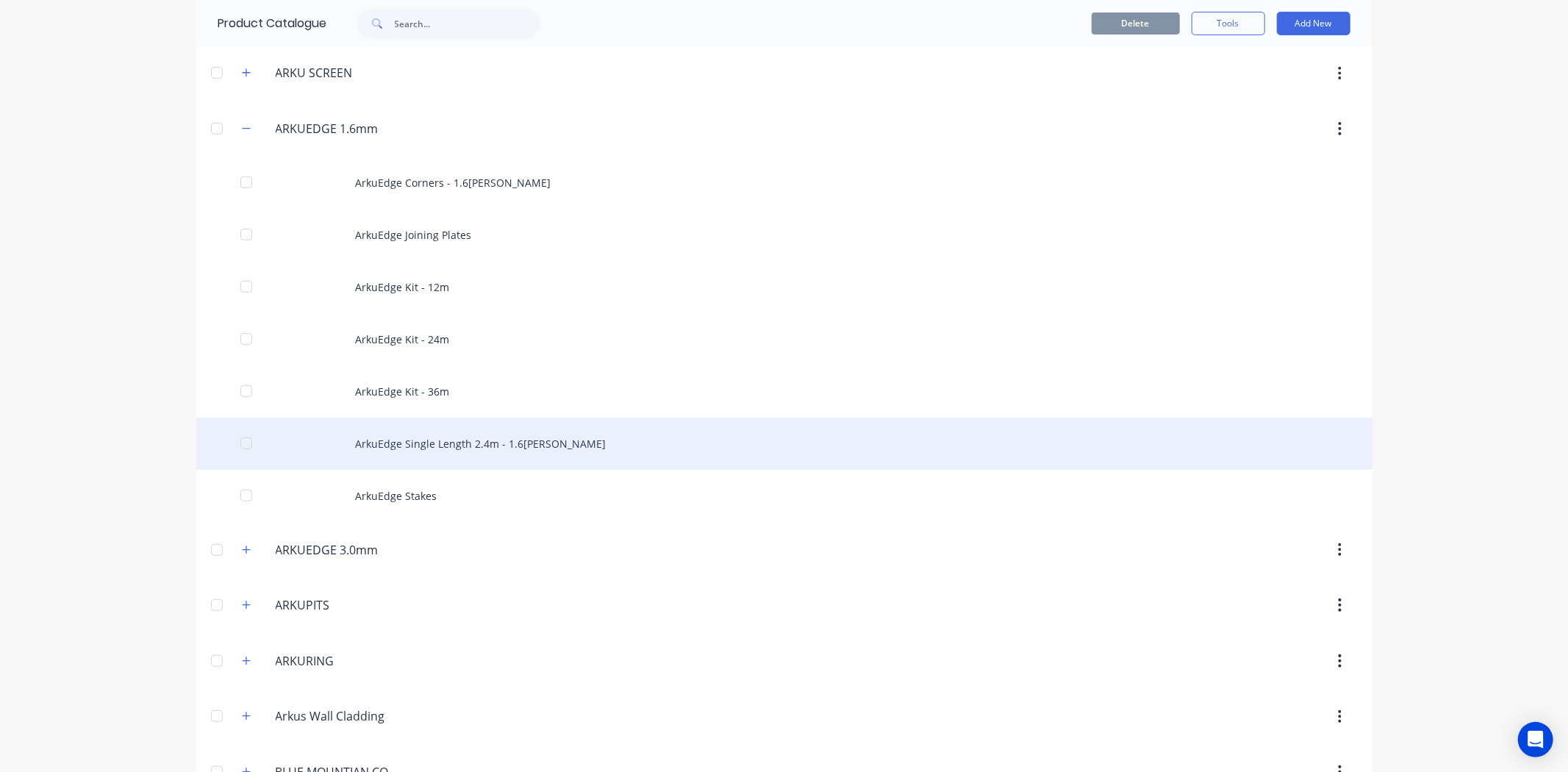
click at [378, 449] on div "ArkuEdge Single Length 2.4m - 1.6mm Corten" at bounding box center [784, 443] width 1177 height 52
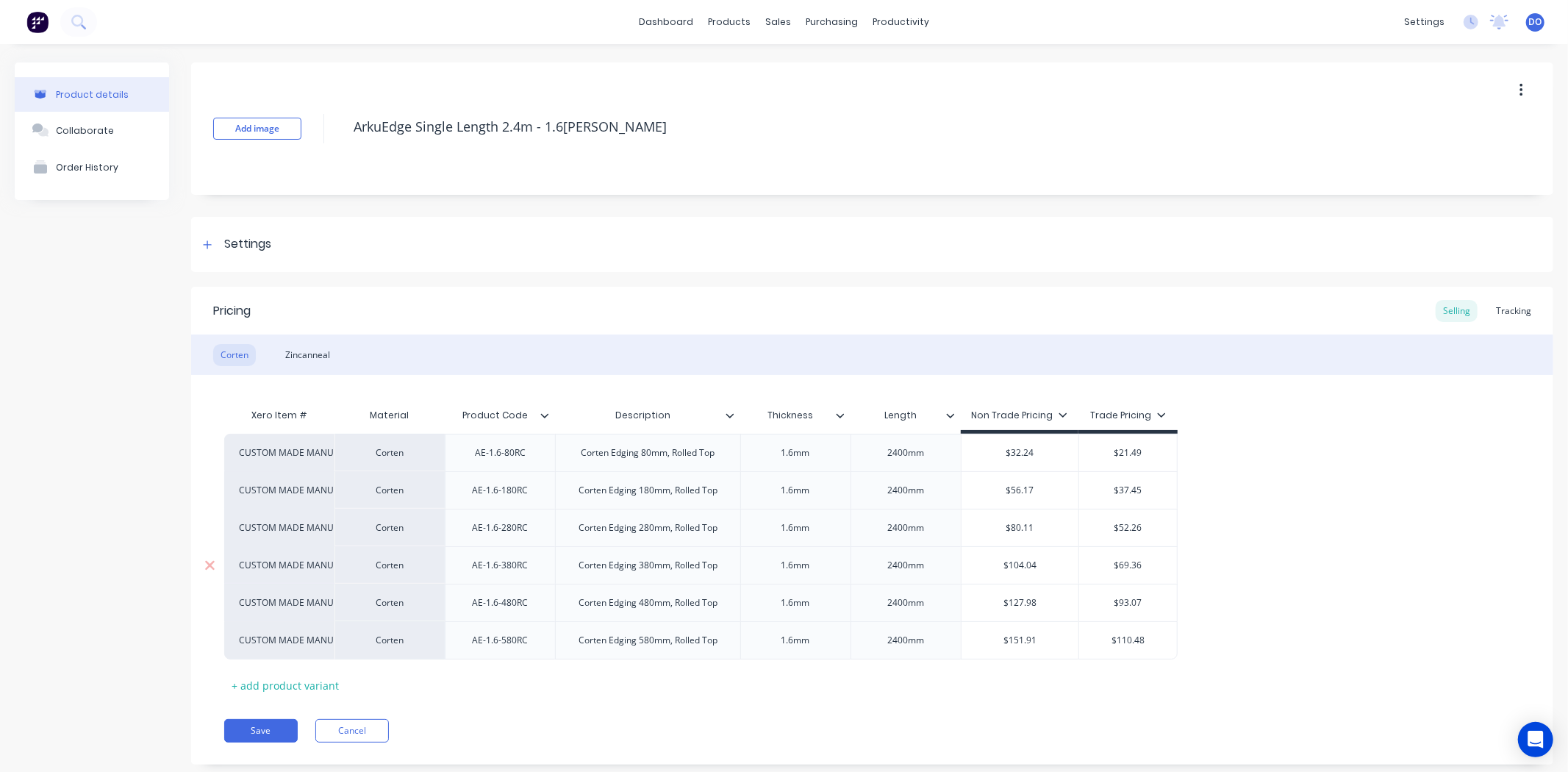
type textarea "x"
click at [1495, 310] on div "Tracking" at bounding box center [1514, 311] width 50 height 22
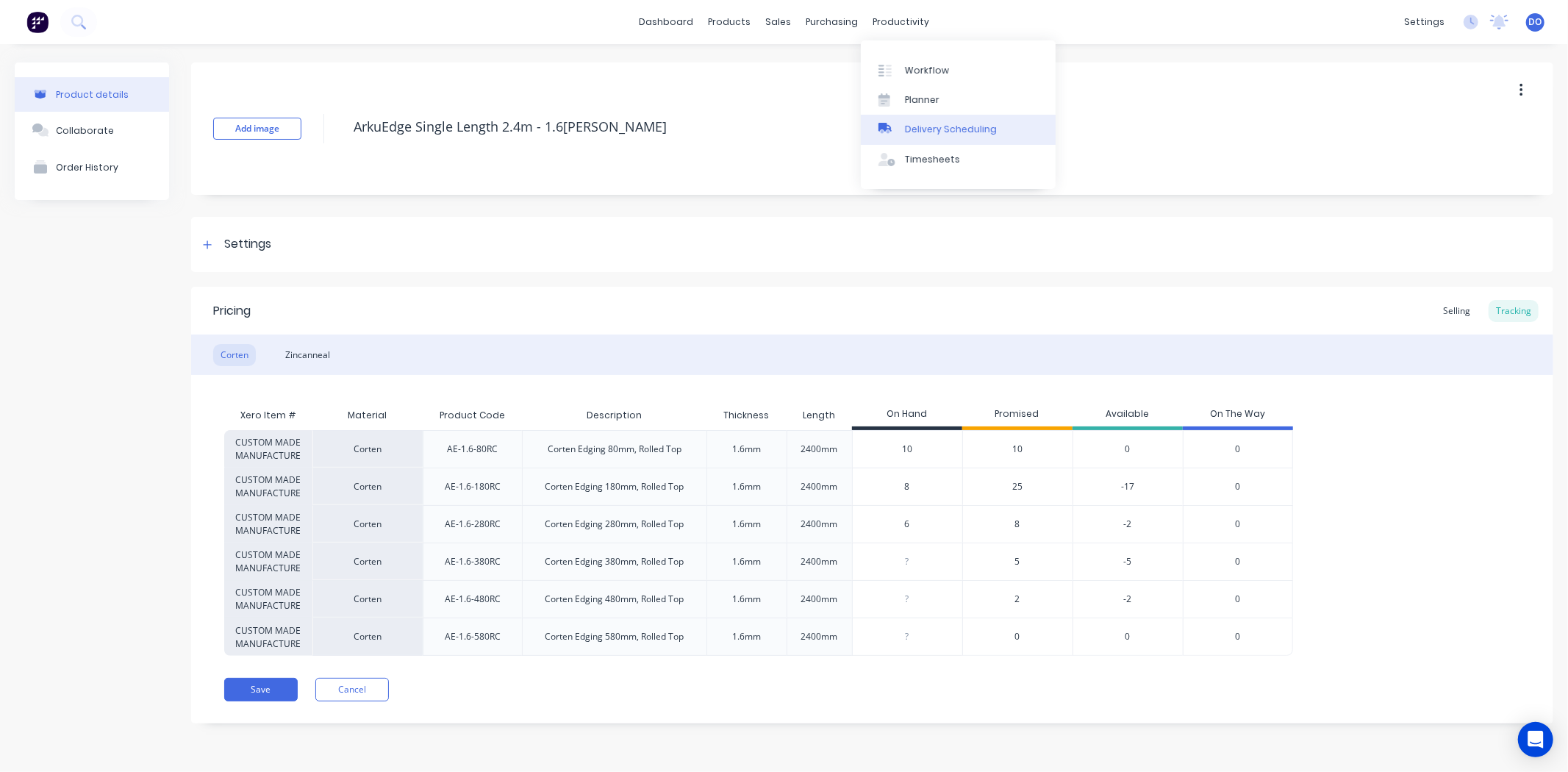
click at [922, 123] on div "Delivery Scheduling" at bounding box center [951, 129] width 92 height 13
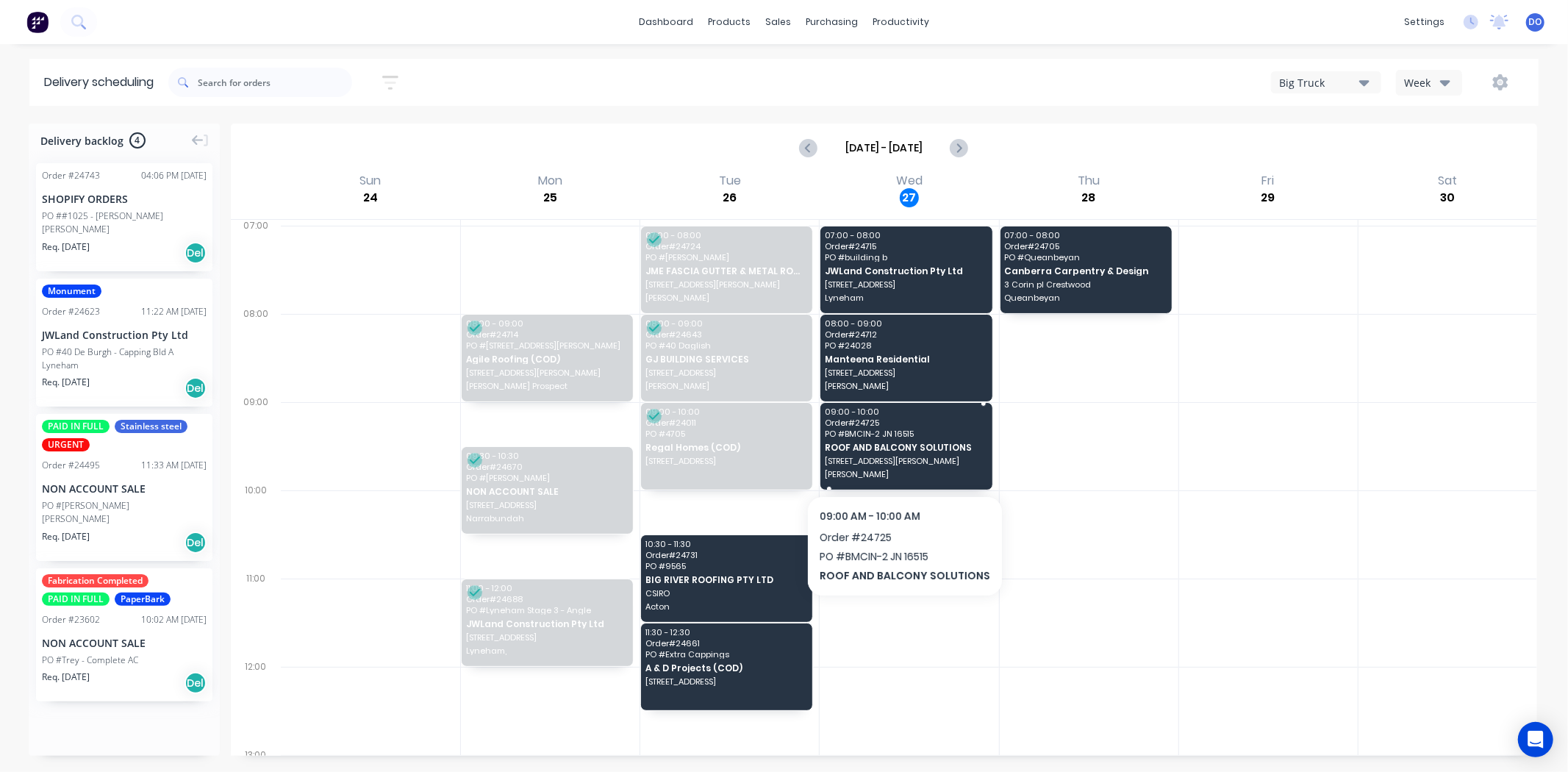
click at [846, 446] on span "ROOF AND BALCONY SOLUTIONS" at bounding box center [905, 447] width 161 height 9
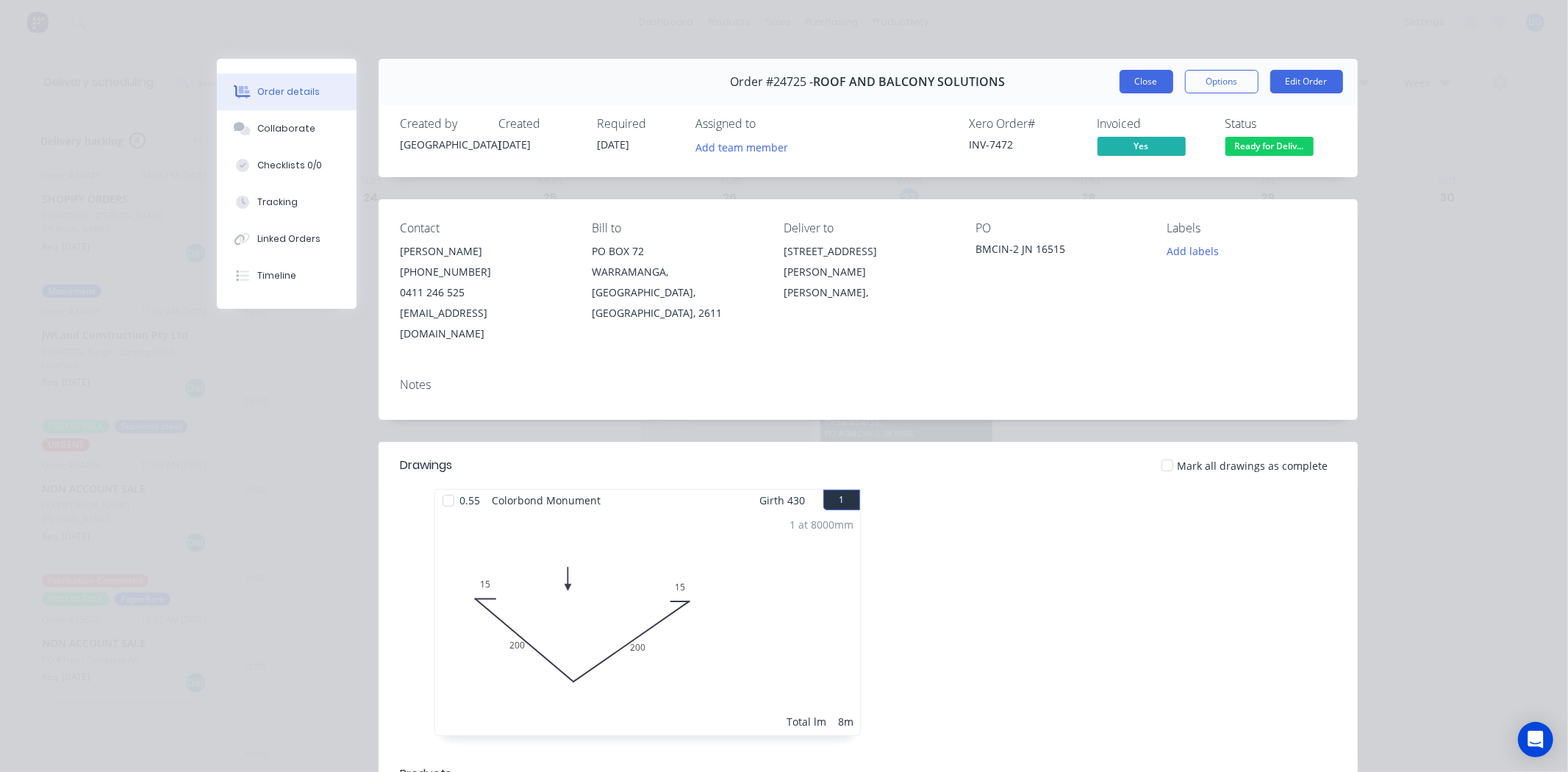
click at [1148, 84] on button "Close" at bounding box center [1147, 81] width 54 height 23
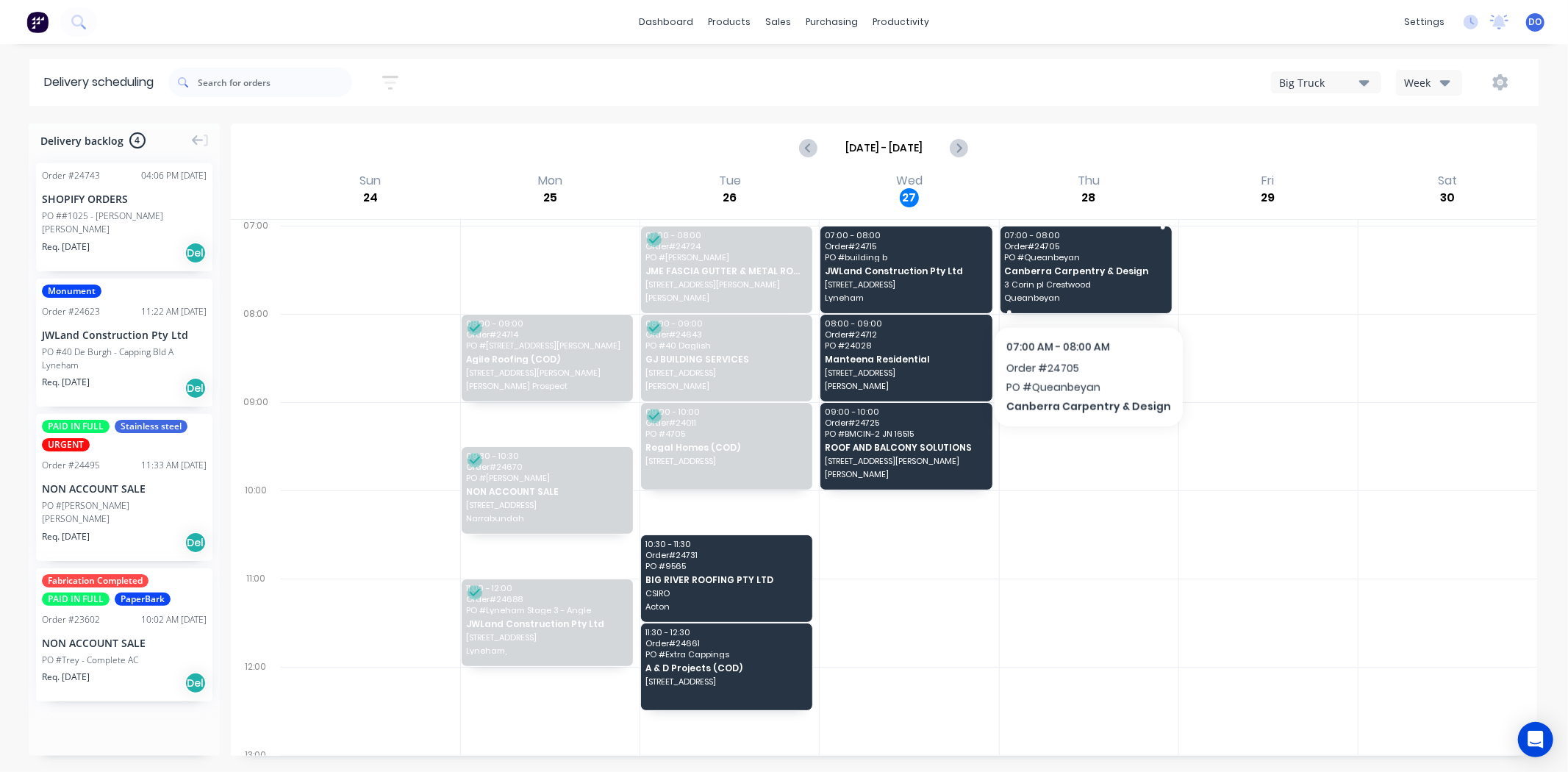
click at [1084, 287] on span "3 Corin pl Crestwood" at bounding box center [1085, 284] width 161 height 9
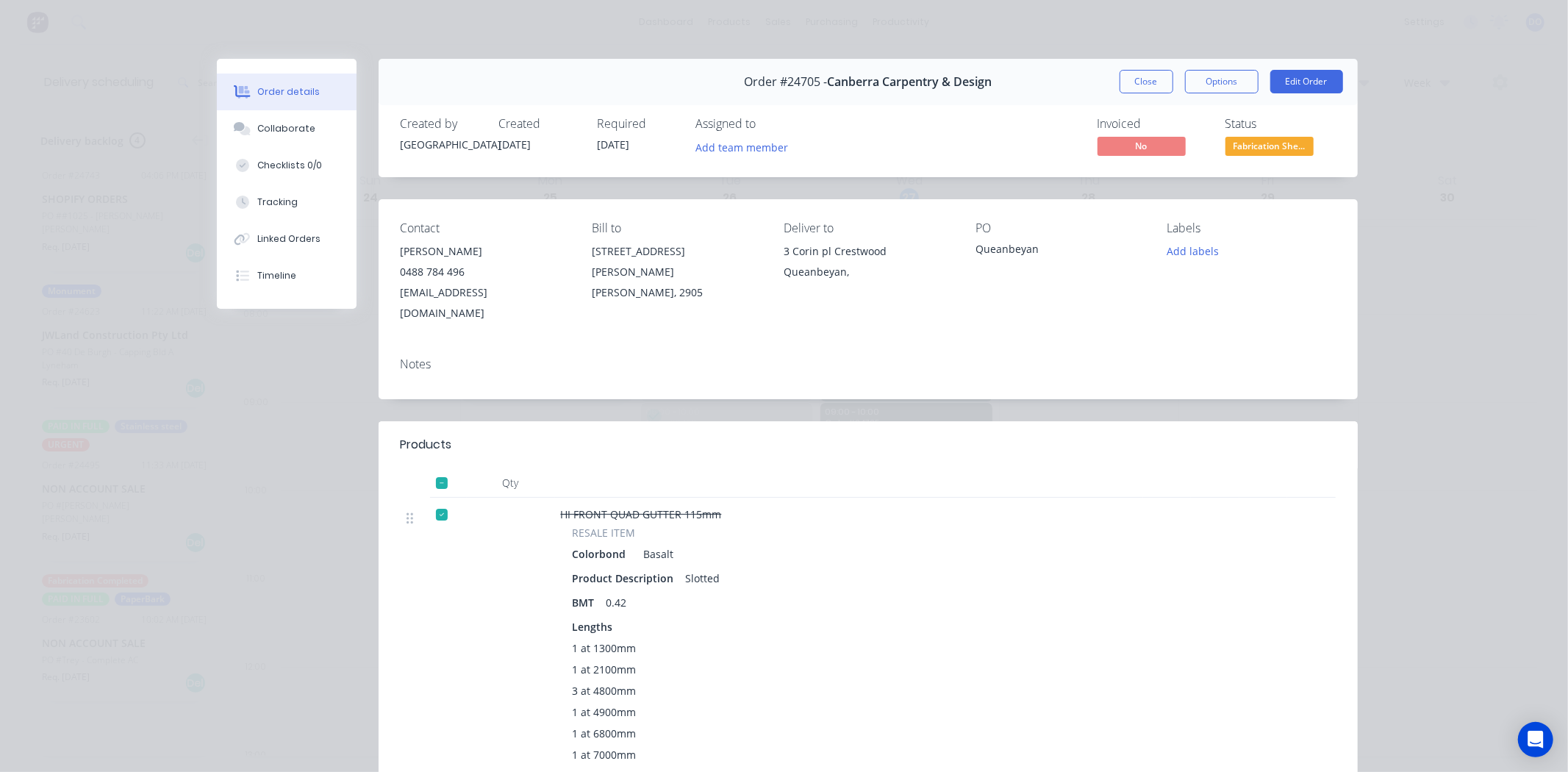
click at [1123, 95] on div "Order #24705 - Canberra Carpentry & Design Close Options Edit Order" at bounding box center [868, 82] width 979 height 46
click at [1126, 81] on button "Close" at bounding box center [1147, 81] width 54 height 23
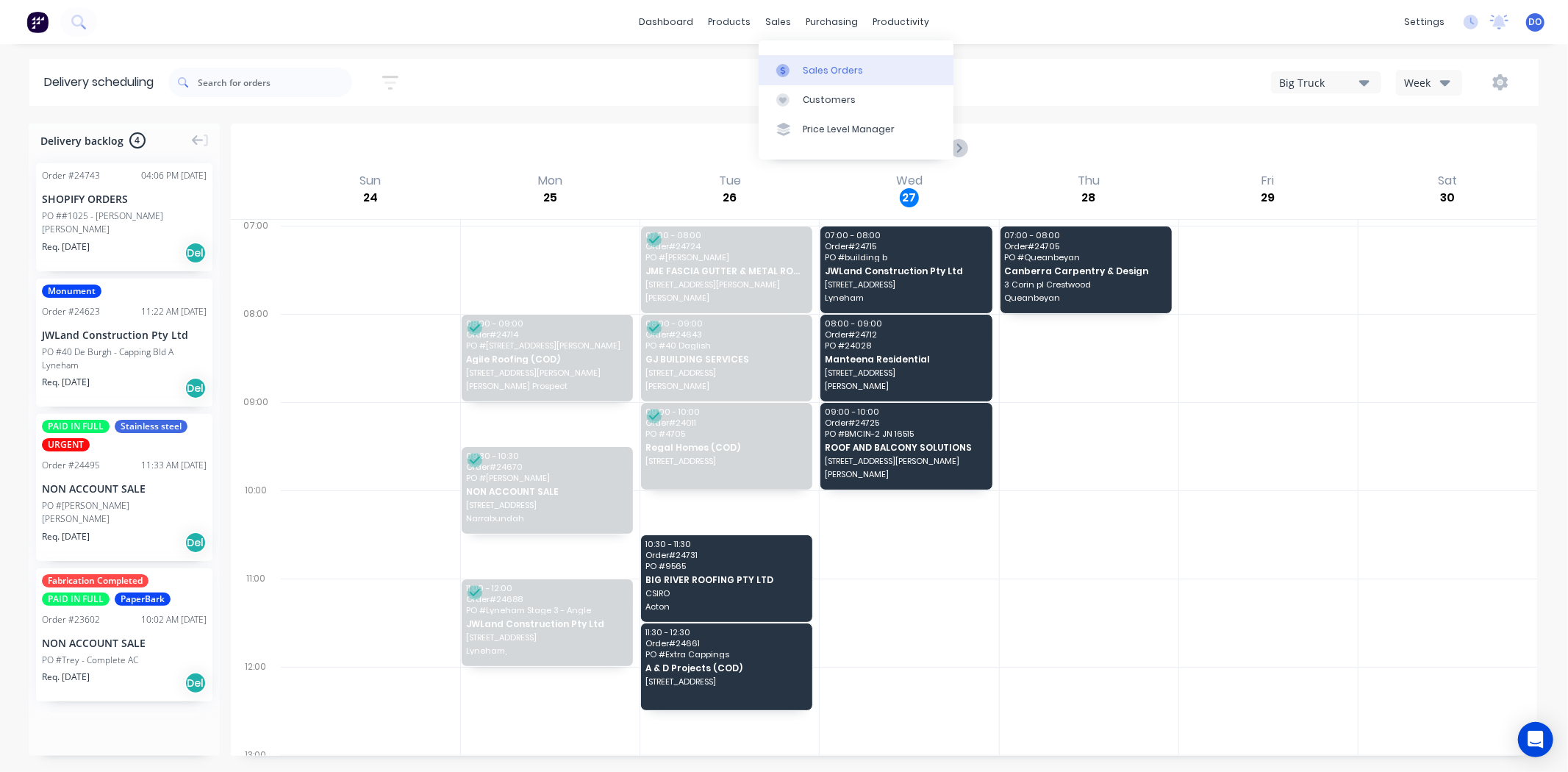
click at [812, 70] on div "Sales Orders" at bounding box center [833, 70] width 60 height 13
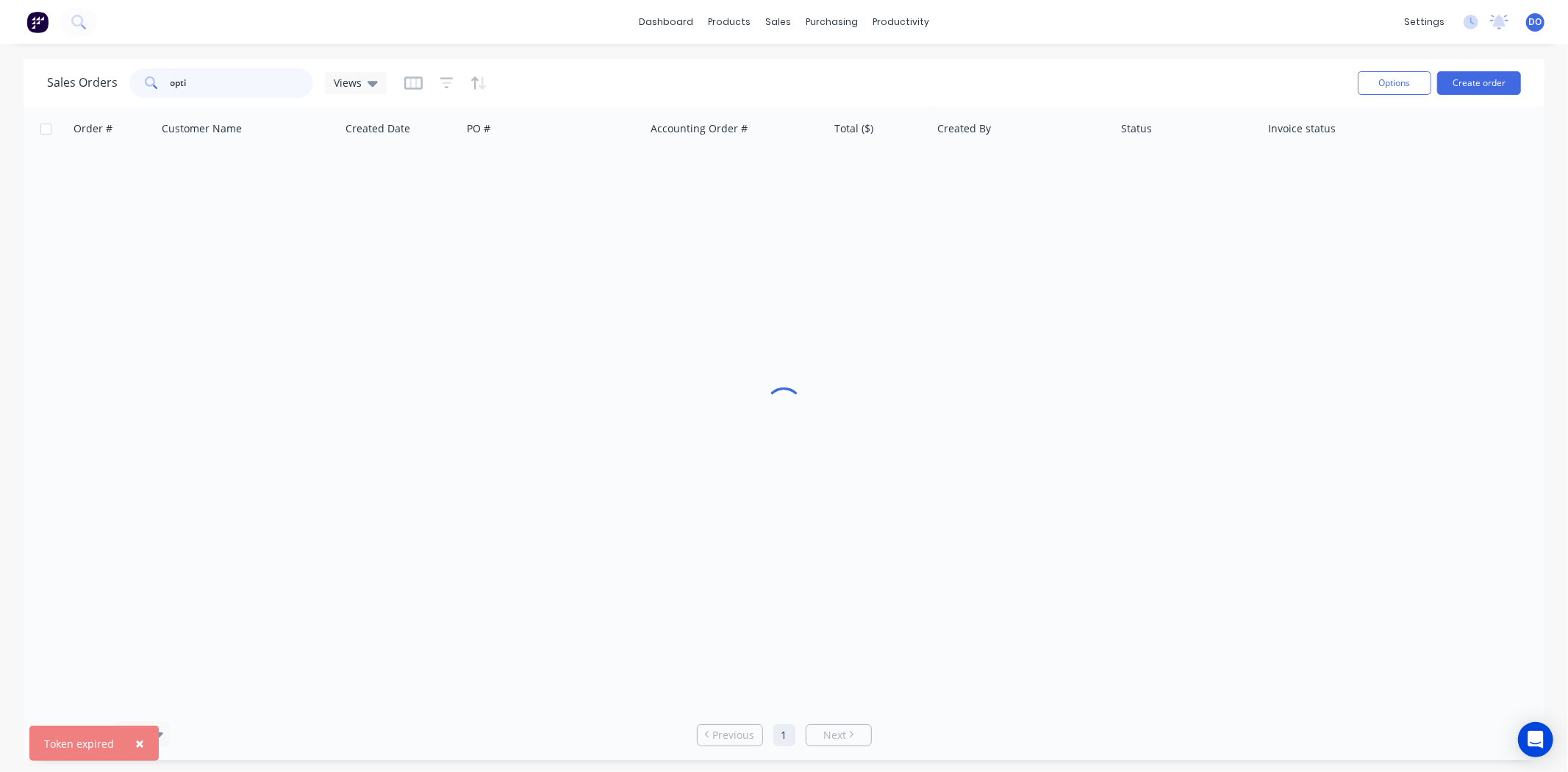
drag, startPoint x: 192, startPoint y: 85, endPoint x: 101, endPoint y: 96, distance: 91.7
click at [101, 96] on div "Sales Orders opti Views" at bounding box center [217, 83] width 340 height 29
type input "k"
type input "1017"
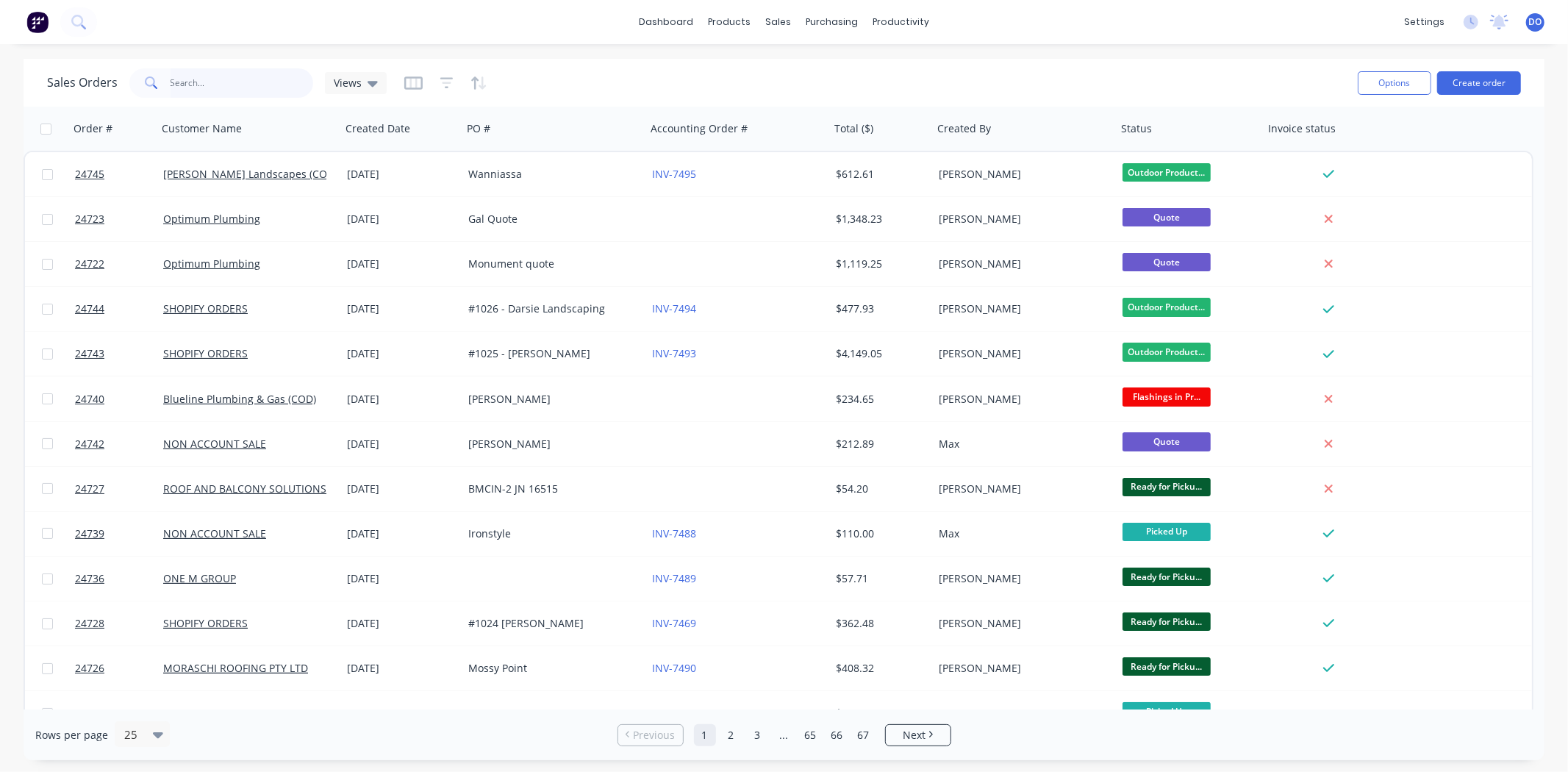
click at [197, 78] on input "text" at bounding box center [242, 83] width 143 height 29
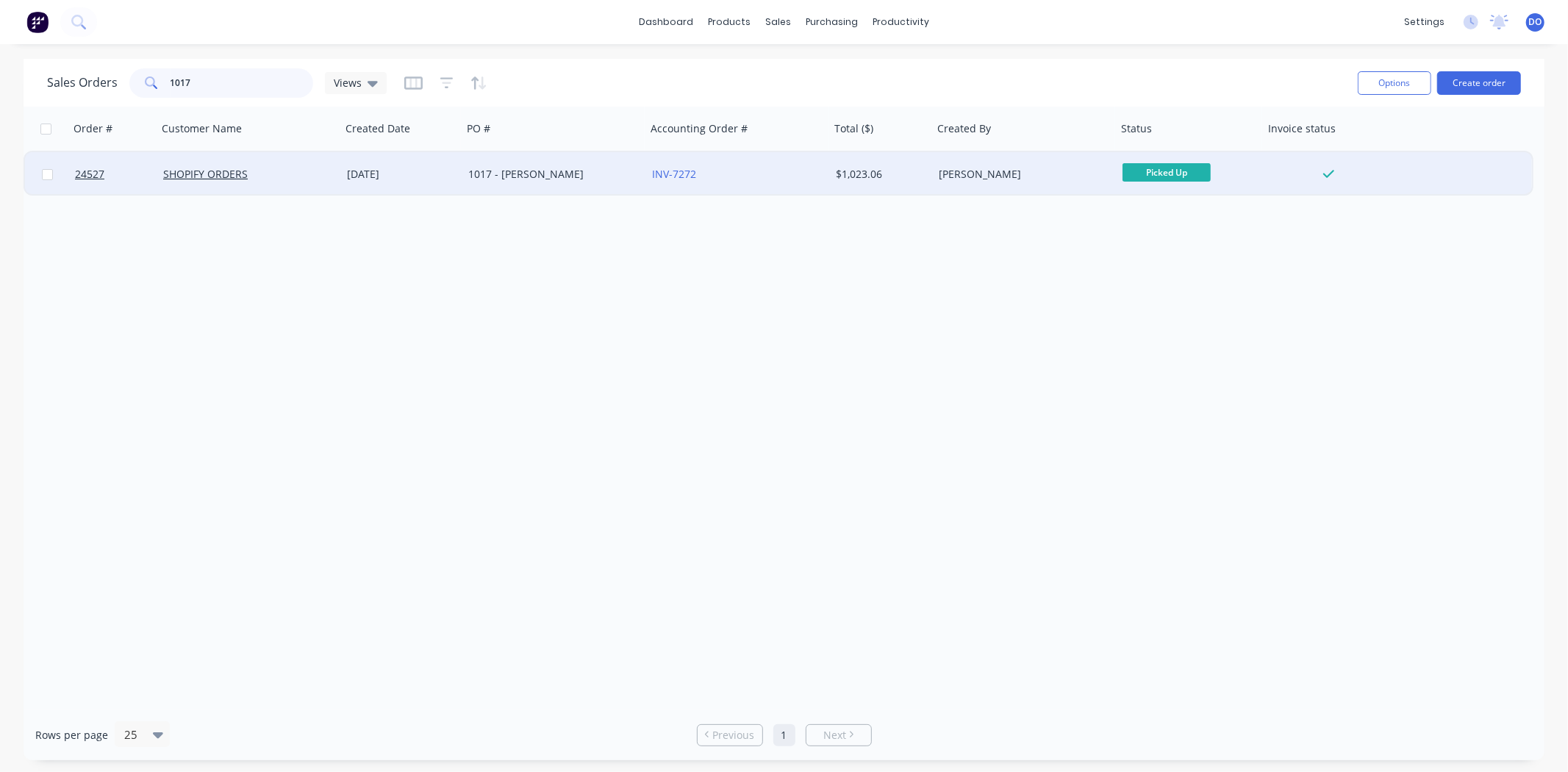
type input "1017"
click at [711, 173] on div "INV-7272" at bounding box center [734, 173] width 163 height 15
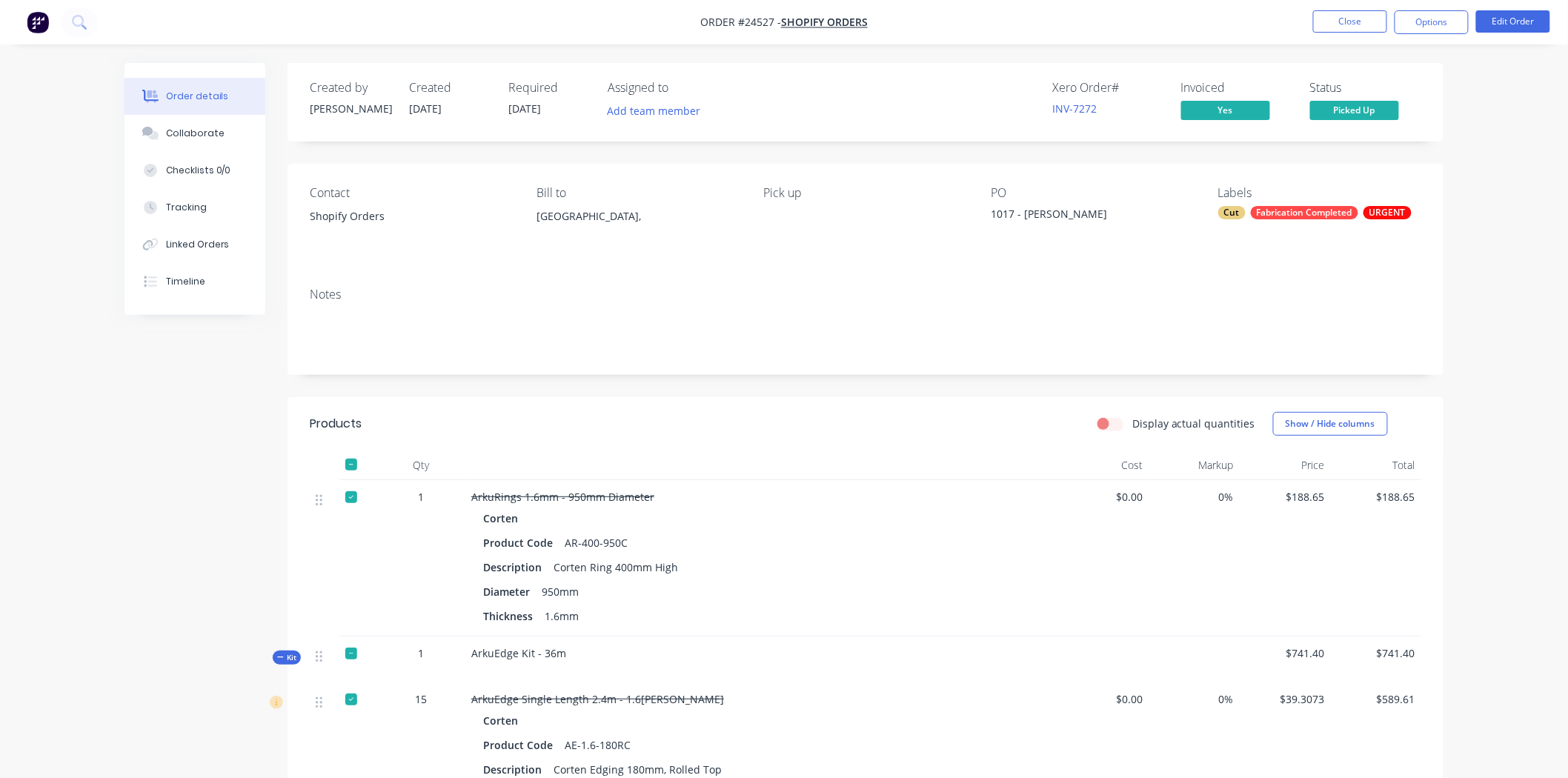
click at [1369, 27] on button "Close" at bounding box center [1350, 22] width 74 height 22
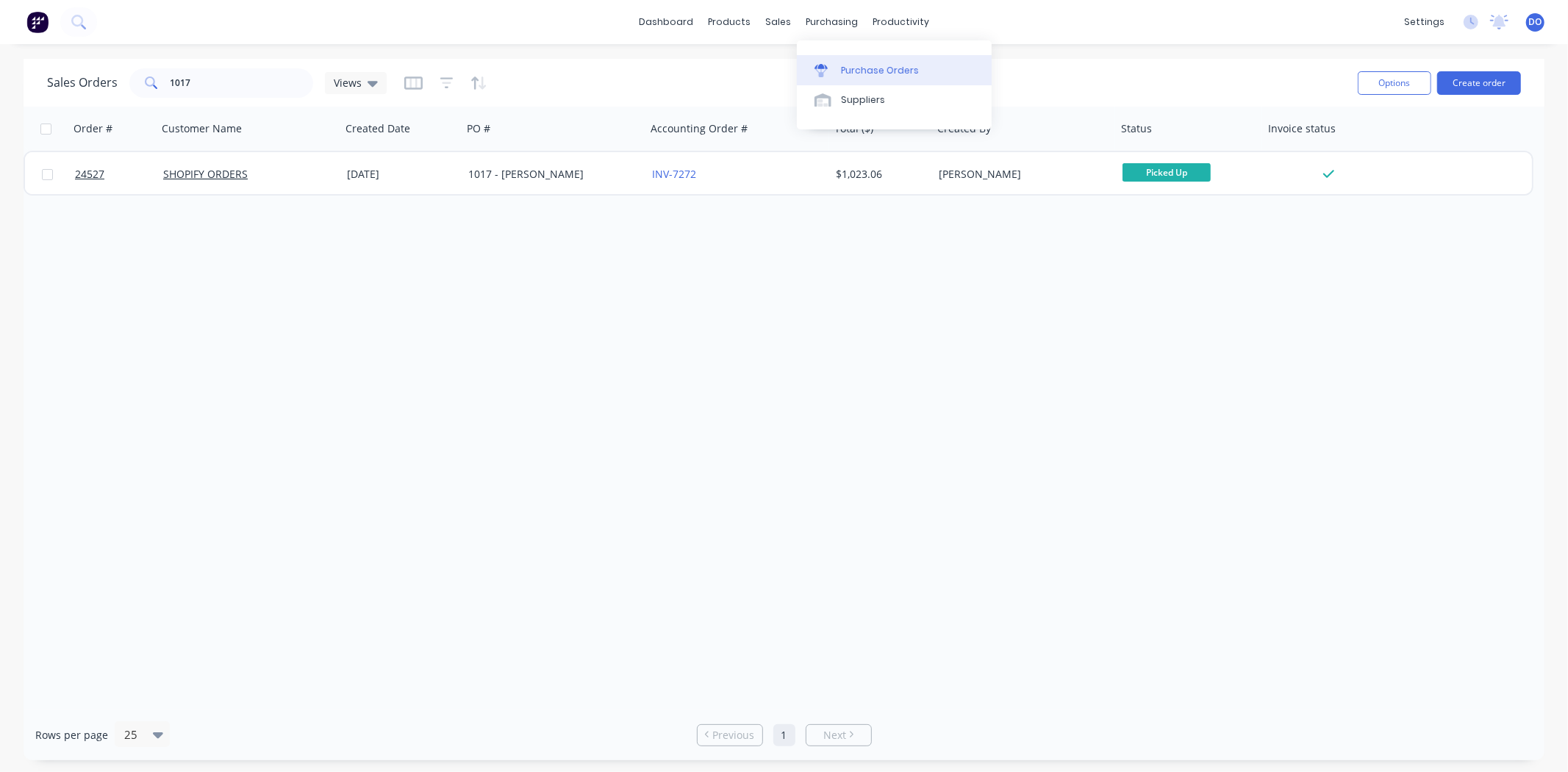
click at [864, 69] on div "Purchase Orders" at bounding box center [880, 70] width 78 height 13
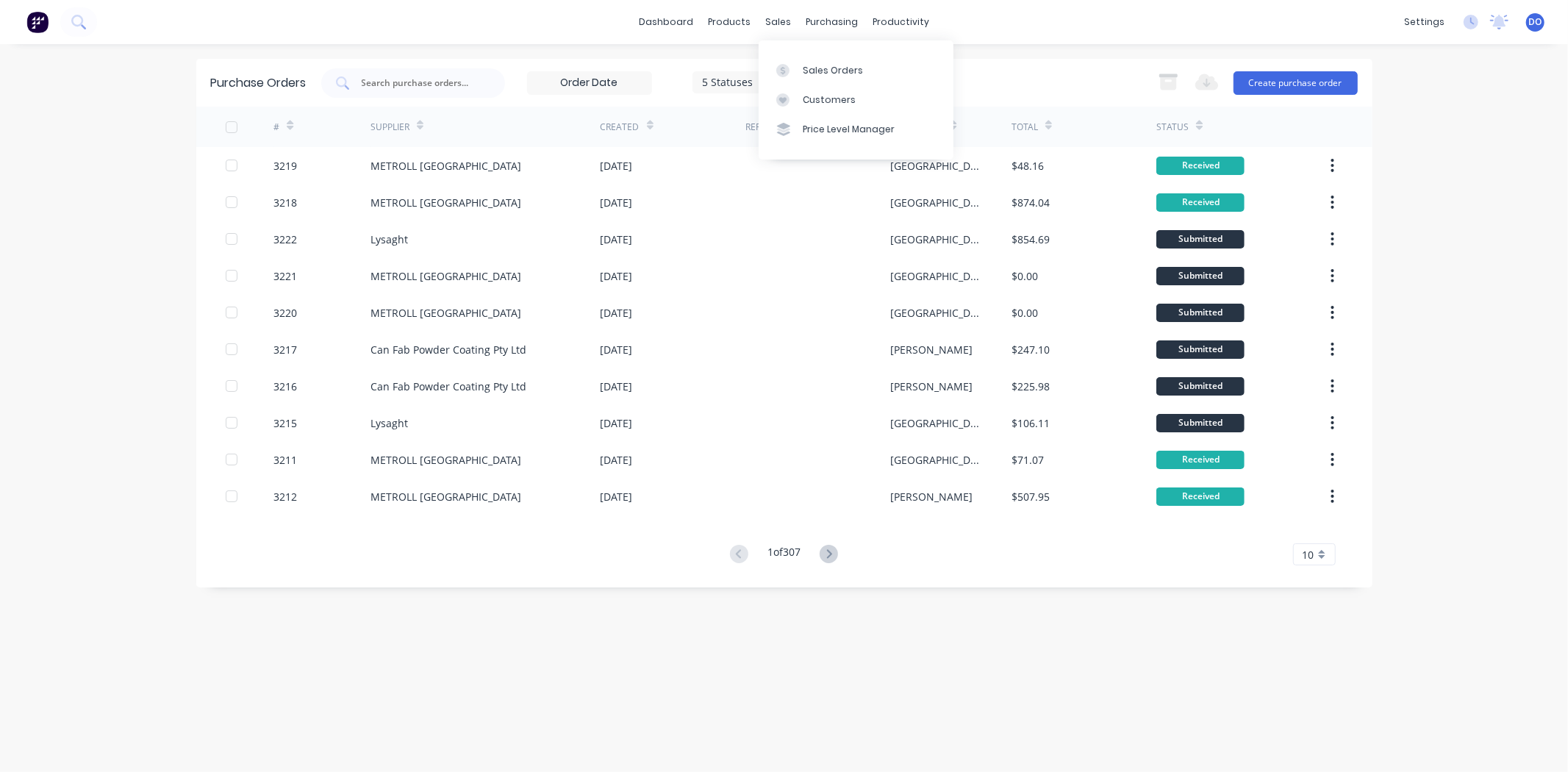
click at [795, 54] on div "Sales Orders Customers Price Level Manager" at bounding box center [856, 100] width 195 height 118
click at [796, 68] on div at bounding box center [788, 70] width 22 height 13
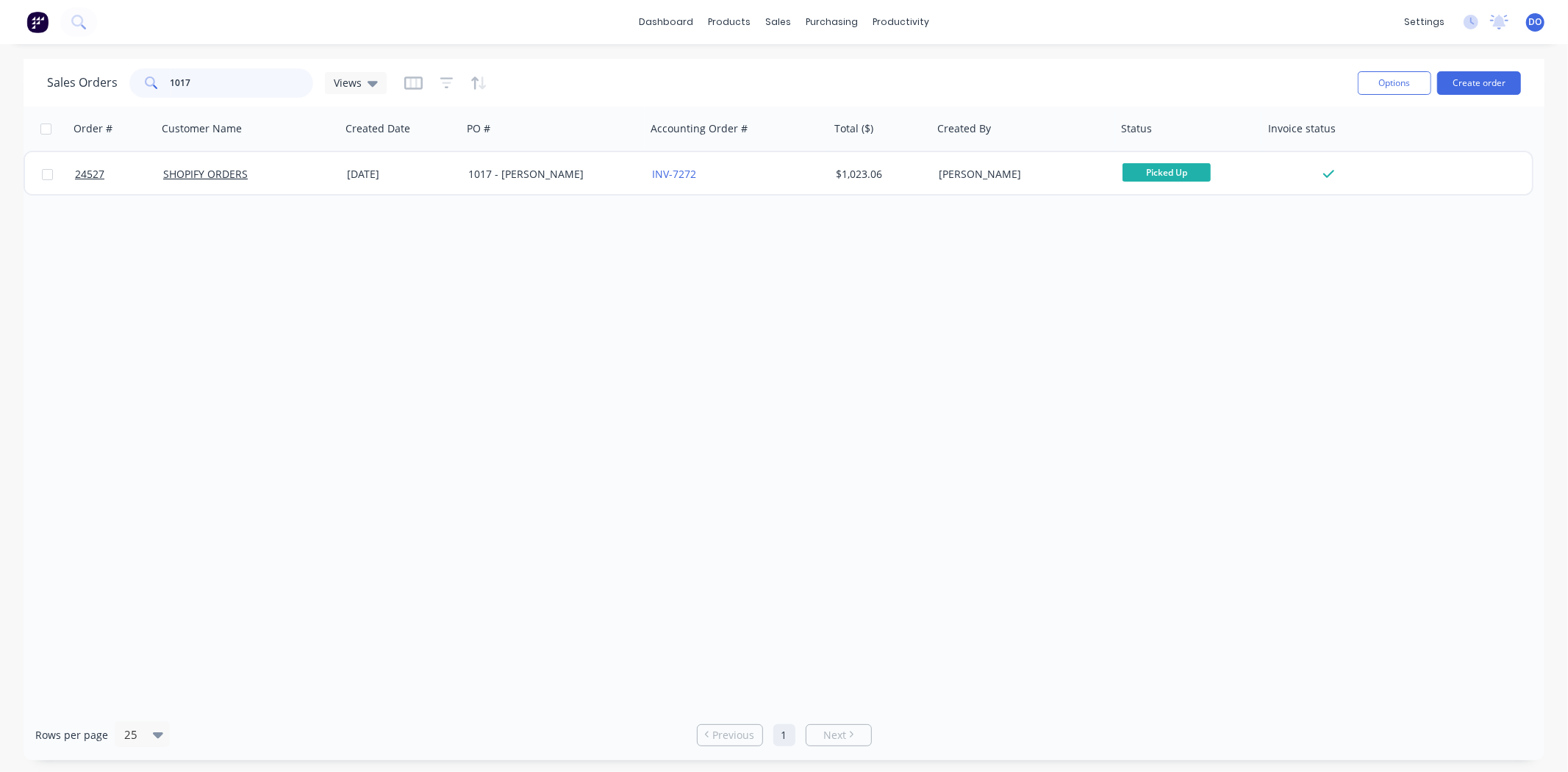
drag, startPoint x: 265, startPoint y: 91, endPoint x: 72, endPoint y: 85, distance: 193.1
click at [83, 86] on div "Sales Orders 1017 Views" at bounding box center [217, 83] width 340 height 29
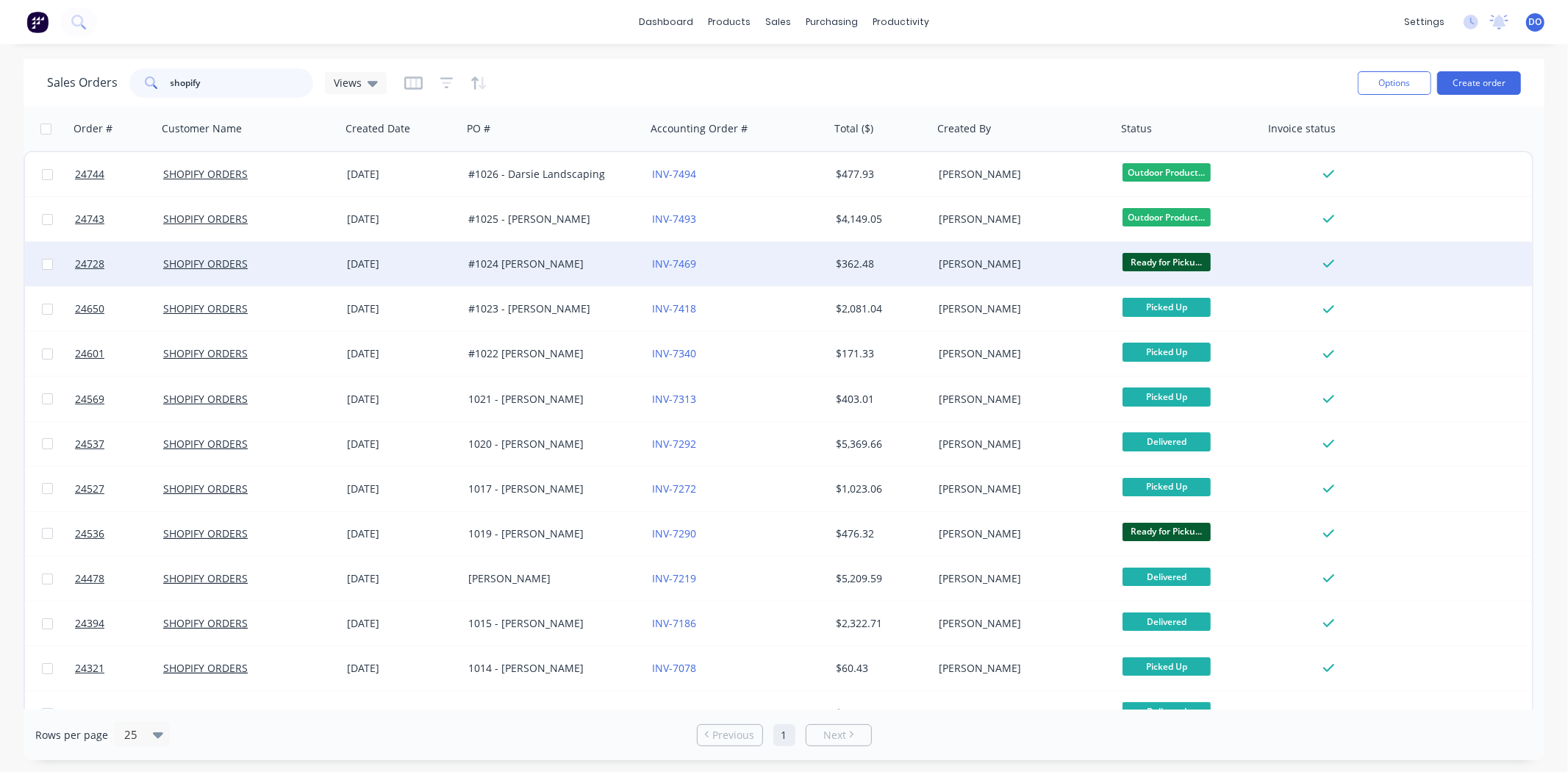
type input "shopify"
click at [603, 252] on div "#1024 Donald Bromhead" at bounding box center [554, 263] width 184 height 44
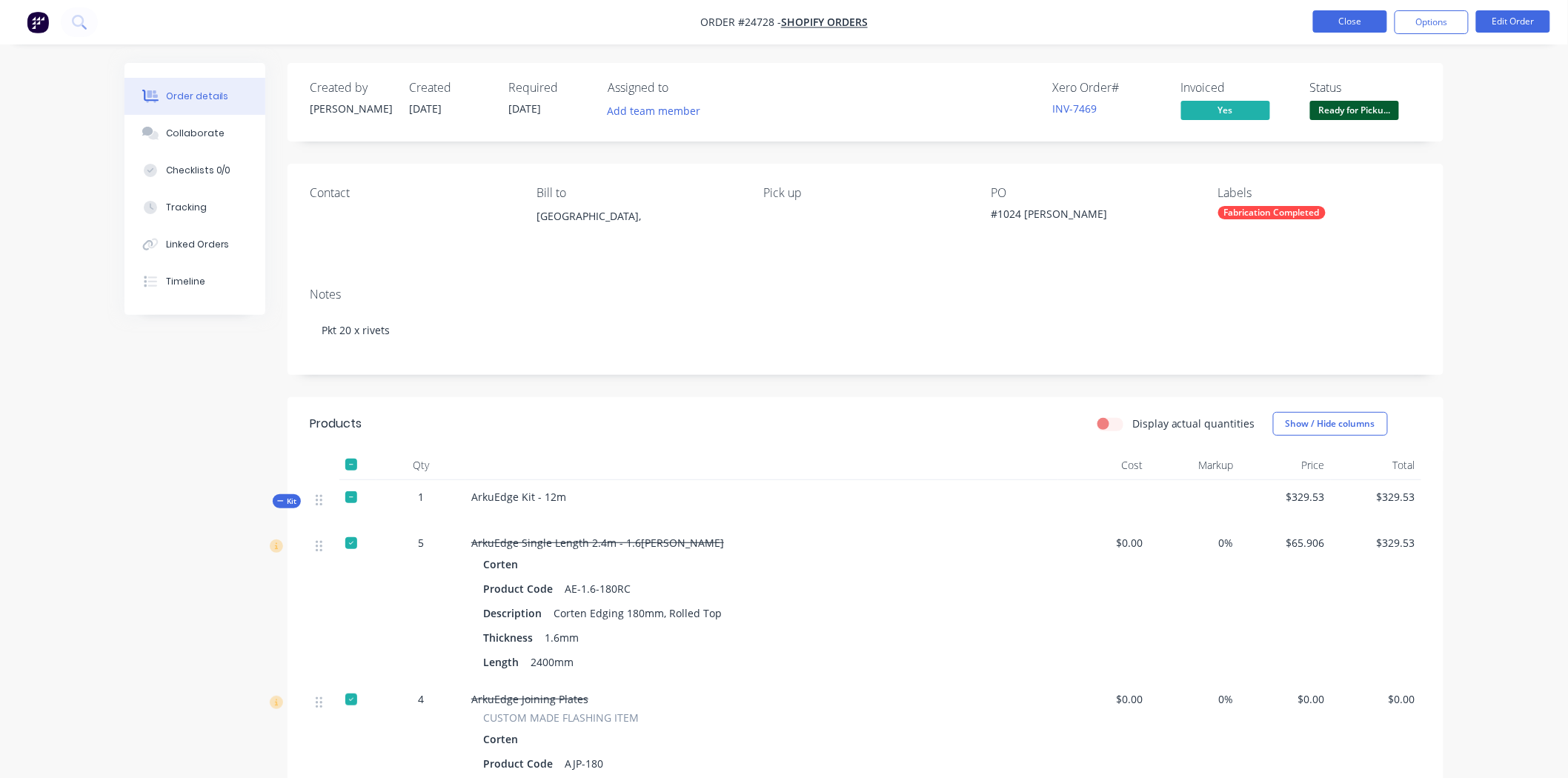
click at [1322, 21] on button "Close" at bounding box center [1350, 22] width 74 height 22
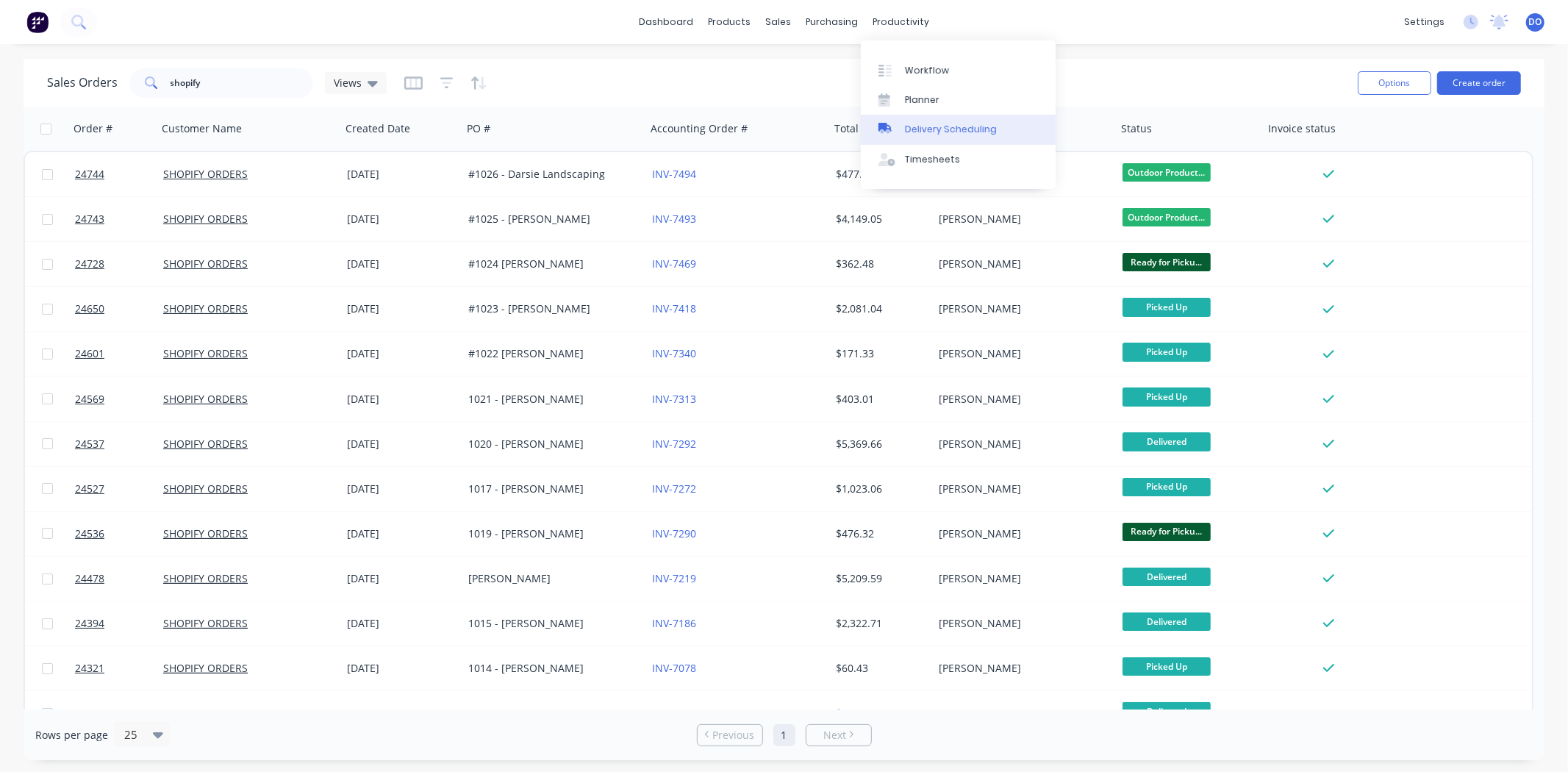
click at [920, 125] on div "Delivery Scheduling" at bounding box center [951, 129] width 92 height 13
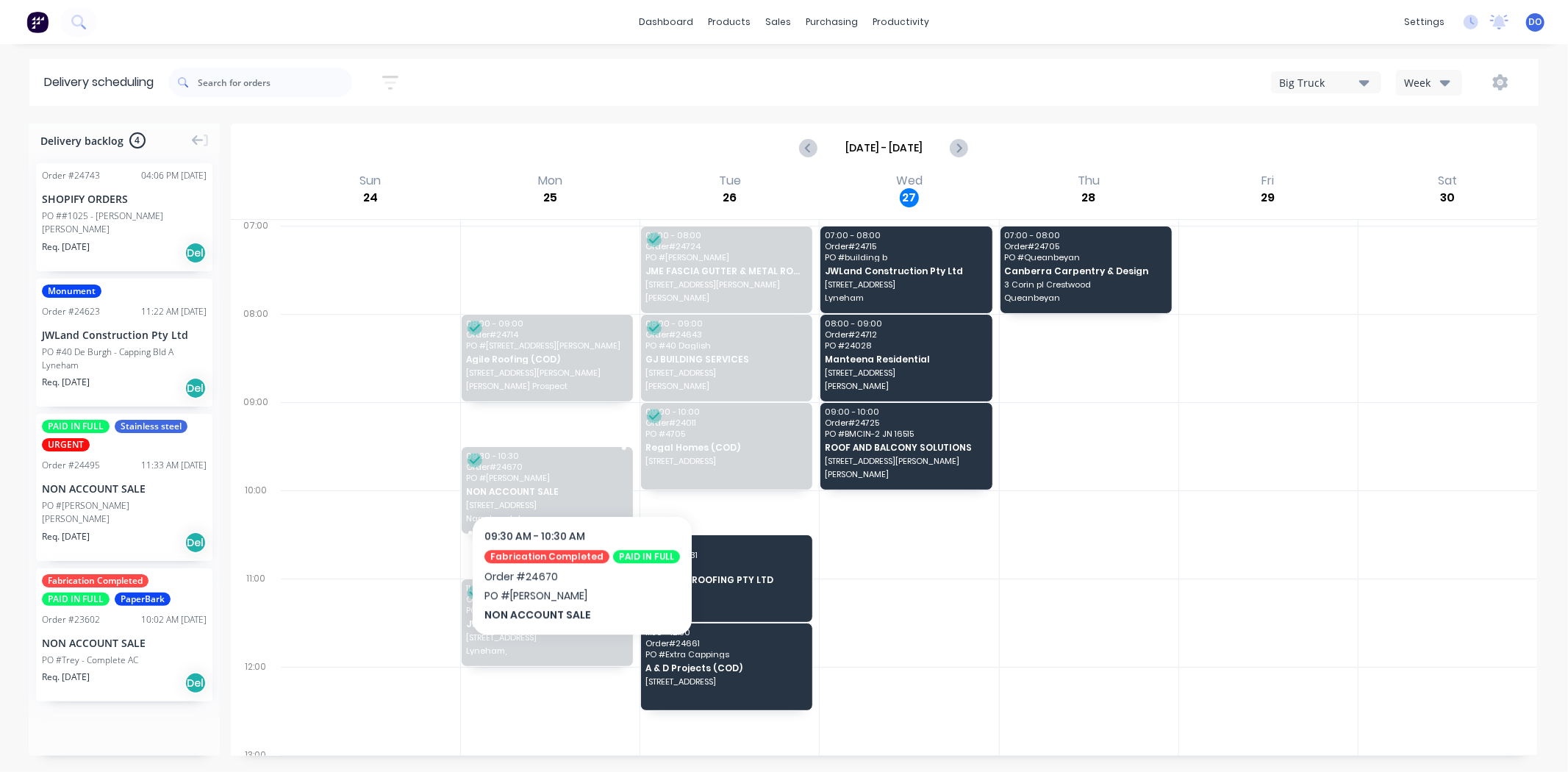
click at [576, 470] on span "Order # 24670" at bounding box center [547, 467] width 161 height 9
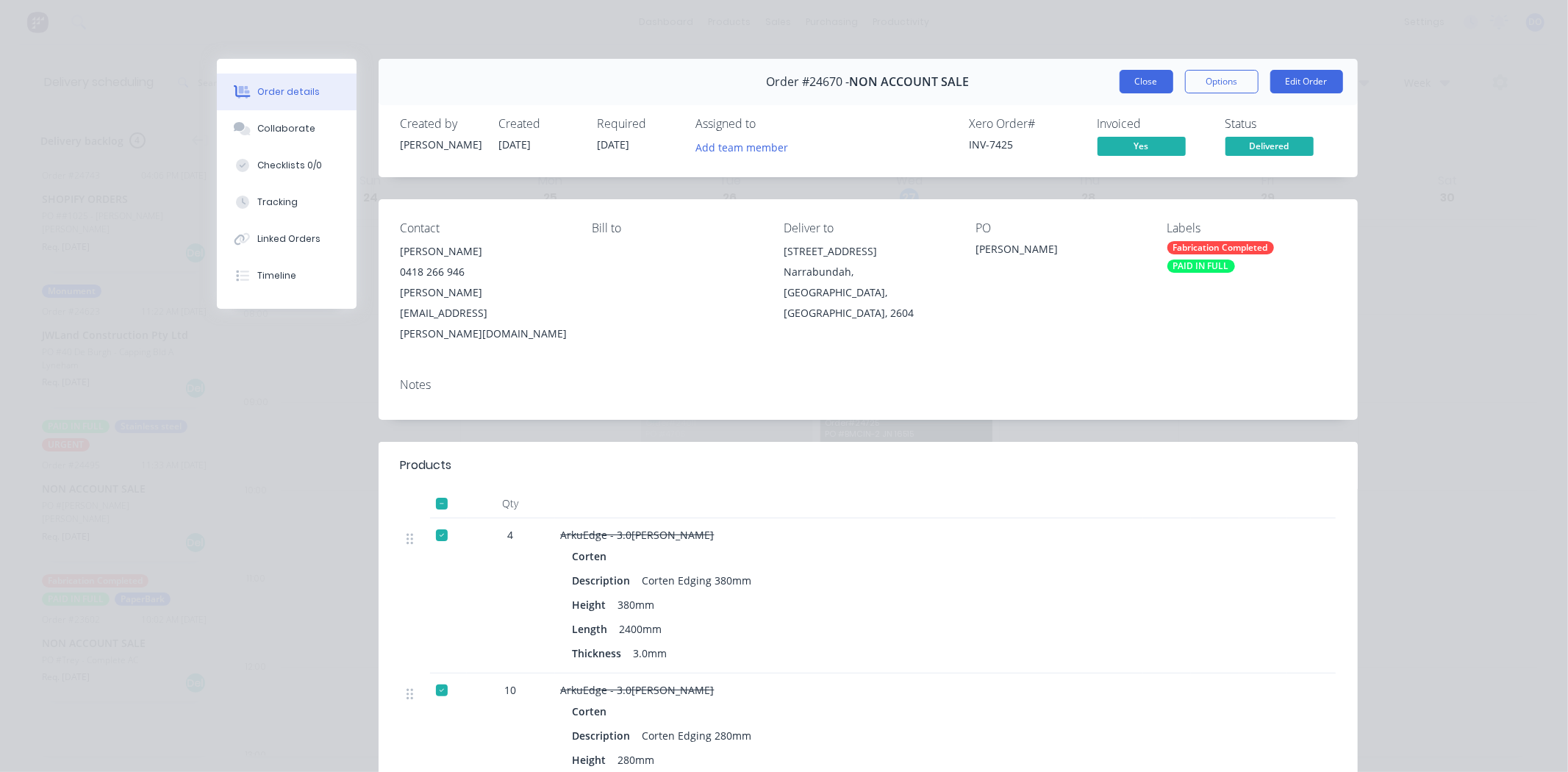
click at [1123, 85] on button "Close" at bounding box center [1147, 81] width 54 height 23
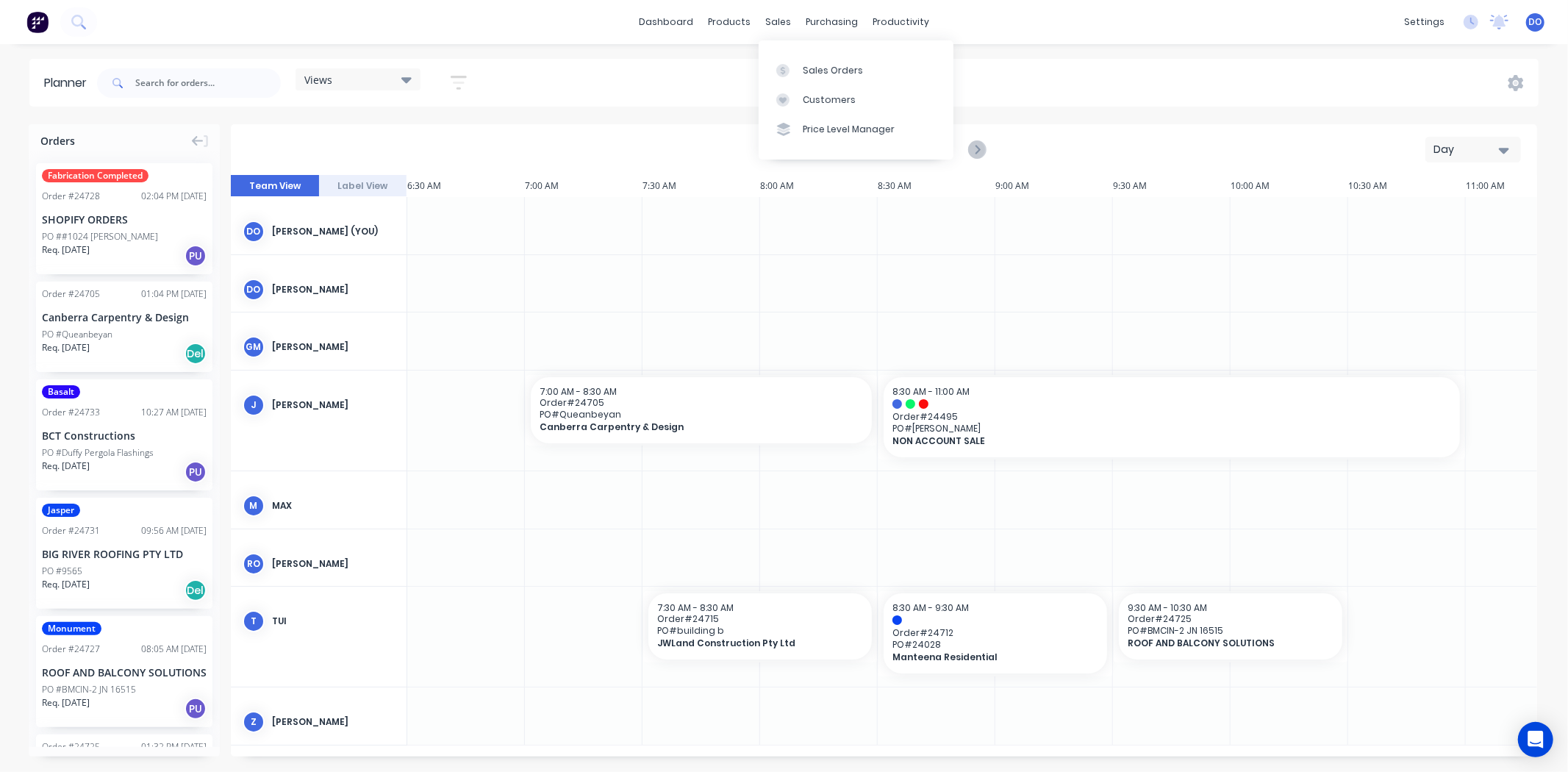
scroll to position [0, 194]
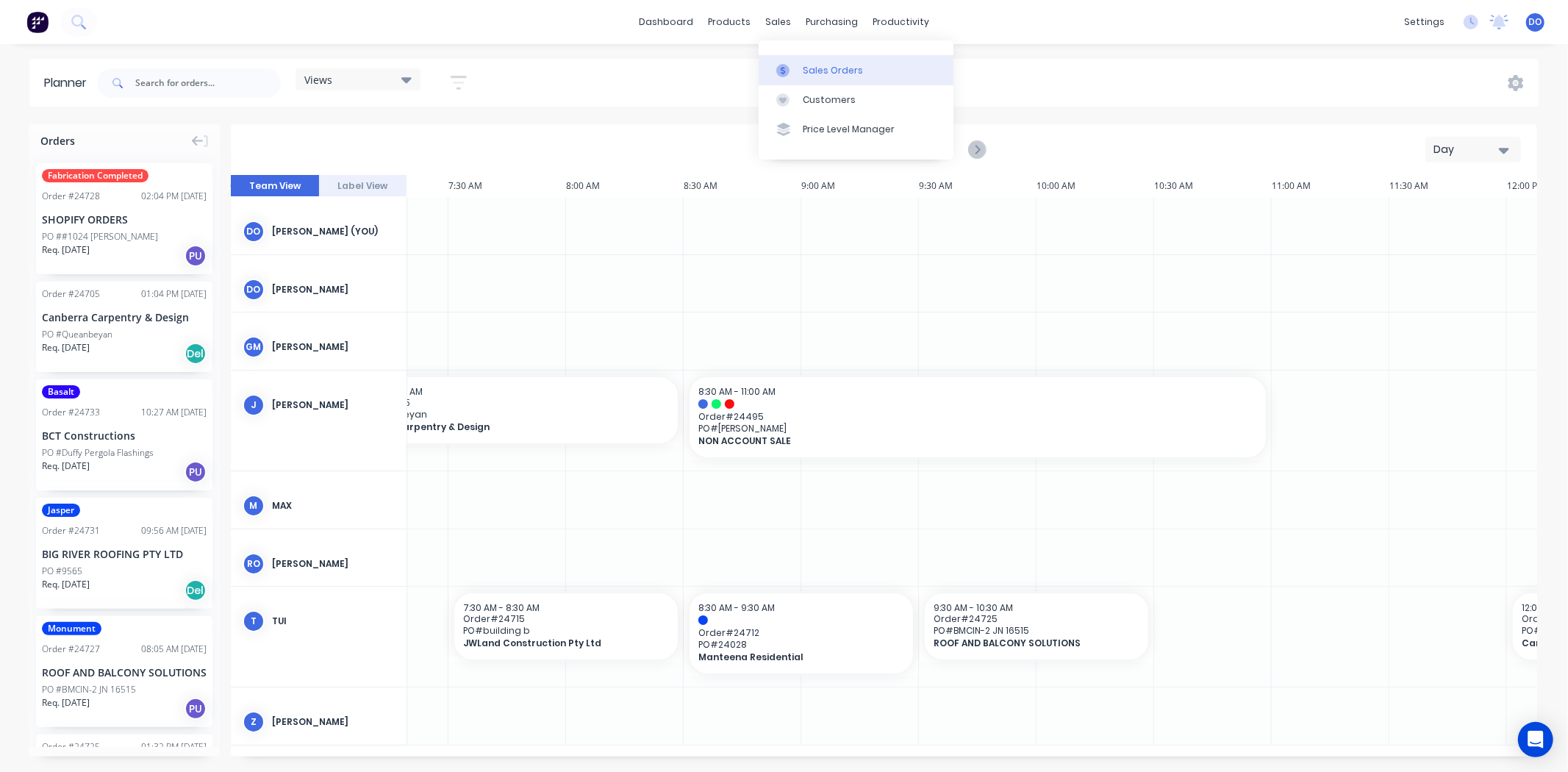
click at [832, 67] on div "Sales Orders" at bounding box center [833, 70] width 60 height 13
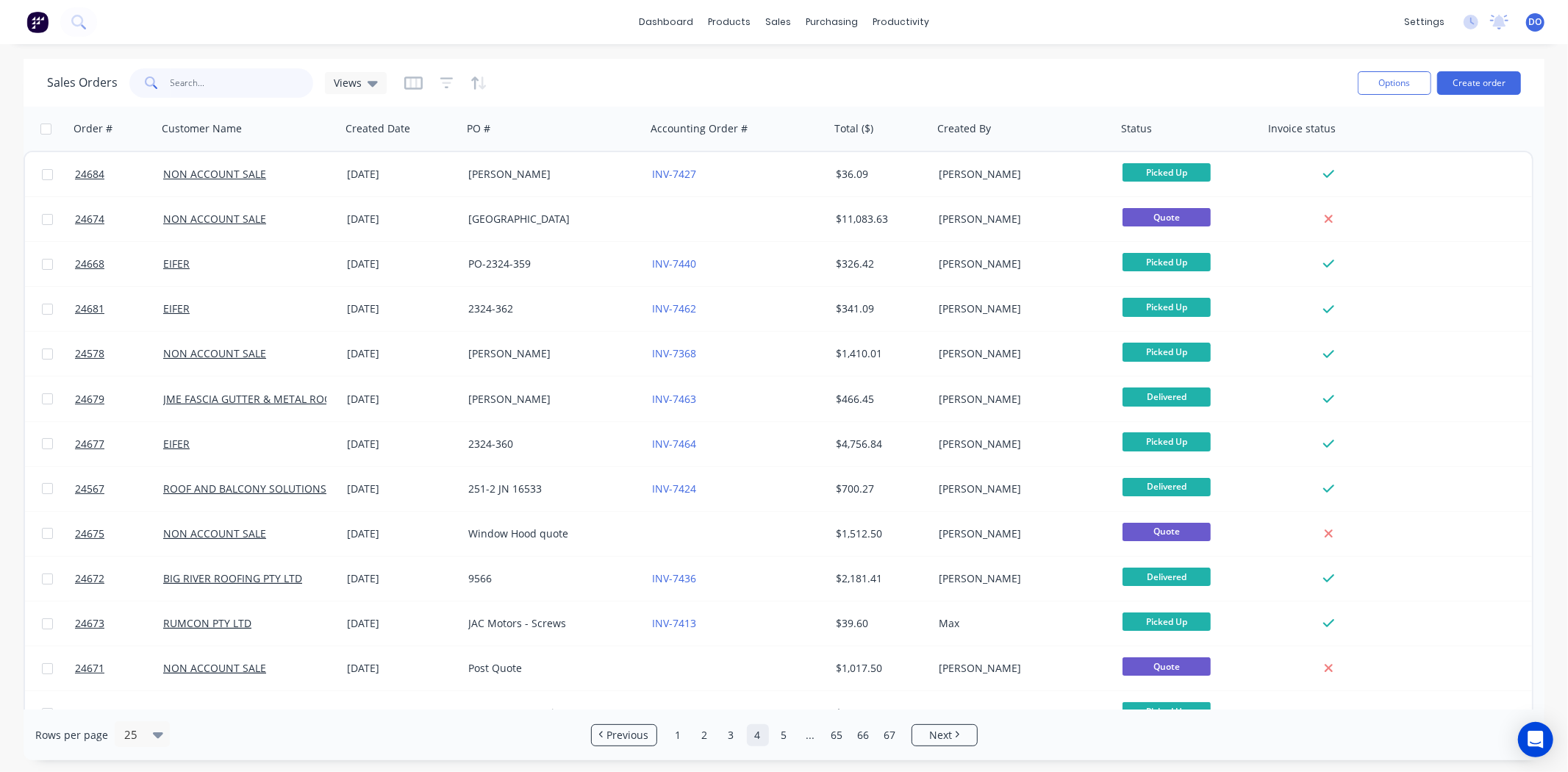
click at [230, 90] on input "text" at bounding box center [242, 83] width 143 height 29
click at [798, 67] on link "Sales Orders" at bounding box center [856, 69] width 195 height 29
click at [746, 61] on link "Product Catalogue" at bounding box center [802, 69] width 195 height 29
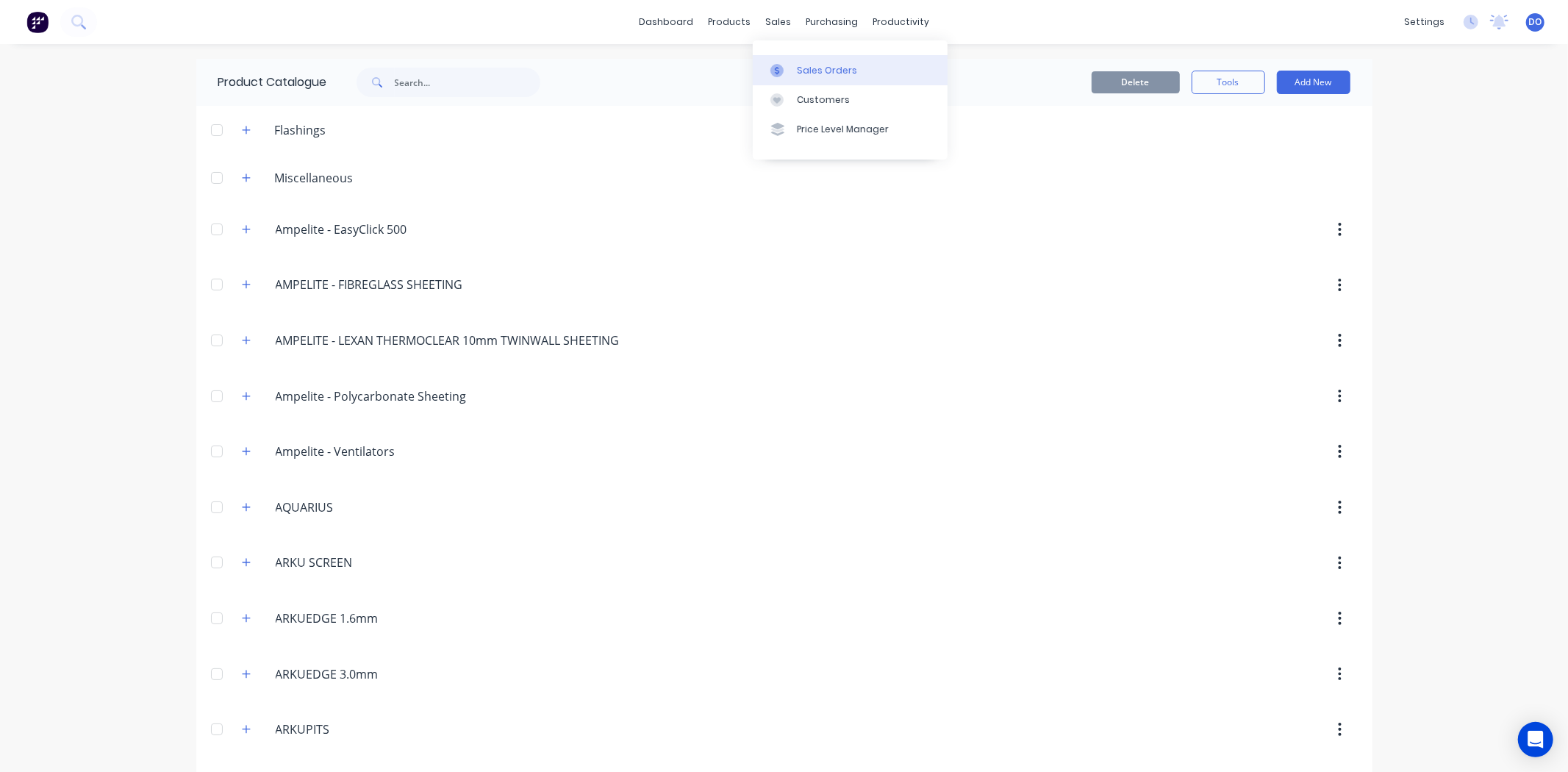
click at [806, 61] on link "Sales Orders" at bounding box center [850, 69] width 195 height 29
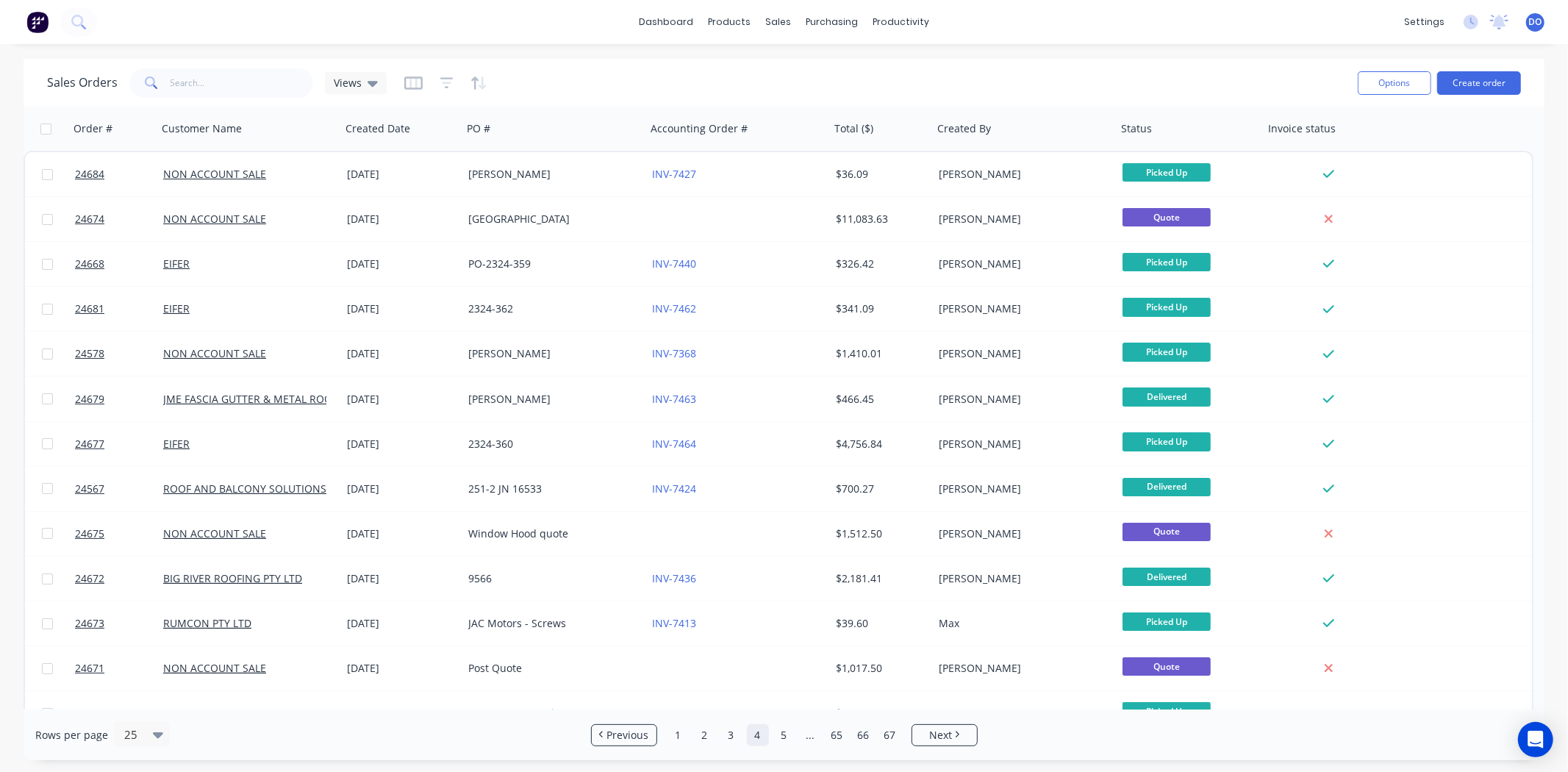
click at [457, 18] on div "dashboard products sales purchasing productivity dashboard products Product Cat…" at bounding box center [784, 21] width 1568 height 44
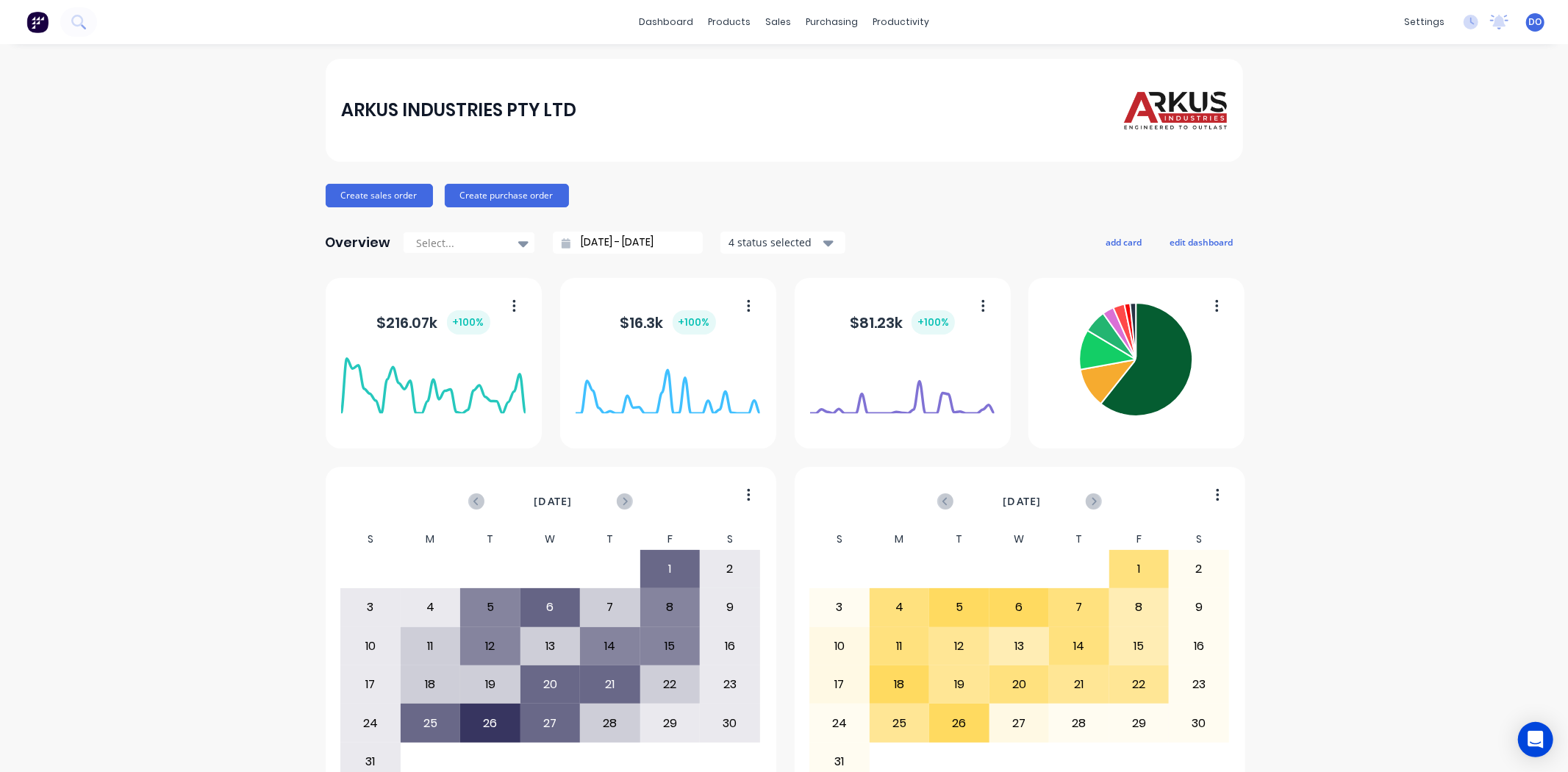
click at [1180, 185] on div "Create sales order Create purchase order" at bounding box center [784, 195] width 917 height 23
click at [772, 63] on link "Sales Orders" at bounding box center [850, 69] width 195 height 29
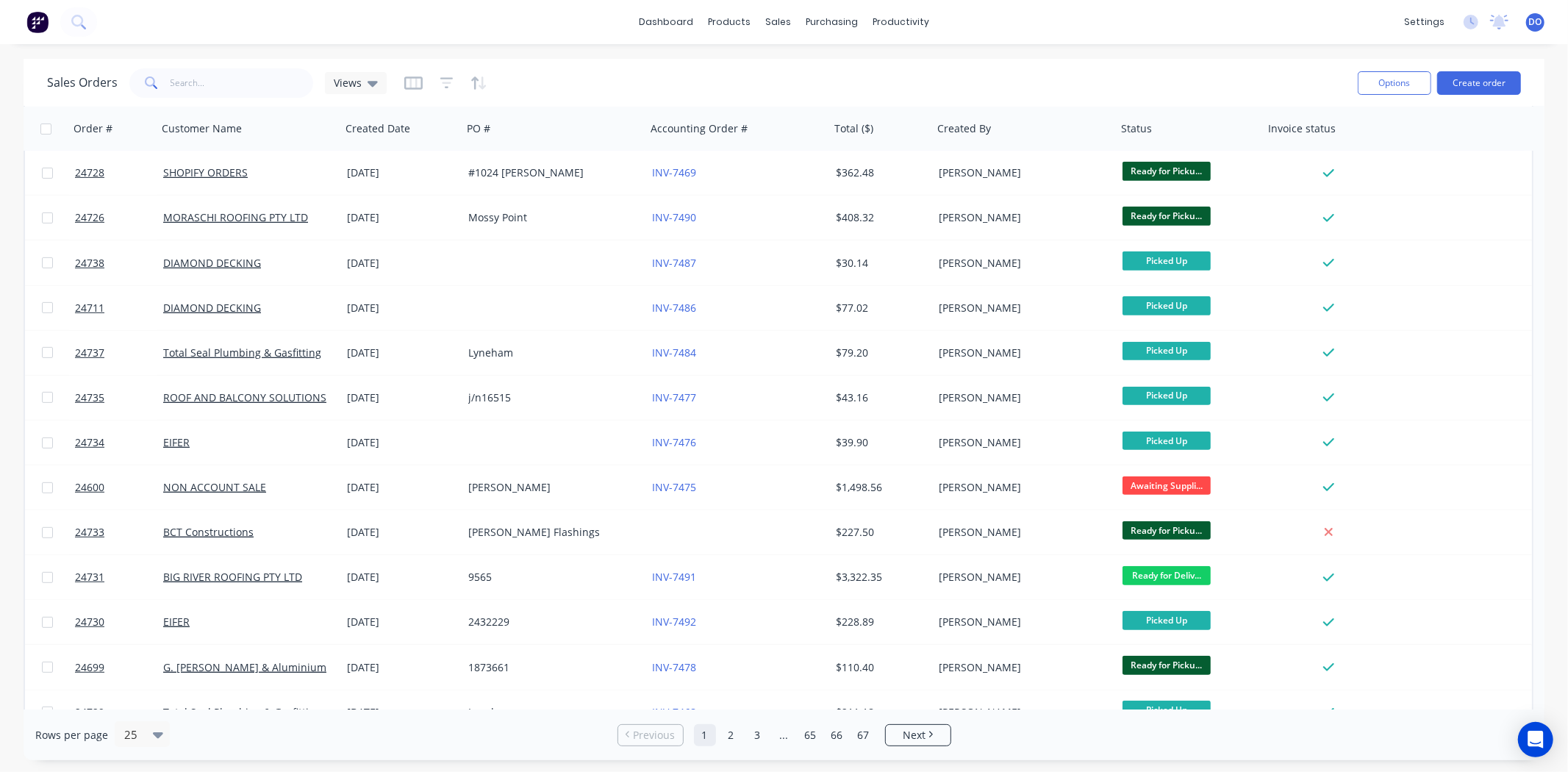
scroll to position [564, 0]
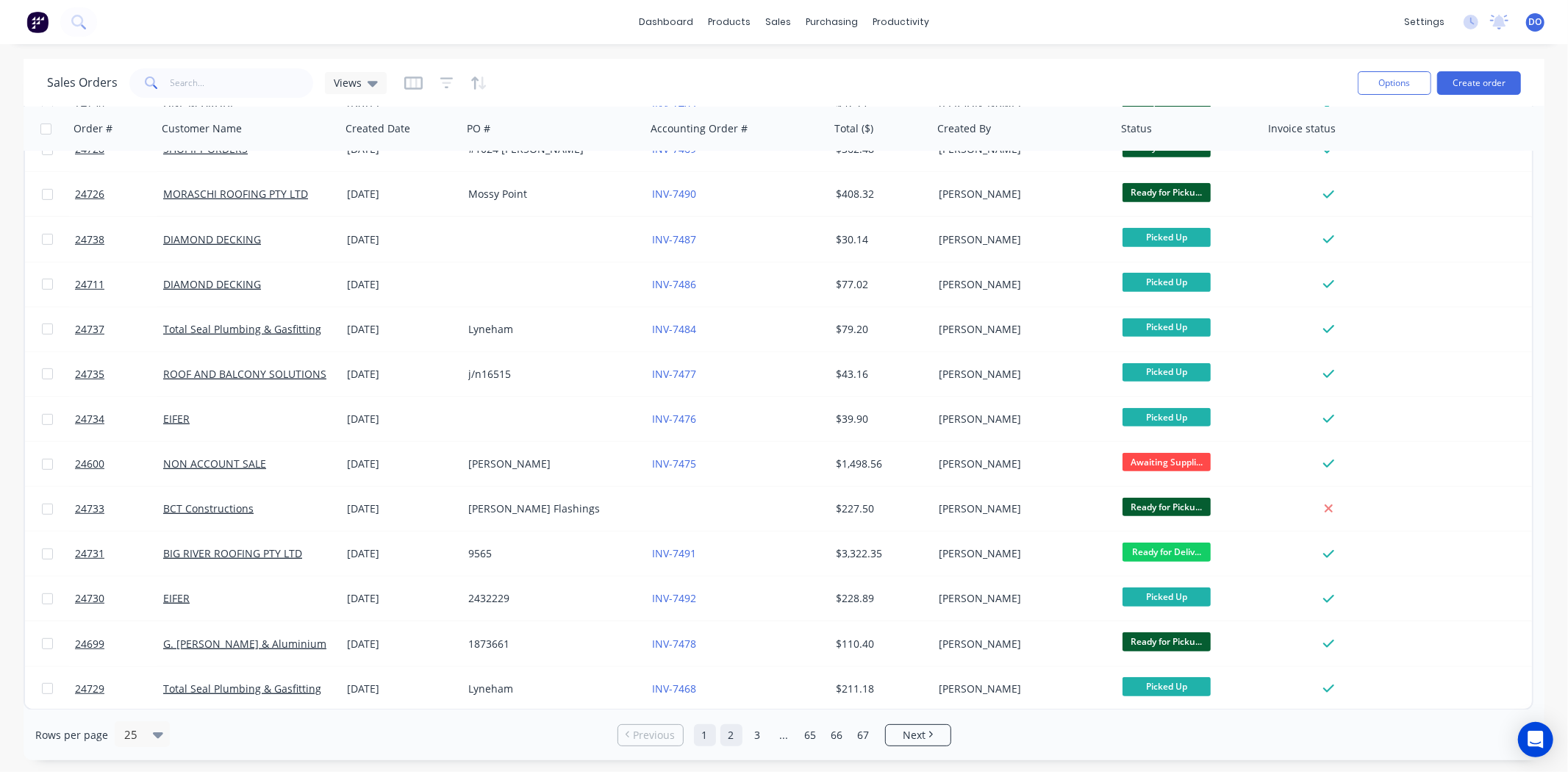
click at [721, 739] on link "2" at bounding box center [732, 735] width 22 height 22
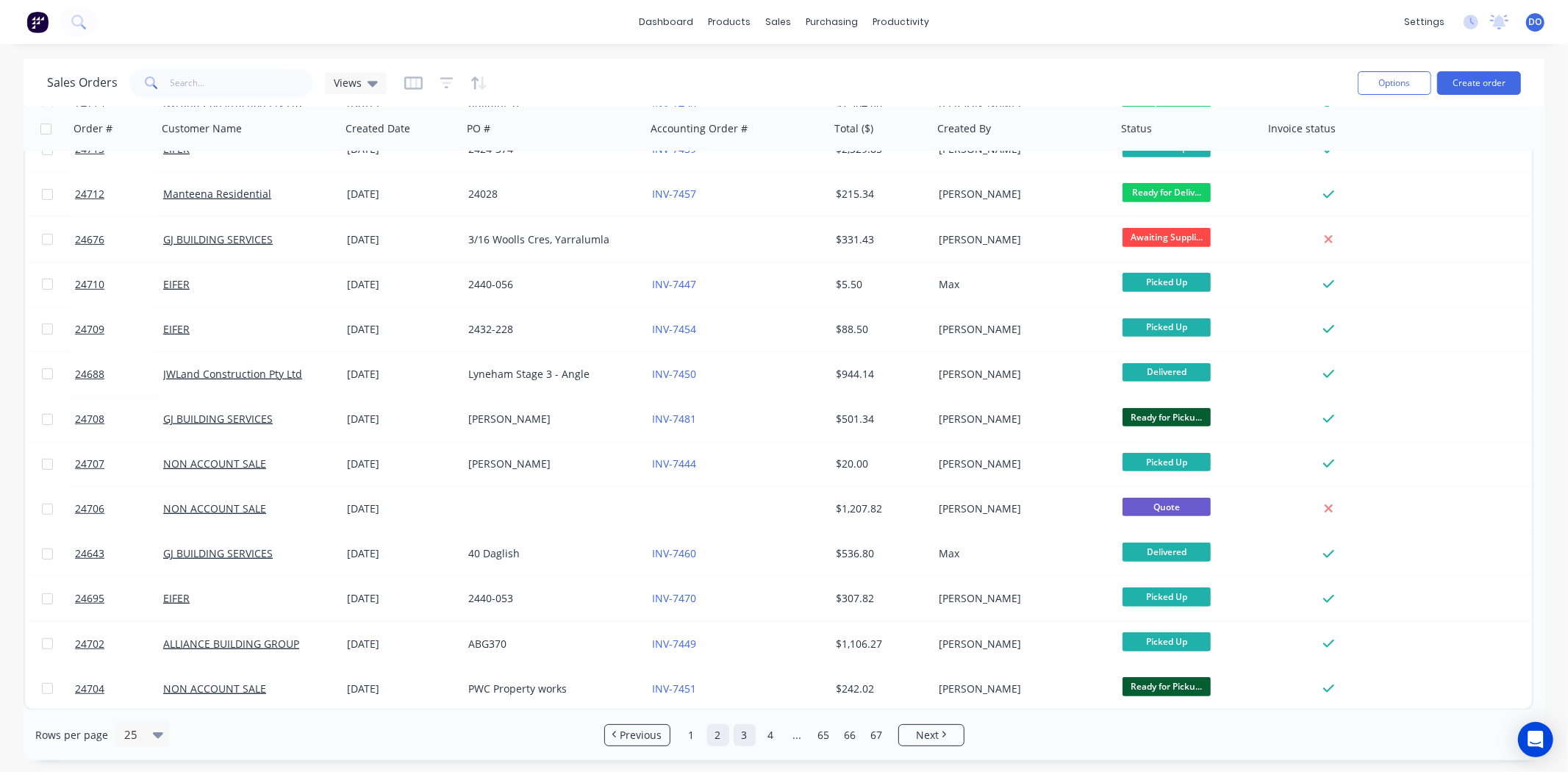
click at [753, 739] on link "3" at bounding box center [745, 735] width 22 height 22
